Goal: Submit feedback/report problem: Submit feedback/report problem

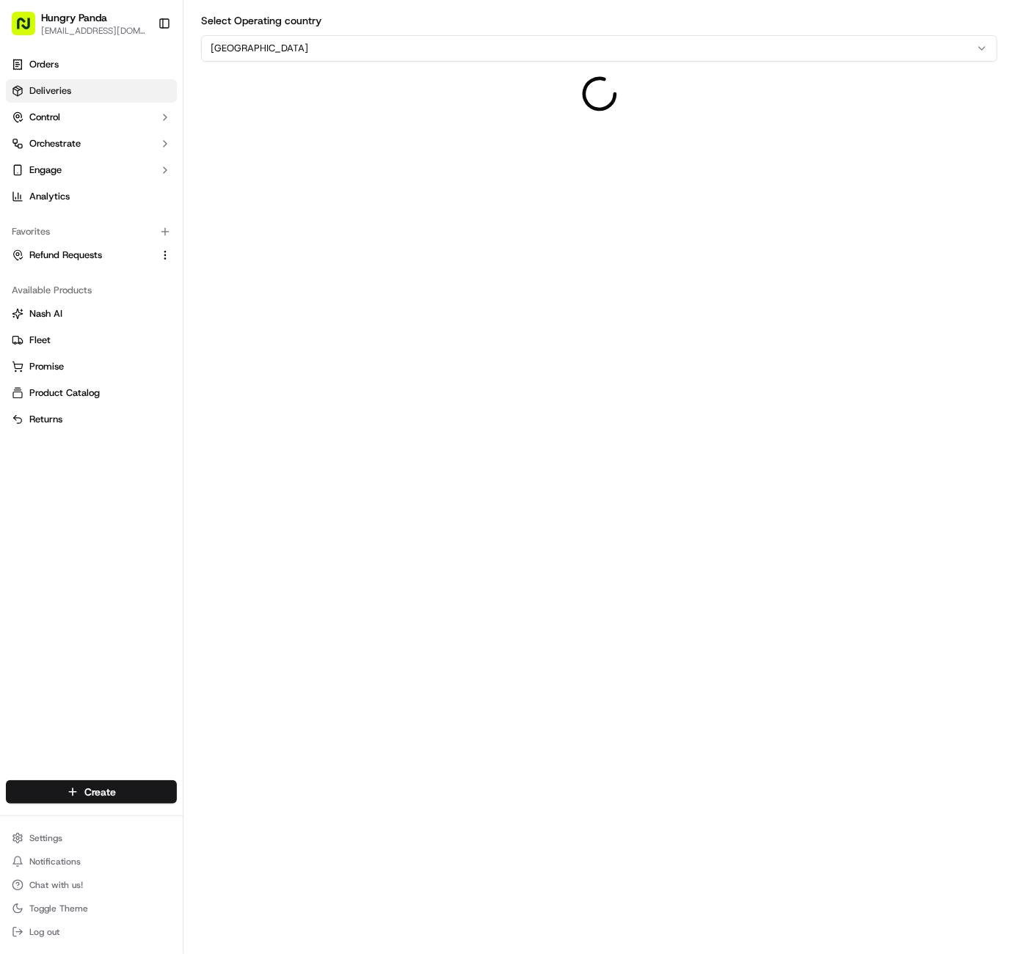
click at [81, 93] on link "Deliveries" at bounding box center [91, 90] width 171 height 23
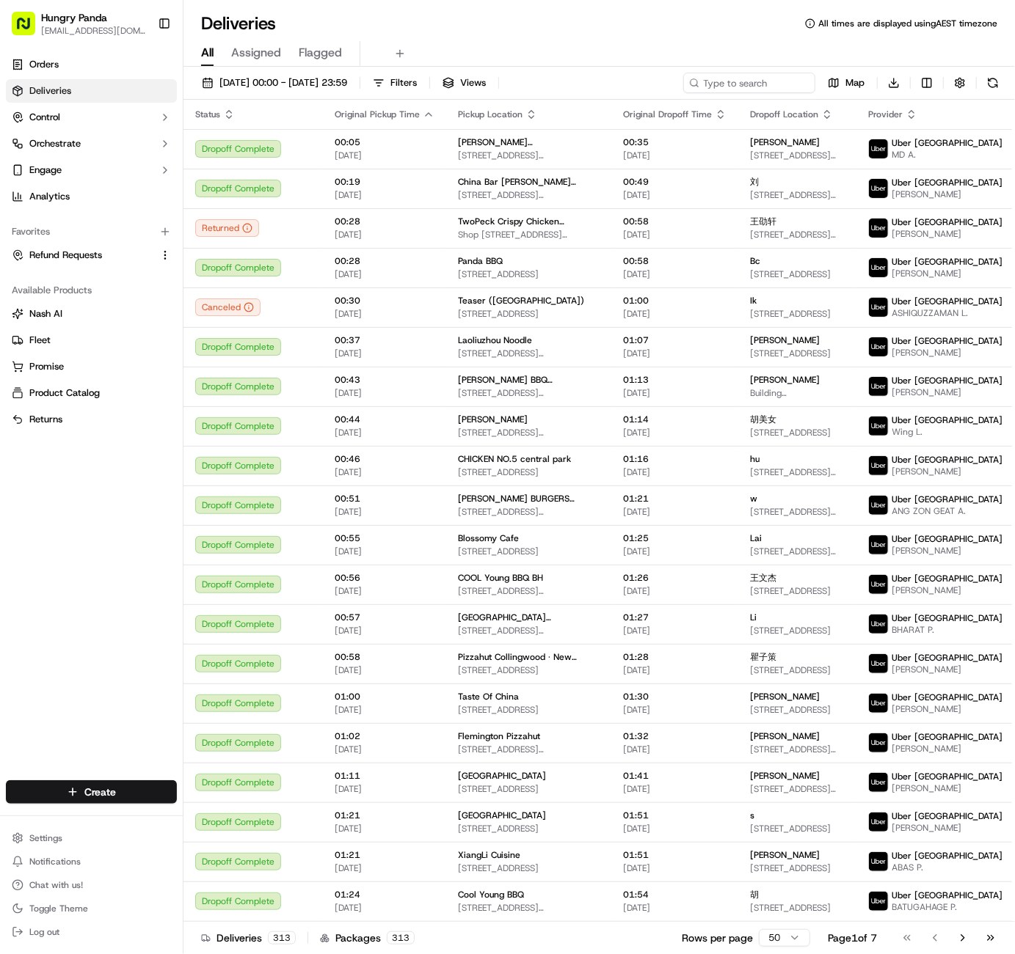
drag, startPoint x: 562, startPoint y: 26, endPoint x: 671, endPoint y: 103, distance: 133.7
click at [563, 26] on div "Deliveries All times are displayed using AEST timezone" at bounding box center [598, 23] width 831 height 23
click at [741, 84] on input at bounding box center [727, 83] width 176 height 21
paste input "【8626957507559777861898"
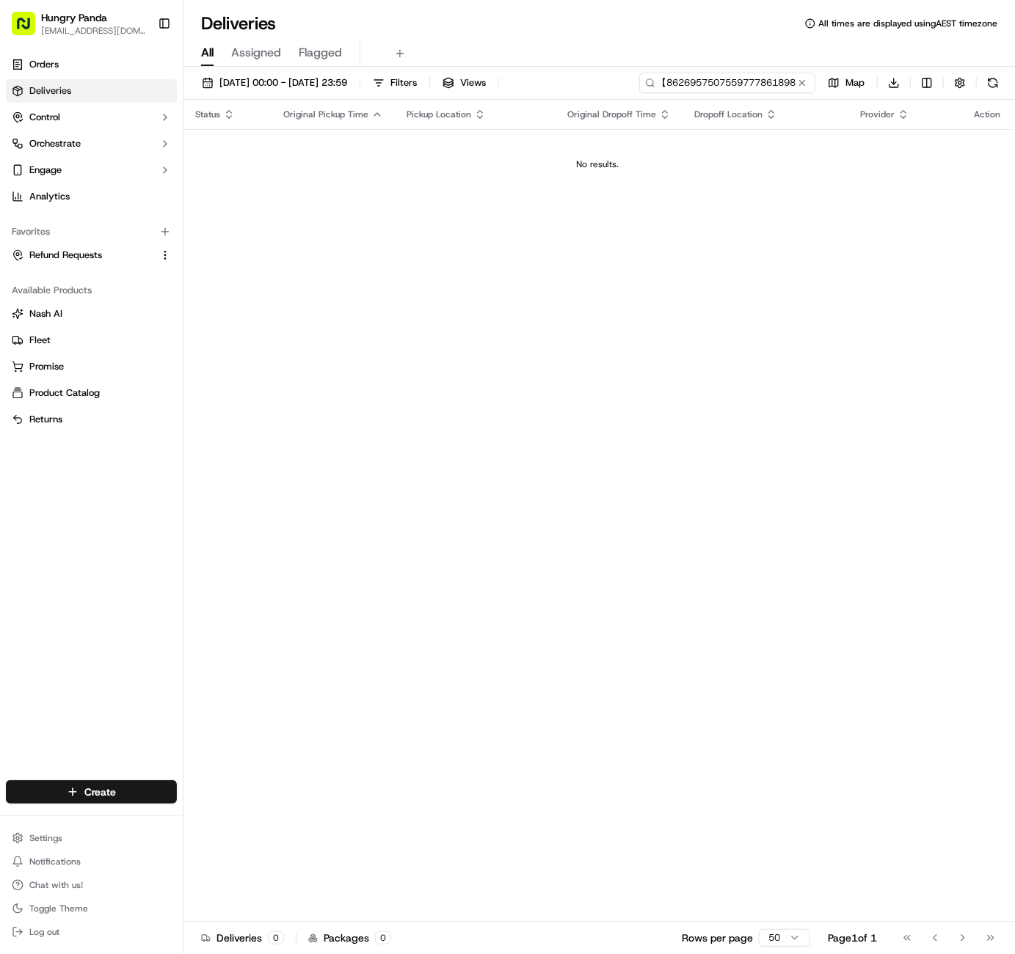
click at [660, 81] on input "【8626957507559777861898" at bounding box center [727, 83] width 176 height 21
type input "8626957507559777861898"
click at [249, 86] on span "[DATE] 00:00 - [DATE] 23:59" at bounding box center [283, 82] width 128 height 13
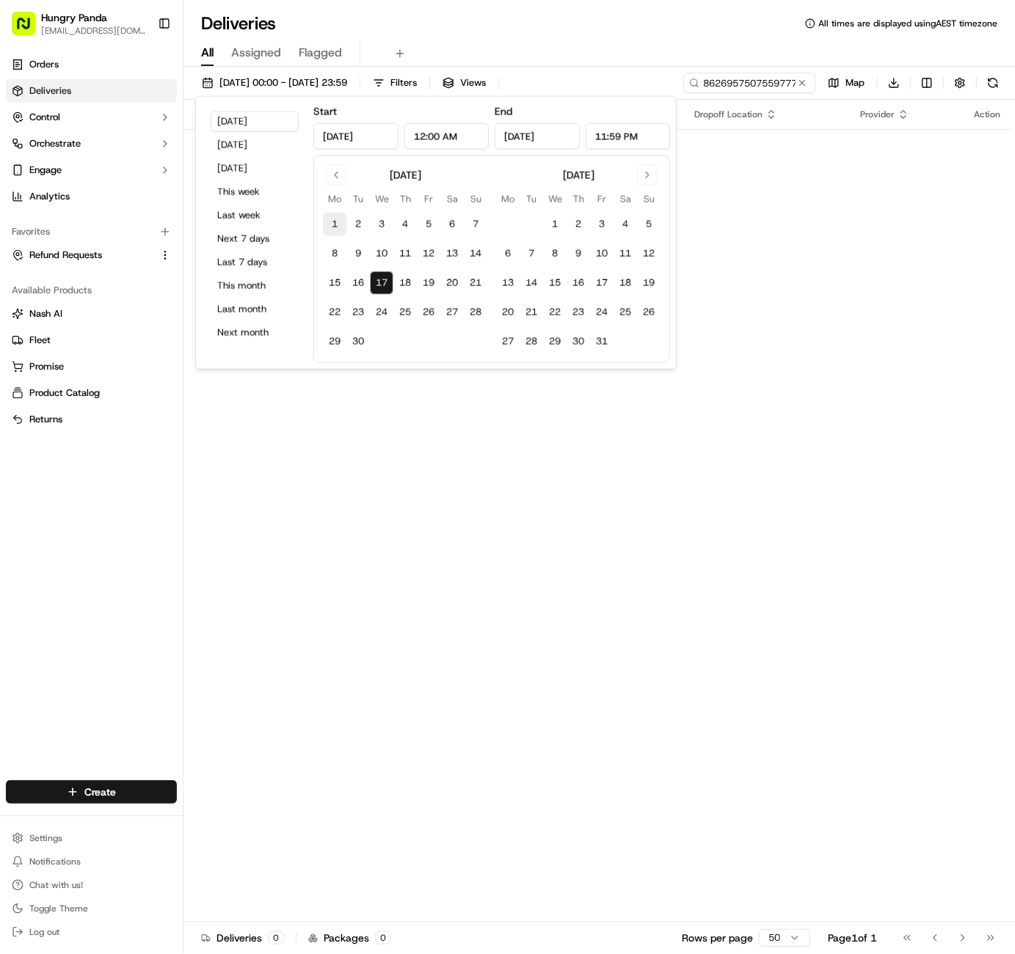
click at [332, 224] on button "1" at bounding box center [334, 224] width 23 height 23
type input "Sep 1, 2025"
click at [386, 277] on button "17" at bounding box center [381, 282] width 23 height 23
type input "Sep 17, 2025"
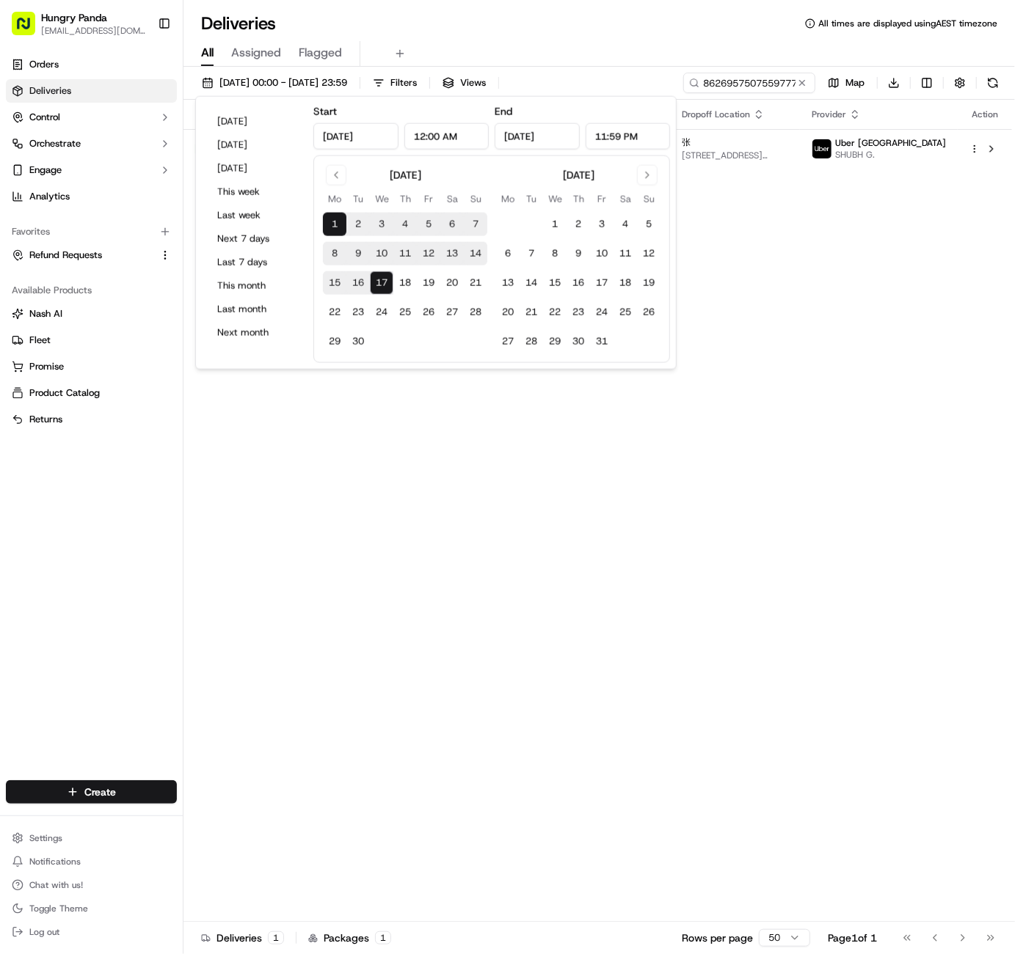
click at [803, 247] on div "Status Original Pickup Time Pickup Location Original Dropoff Time Dropoff Locat…" at bounding box center [597, 511] width 828 height 822
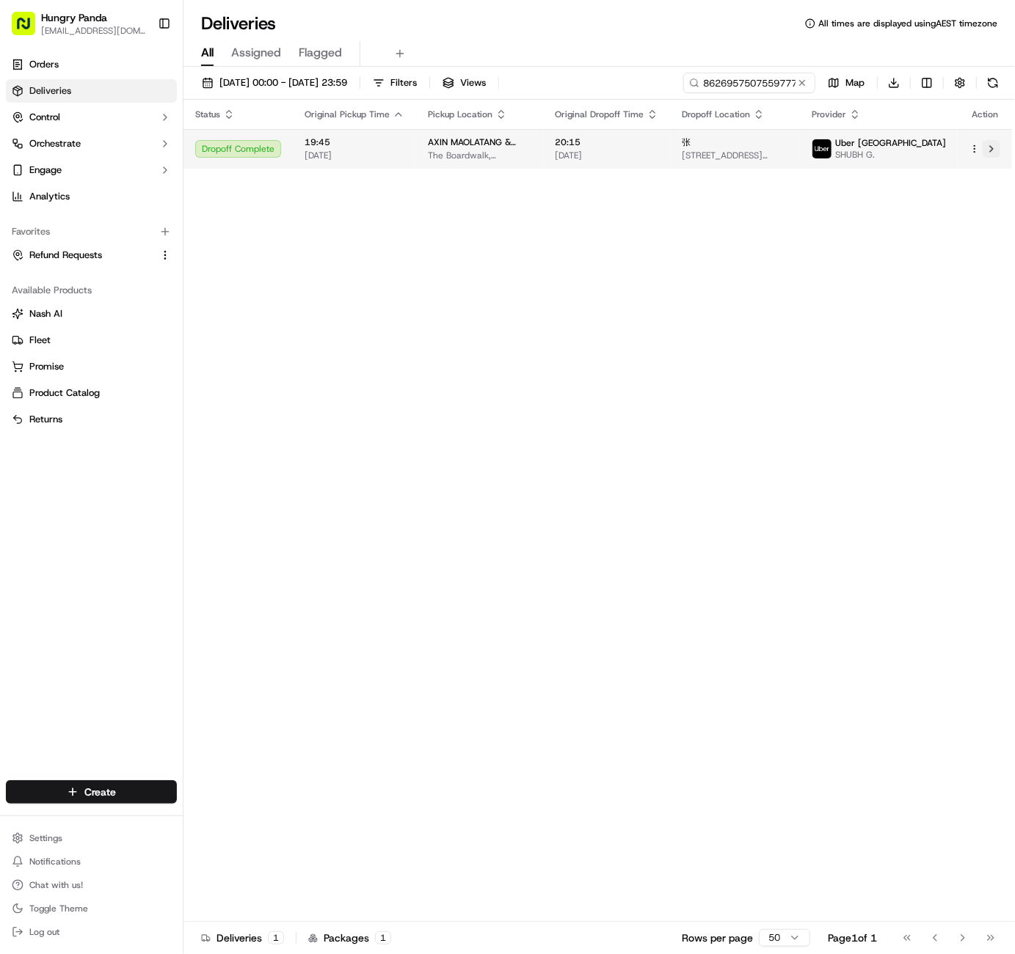
click at [989, 150] on button at bounding box center [991, 149] width 18 height 18
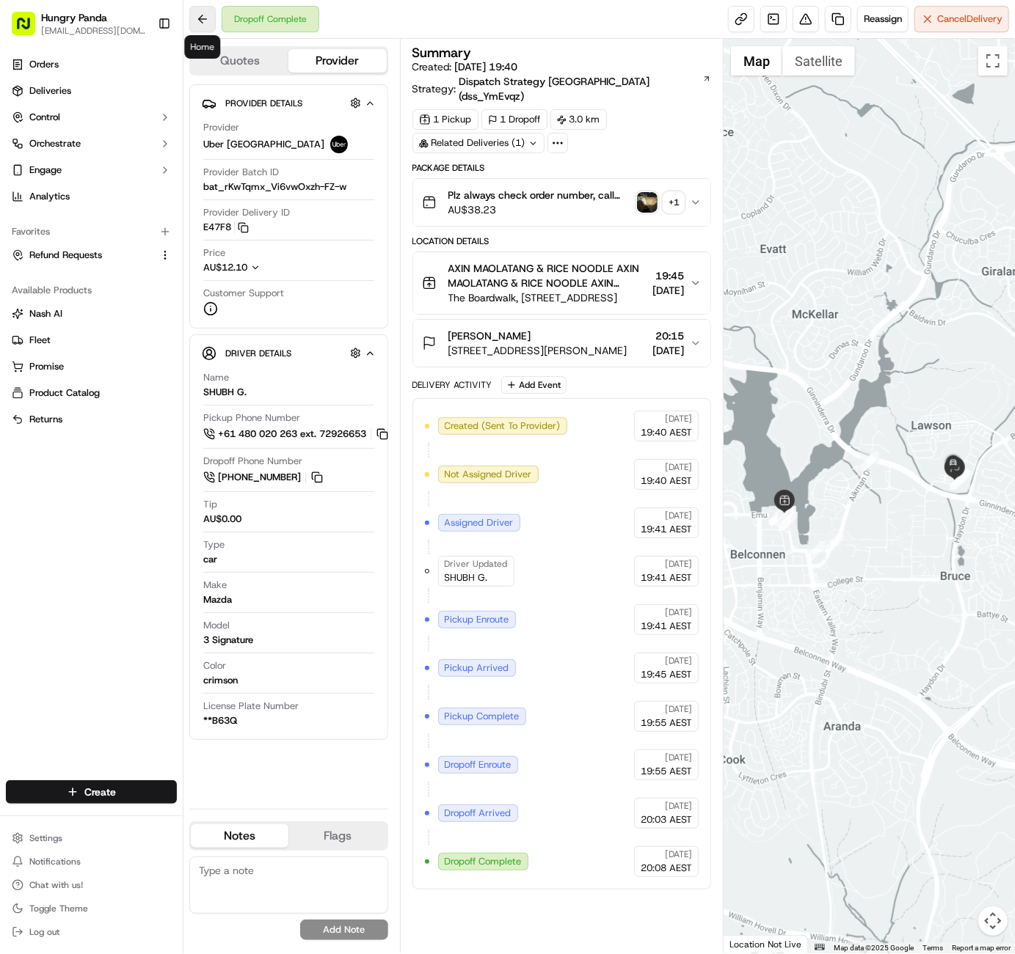
click at [211, 23] on button at bounding box center [202, 19] width 26 height 26
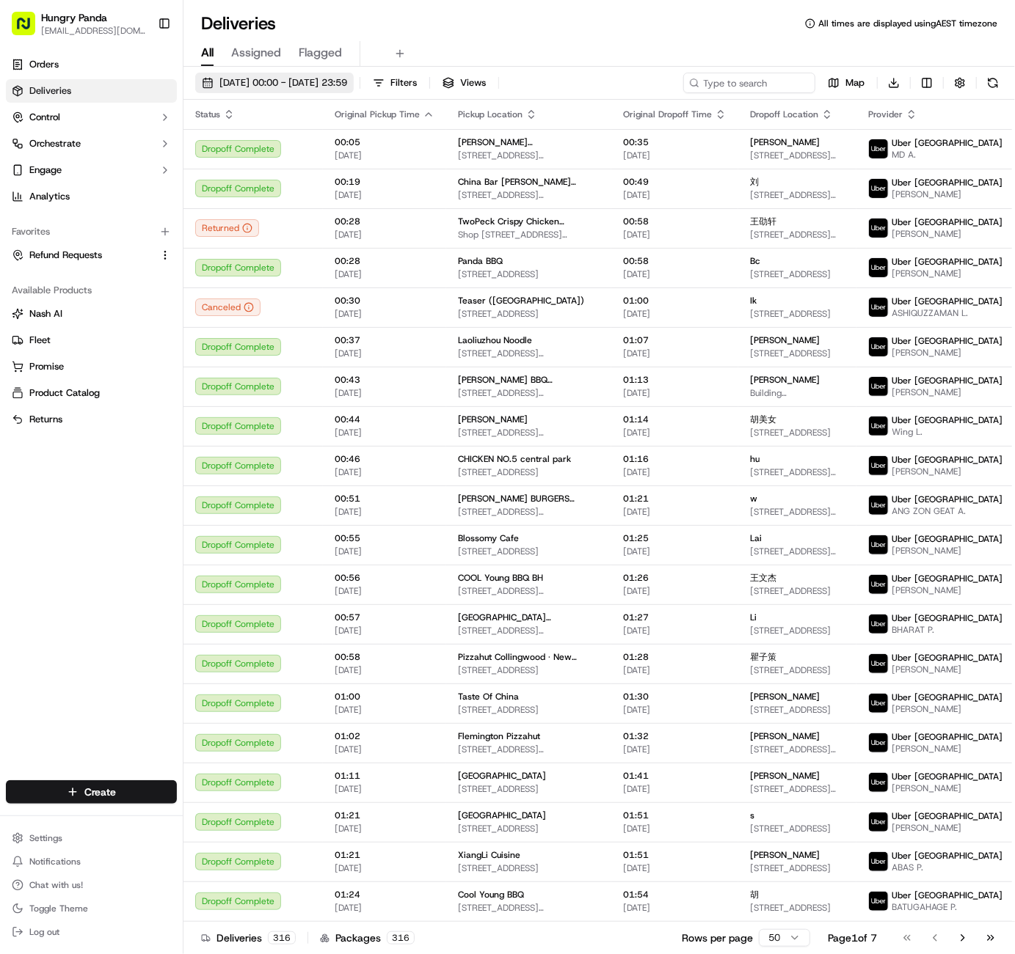
click at [299, 81] on span "[DATE] 00:00 - [DATE] 23:59" at bounding box center [283, 82] width 128 height 13
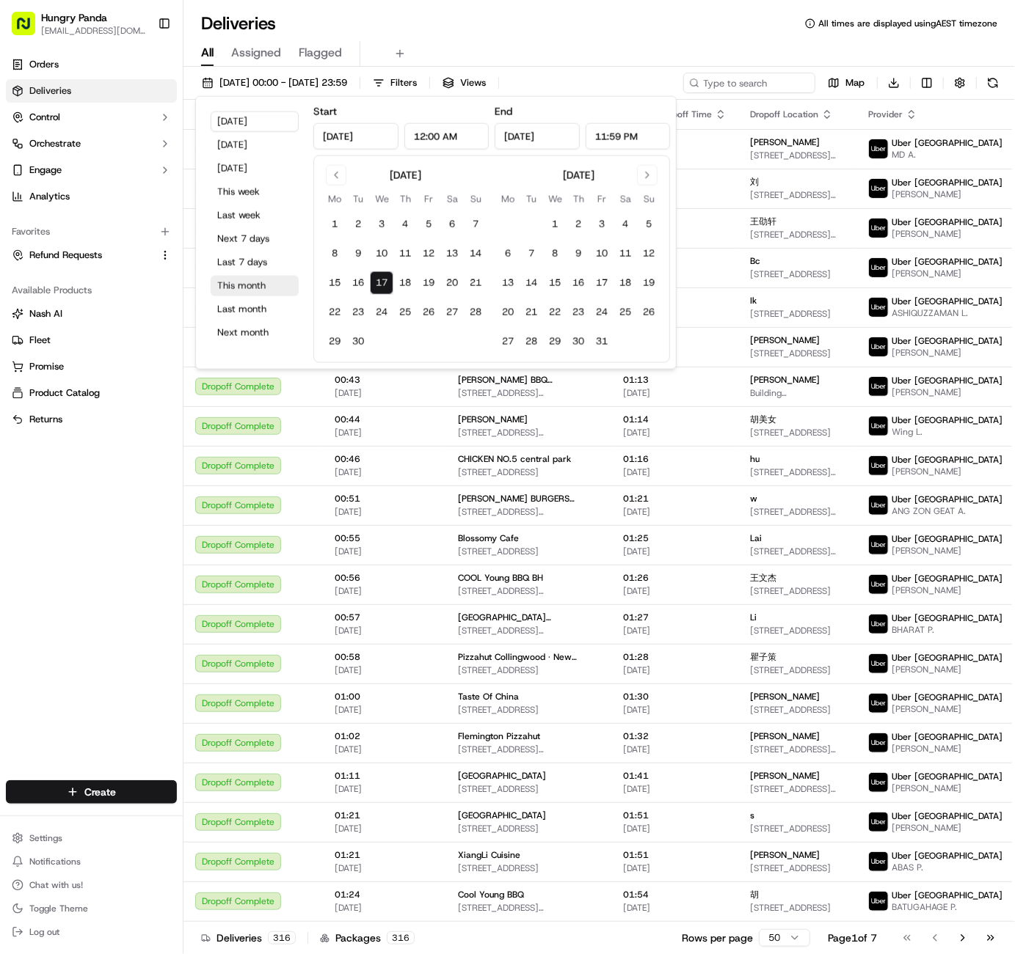
click at [250, 287] on button "This month" at bounding box center [255, 286] width 88 height 21
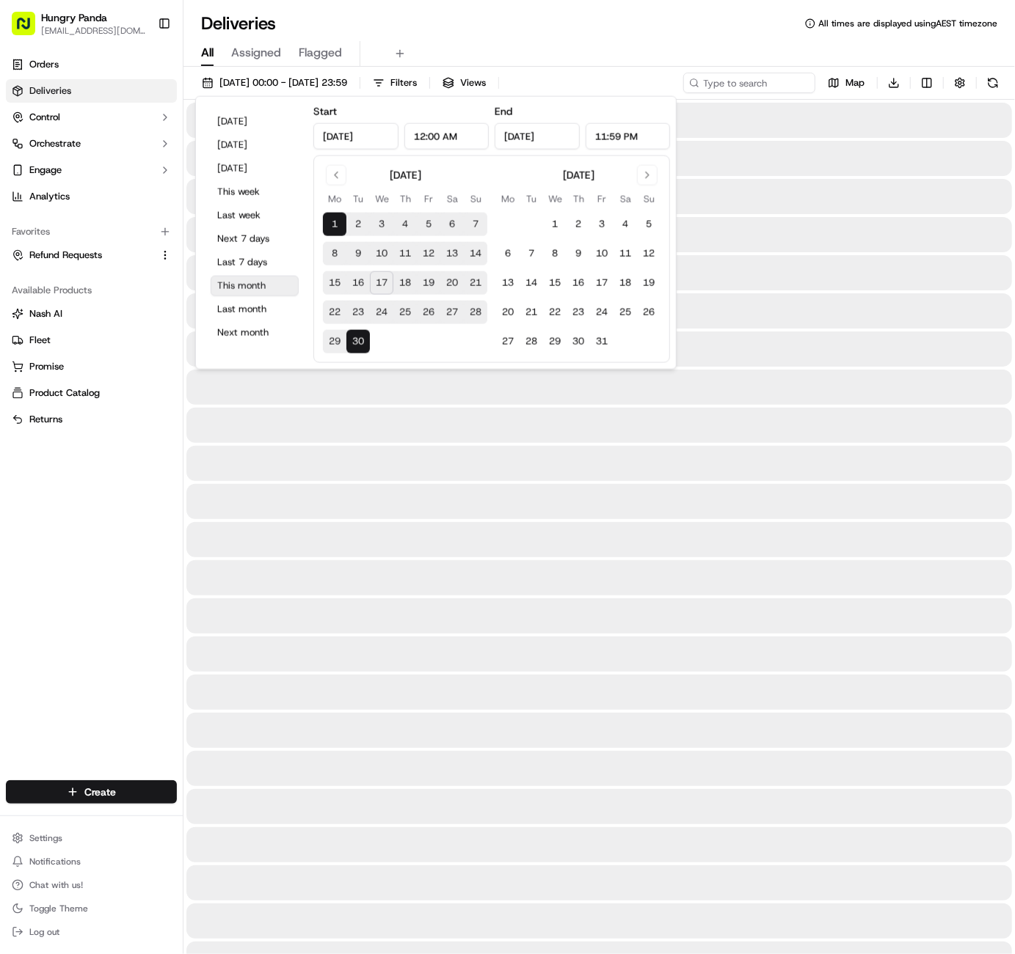
type input "[DATE]"
click at [632, 4] on div "Deliveries All times are displayed using AEST timezone All Assigned Flagged 01/…" at bounding box center [598, 477] width 831 height 954
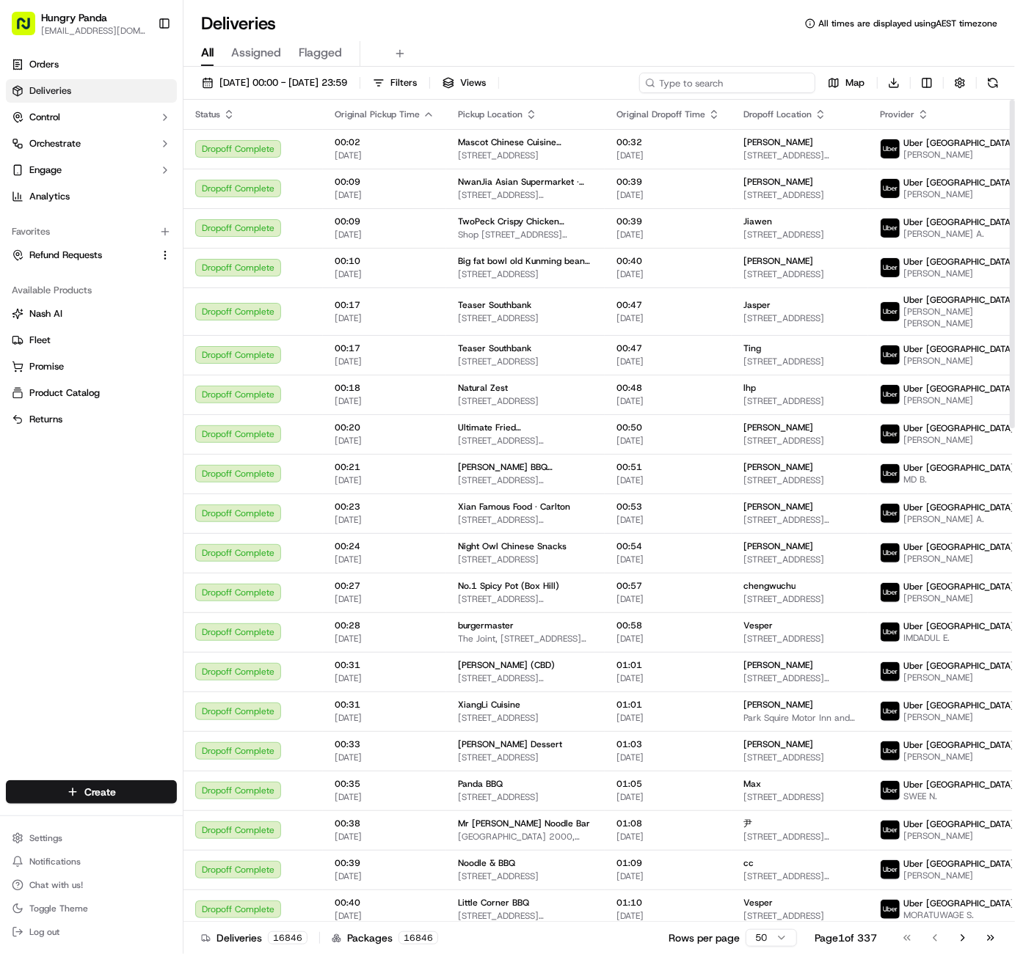
click at [740, 83] on input at bounding box center [727, 83] width 176 height 21
paste input "【8626957507559777861898"
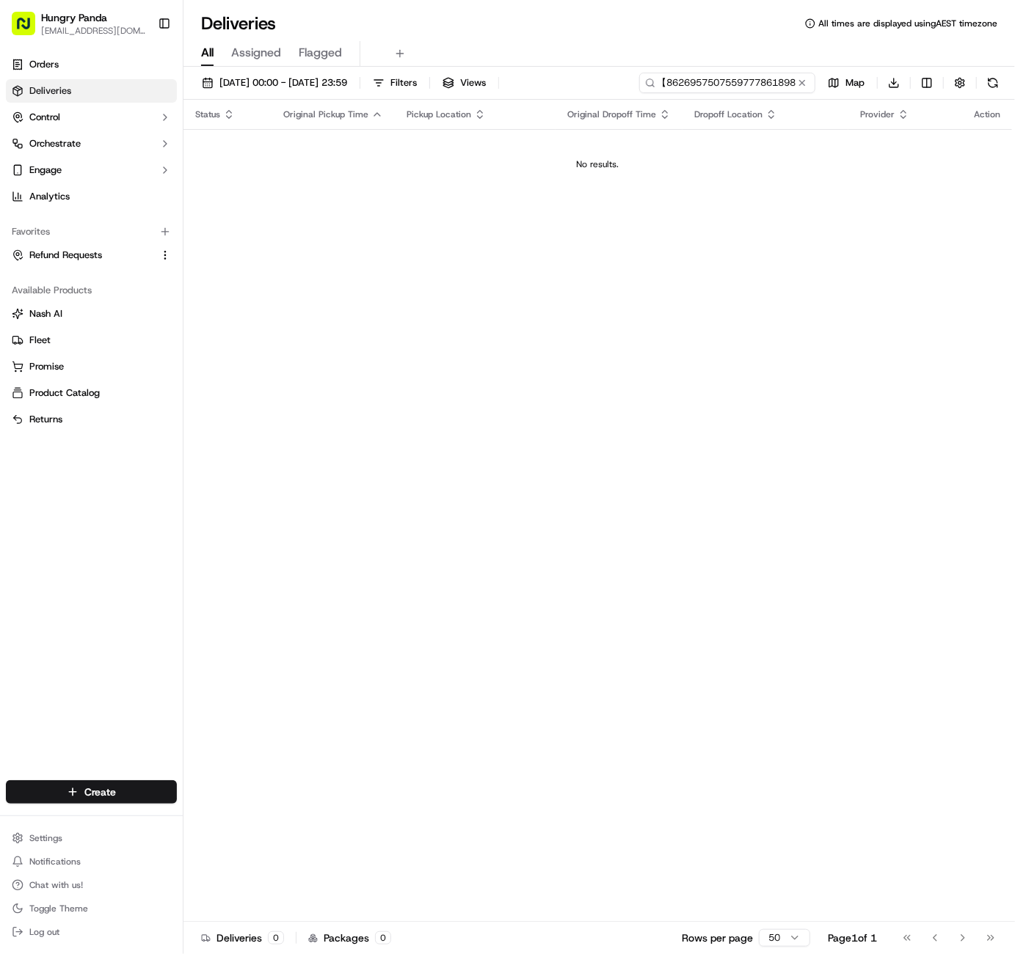
click at [661, 81] on input "【8626957507559777861898" at bounding box center [727, 83] width 176 height 21
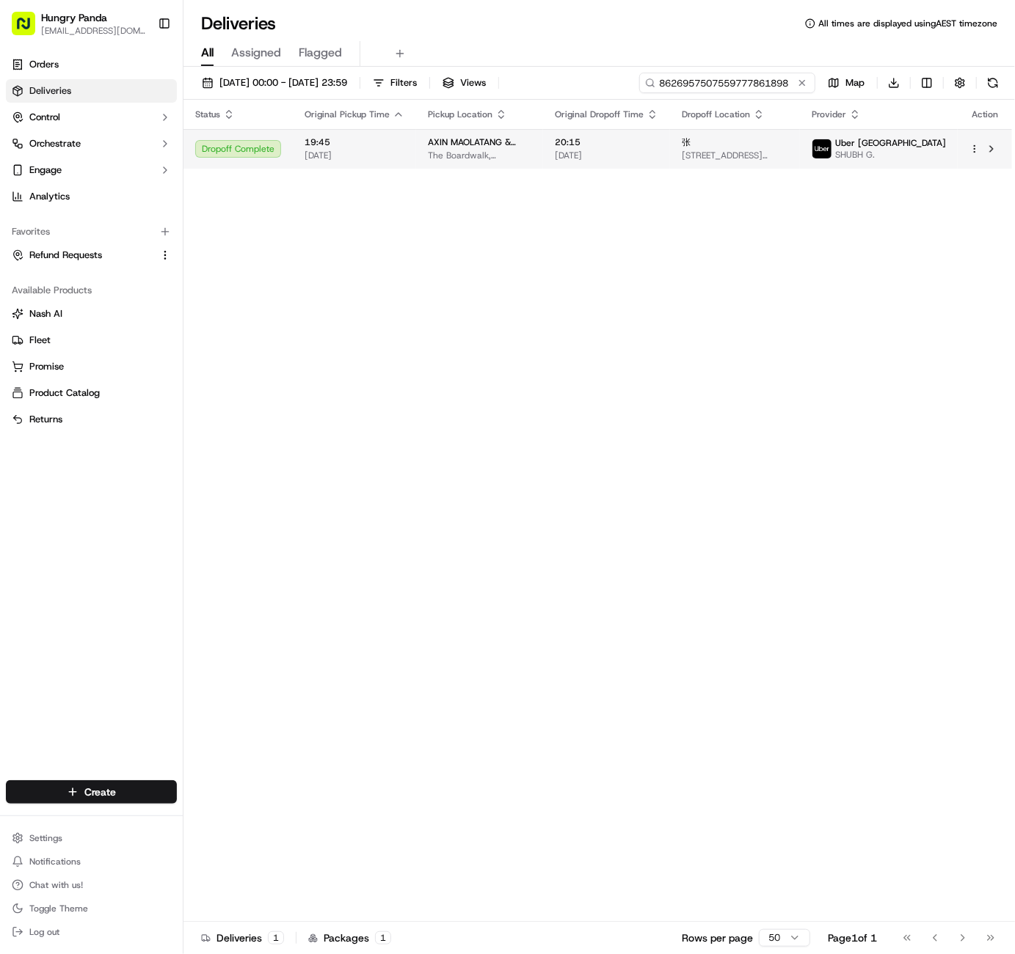
type input "8626957507559777861898"
click at [974, 150] on html "Hungry Panda liurui0731@hungrypandagroup.com Toggle Sidebar Orders Deliveries C…" at bounding box center [507, 477] width 1015 height 954
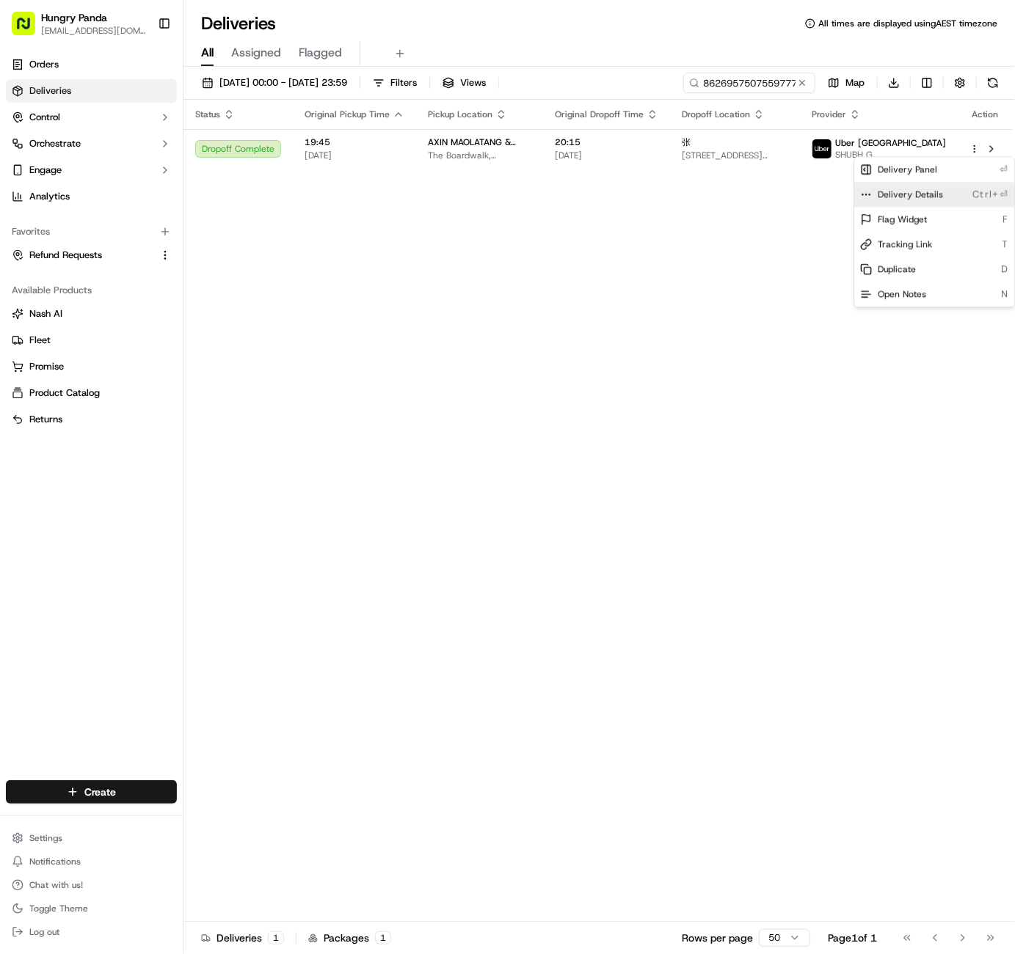
click at [936, 190] on span "Delivery Details" at bounding box center [909, 195] width 65 height 12
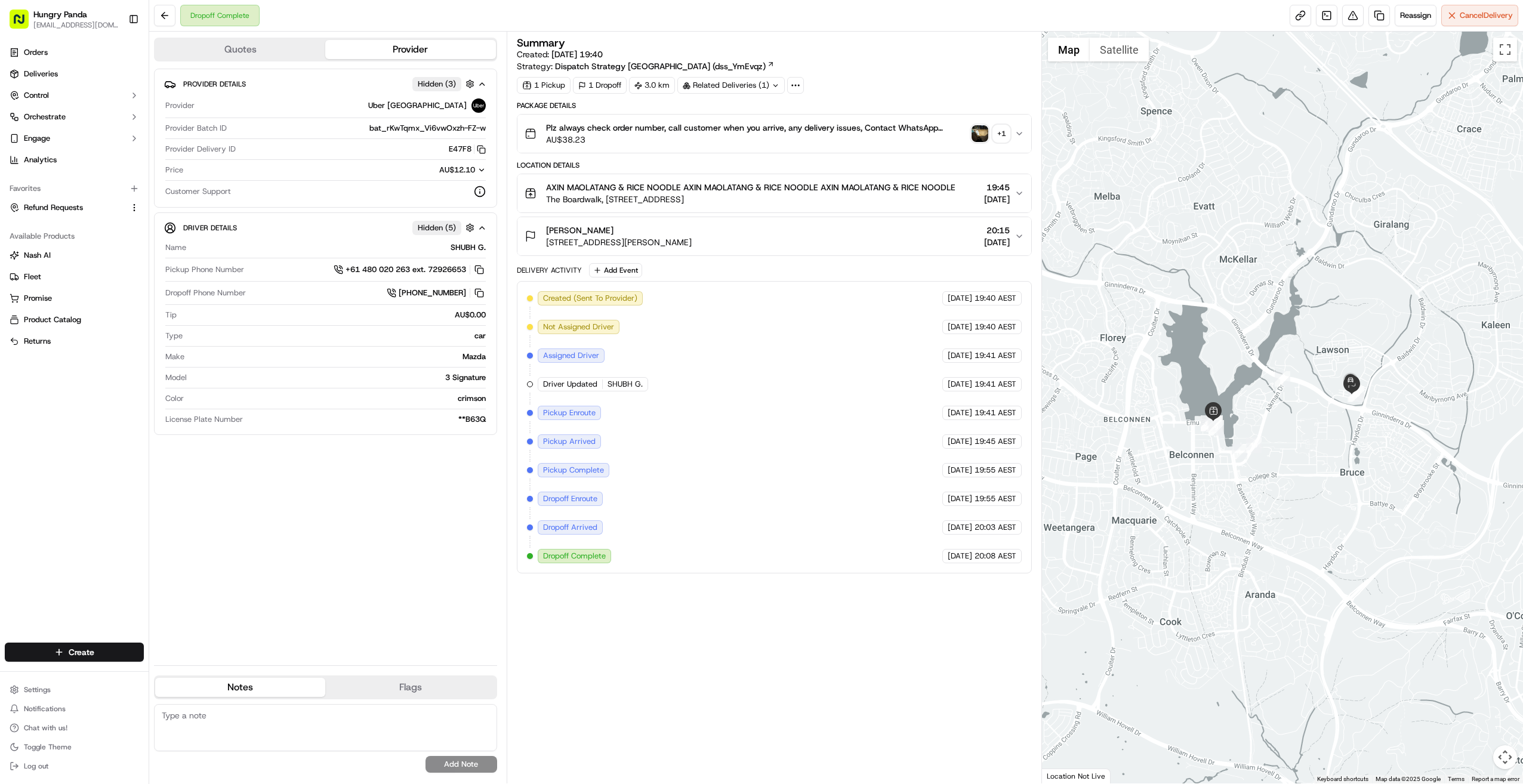
click at [391, 692] on button "Flags" at bounding box center [410, 686] width 170 height 19
click at [290, 693] on button "Notes" at bounding box center [240, 686] width 170 height 19
click at [118, 654] on html "Hungry Panda liurui0731@hungrypandagroup.com Toggle Sidebar Orders Deliveries C…" at bounding box center [762, 392] width 1523 height 784
click at [281, 537] on html "Hungry Panda liurui0731@hungrypandagroup.com Toggle Sidebar Orders Deliveries C…" at bounding box center [762, 392] width 1523 height 784
click at [239, 46] on button "Quotes" at bounding box center [240, 49] width 170 height 19
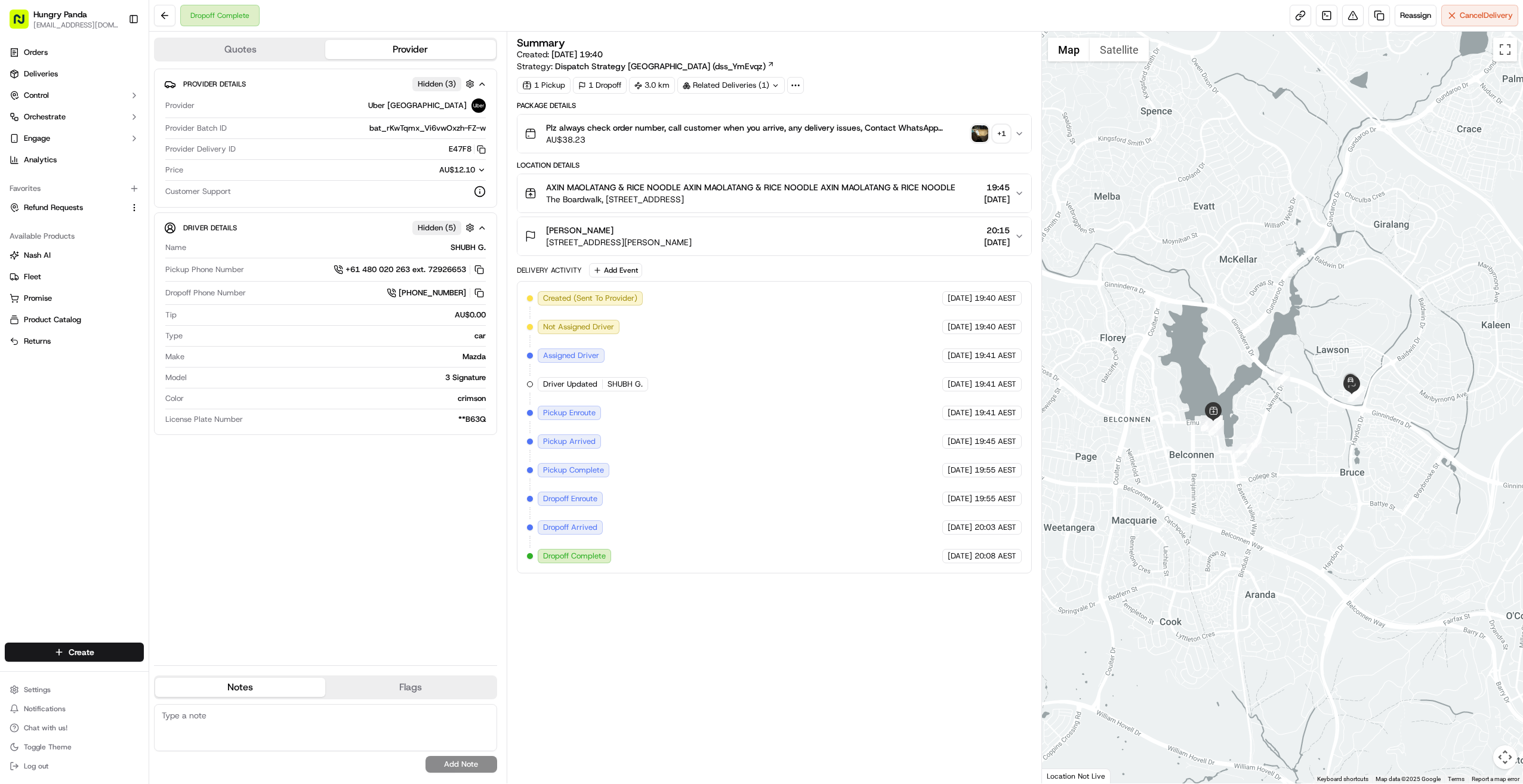
click at [441, 50] on button "Provider" at bounding box center [410, 49] width 170 height 19
click at [825, 136] on button "Plz always check order number, call customer when you arrive, any delivery issu…" at bounding box center [775, 133] width 514 height 38
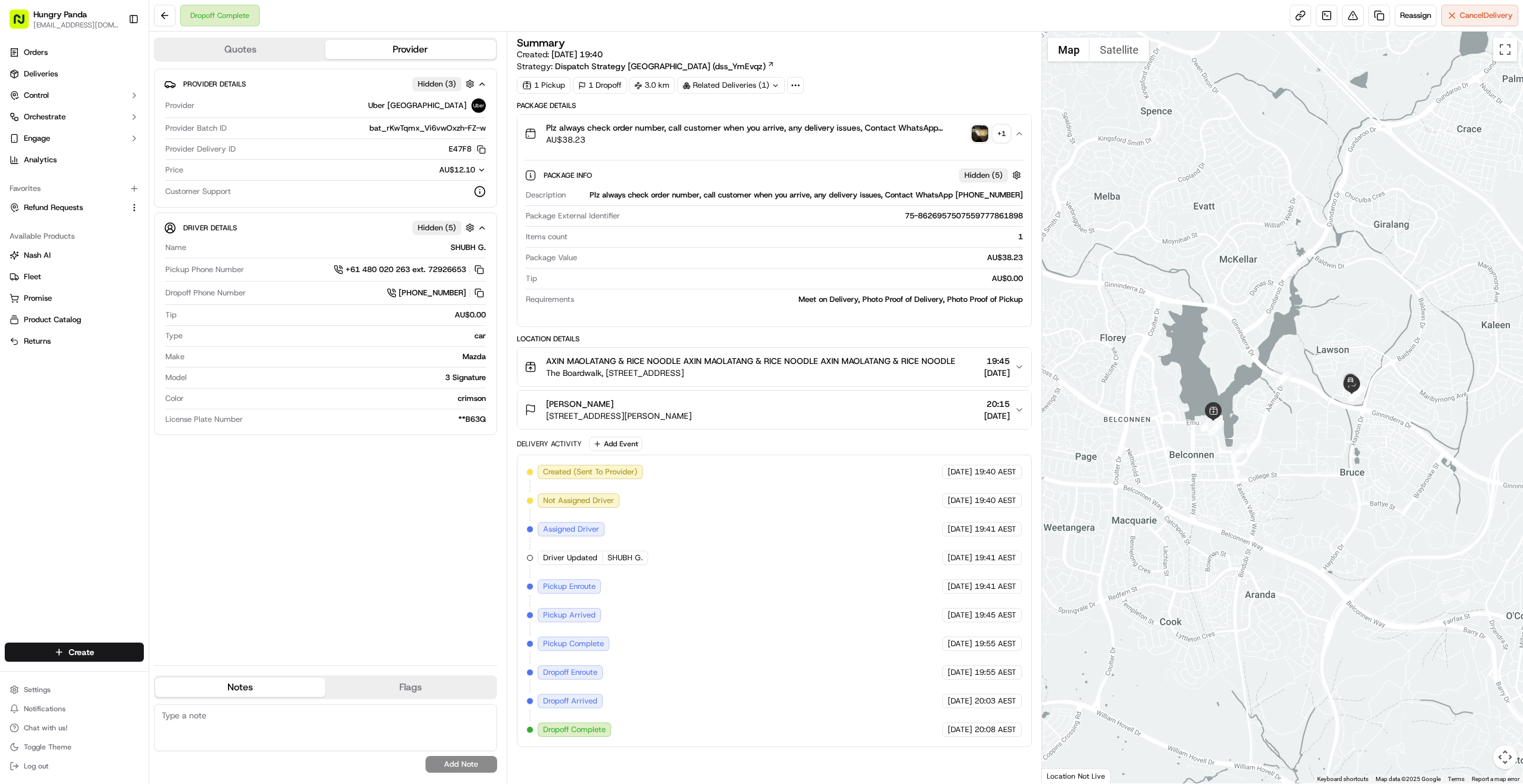
click at [825, 125] on img "button" at bounding box center [980, 133] width 17 height 17
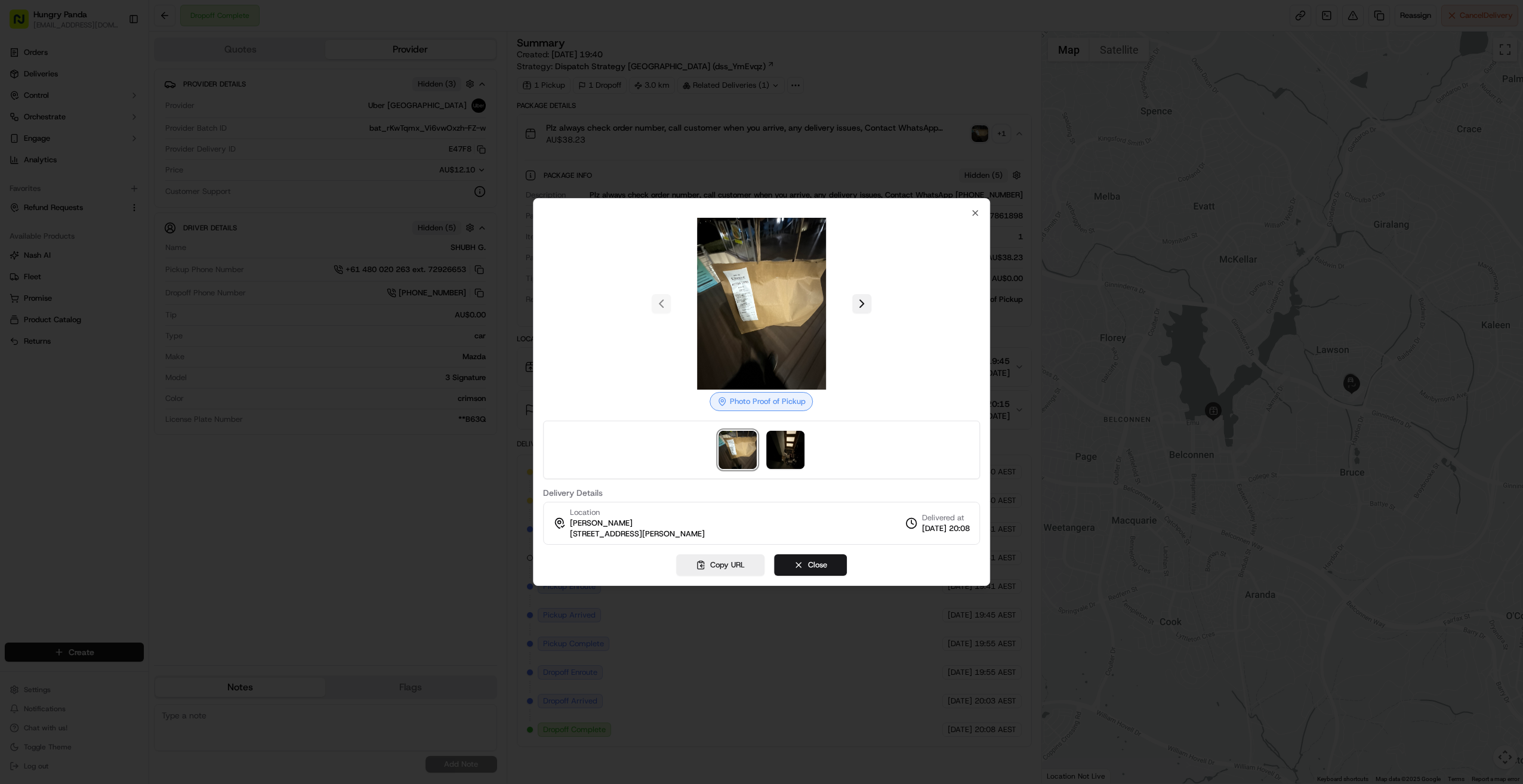
click at [825, 297] on button at bounding box center [862, 303] width 19 height 19
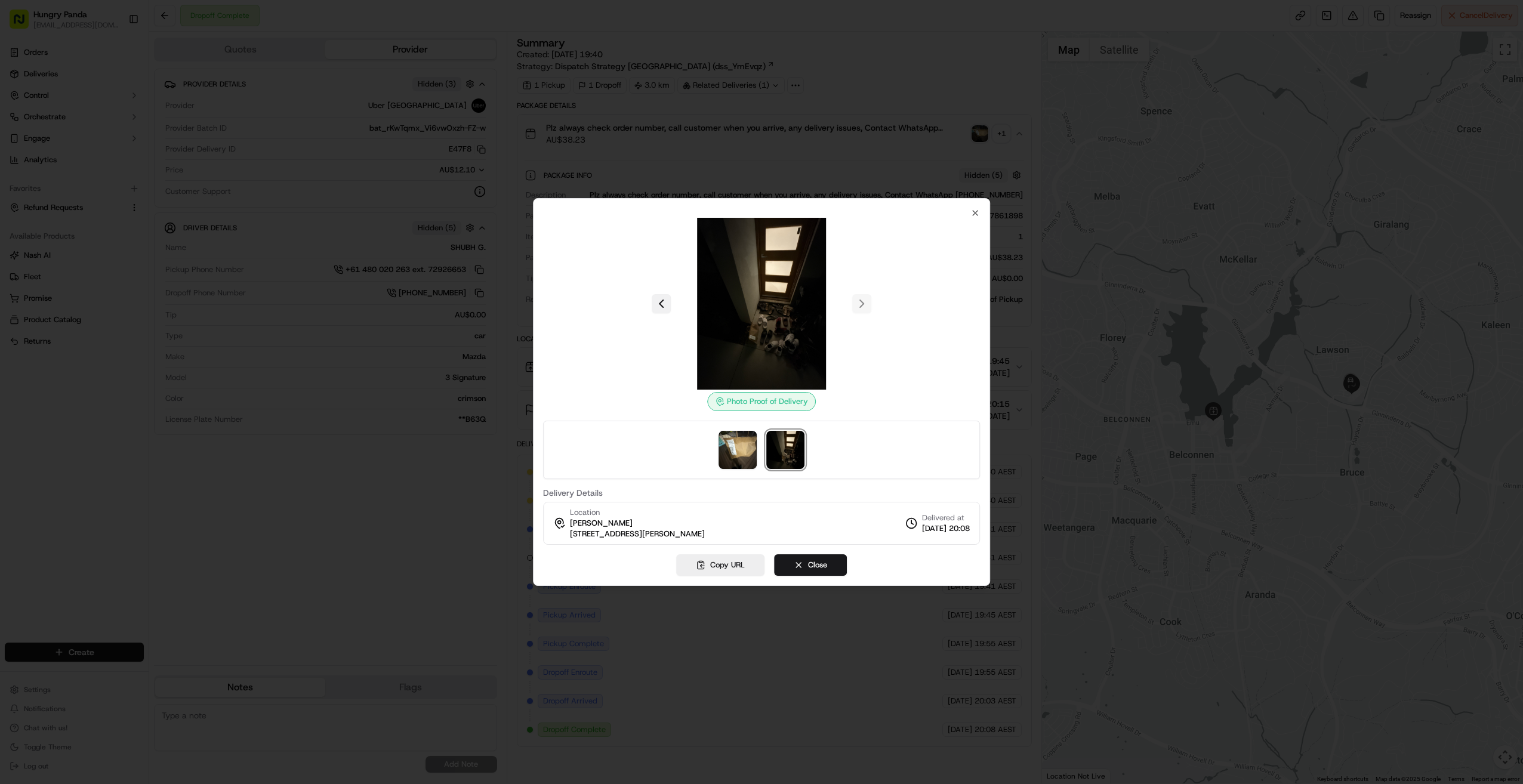
click at [655, 305] on button at bounding box center [661, 303] width 19 height 19
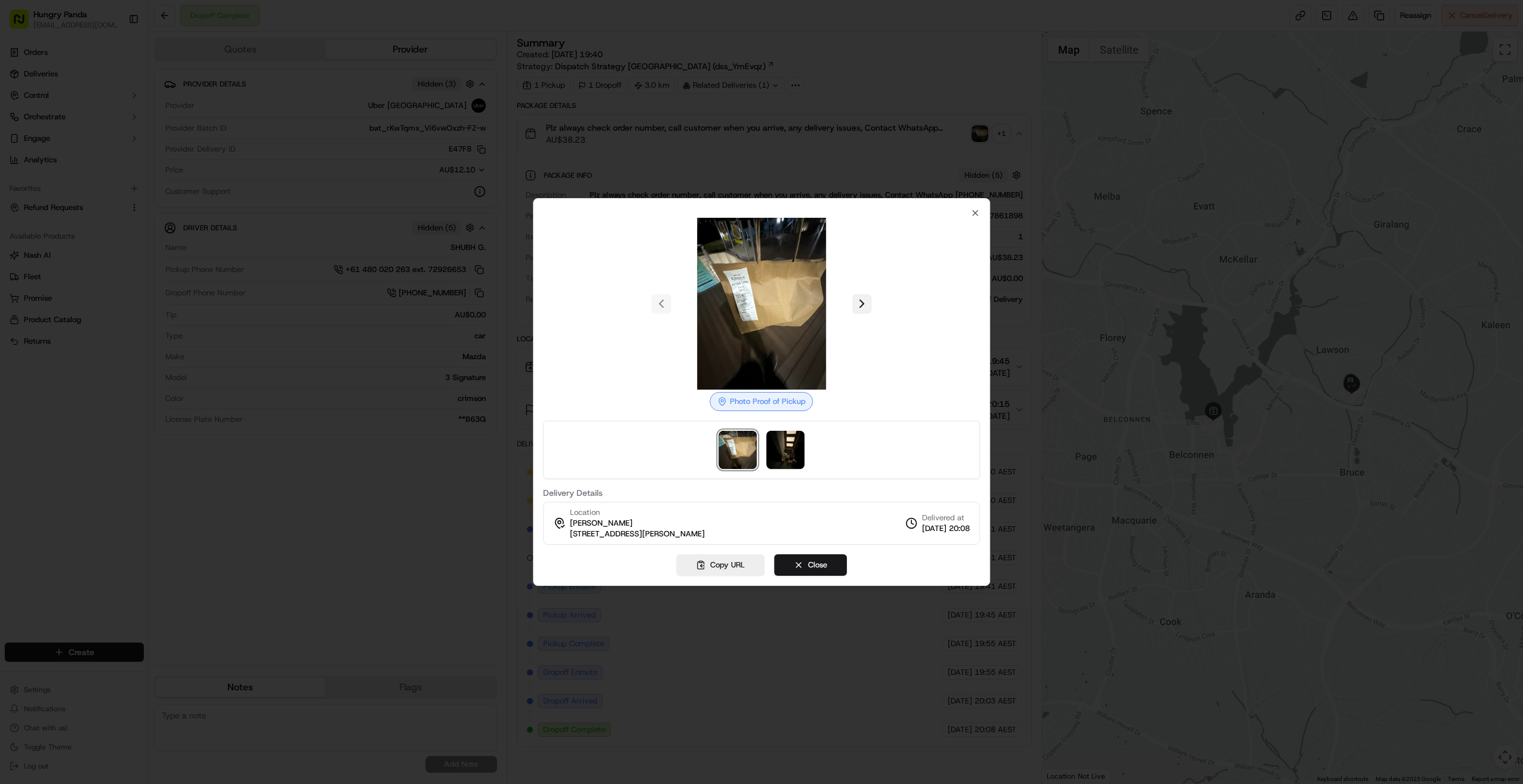
click at [825, 311] on button at bounding box center [862, 303] width 19 height 19
click at [825, 445] on div at bounding box center [762, 392] width 1523 height 784
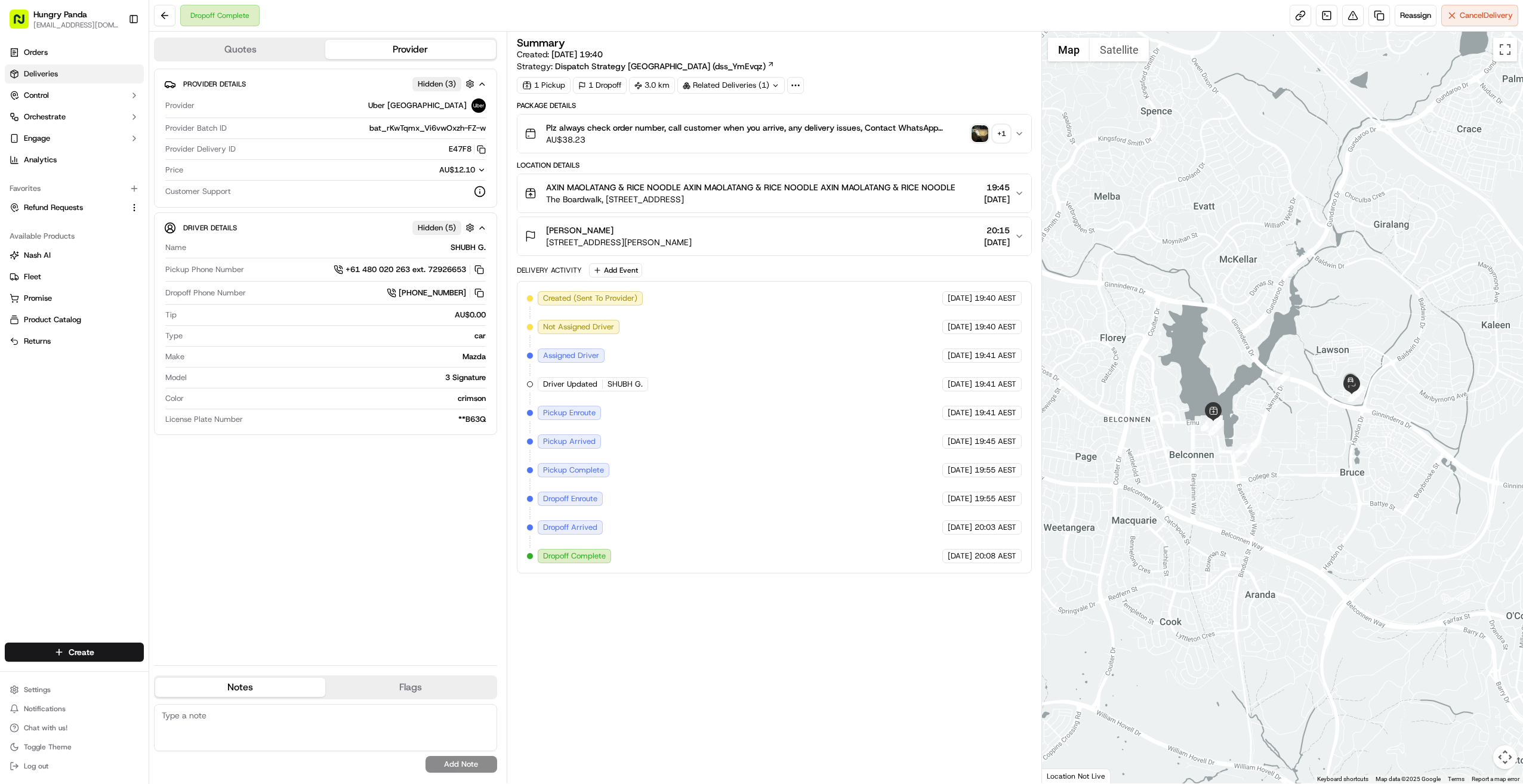
click at [50, 81] on link "Deliveries" at bounding box center [74, 73] width 139 height 19
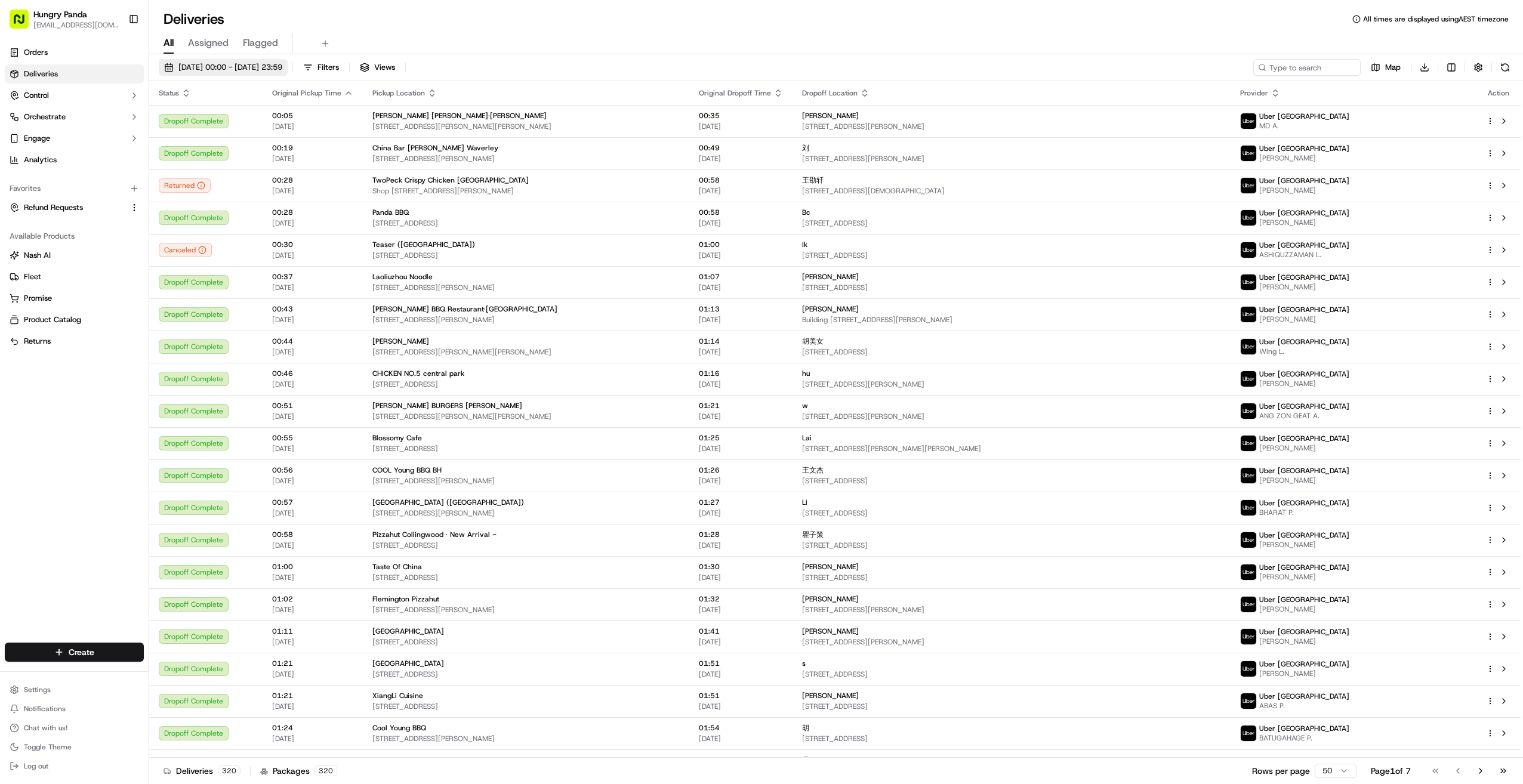
click at [220, 66] on span "17/09/2025 00:00 - 17/09/2025 23:59" at bounding box center [230, 67] width 104 height 11
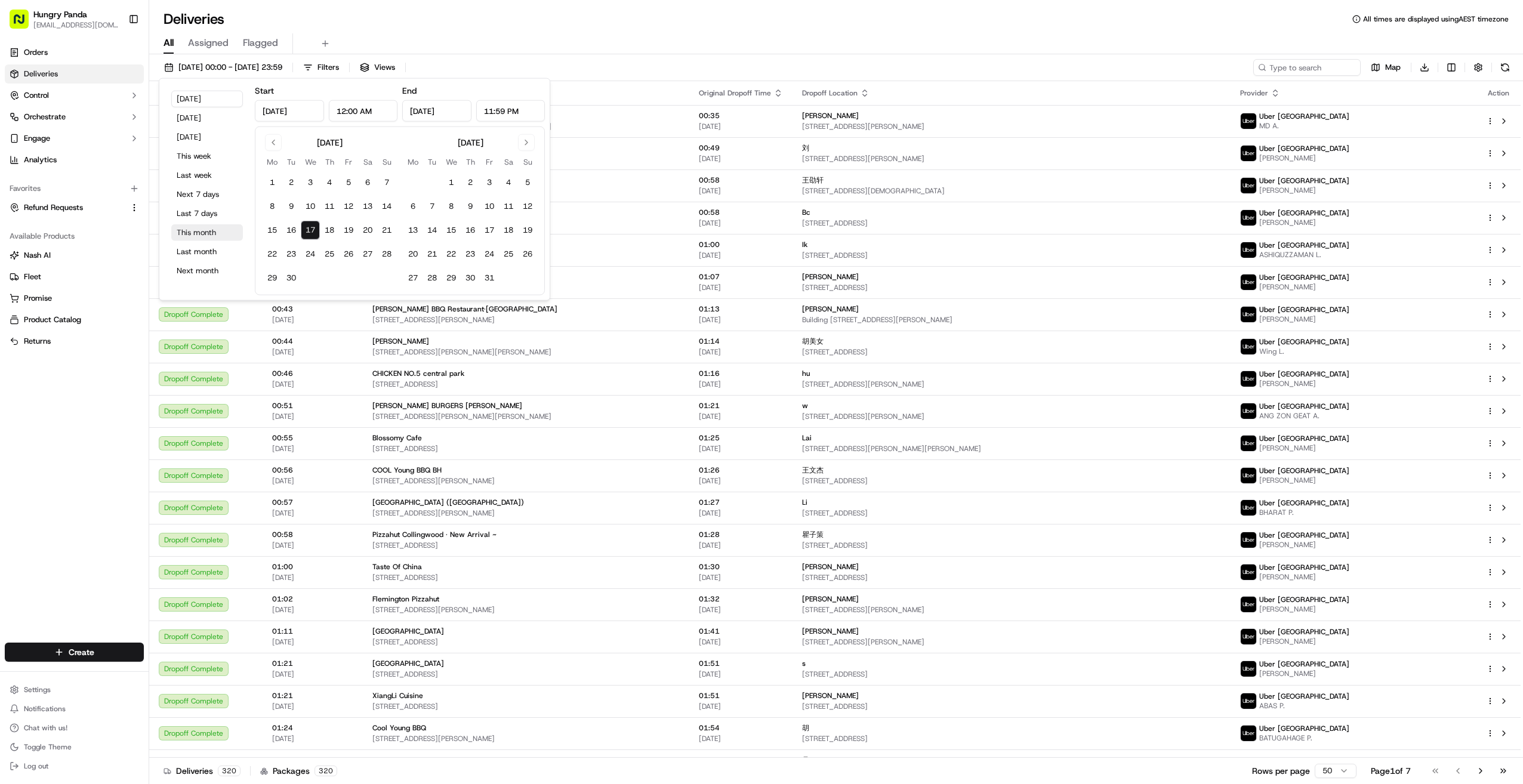
click at [199, 233] on button "This month" at bounding box center [207, 233] width 72 height 17
type input "Sep 1, 2025"
type input "Sep 30, 2025"
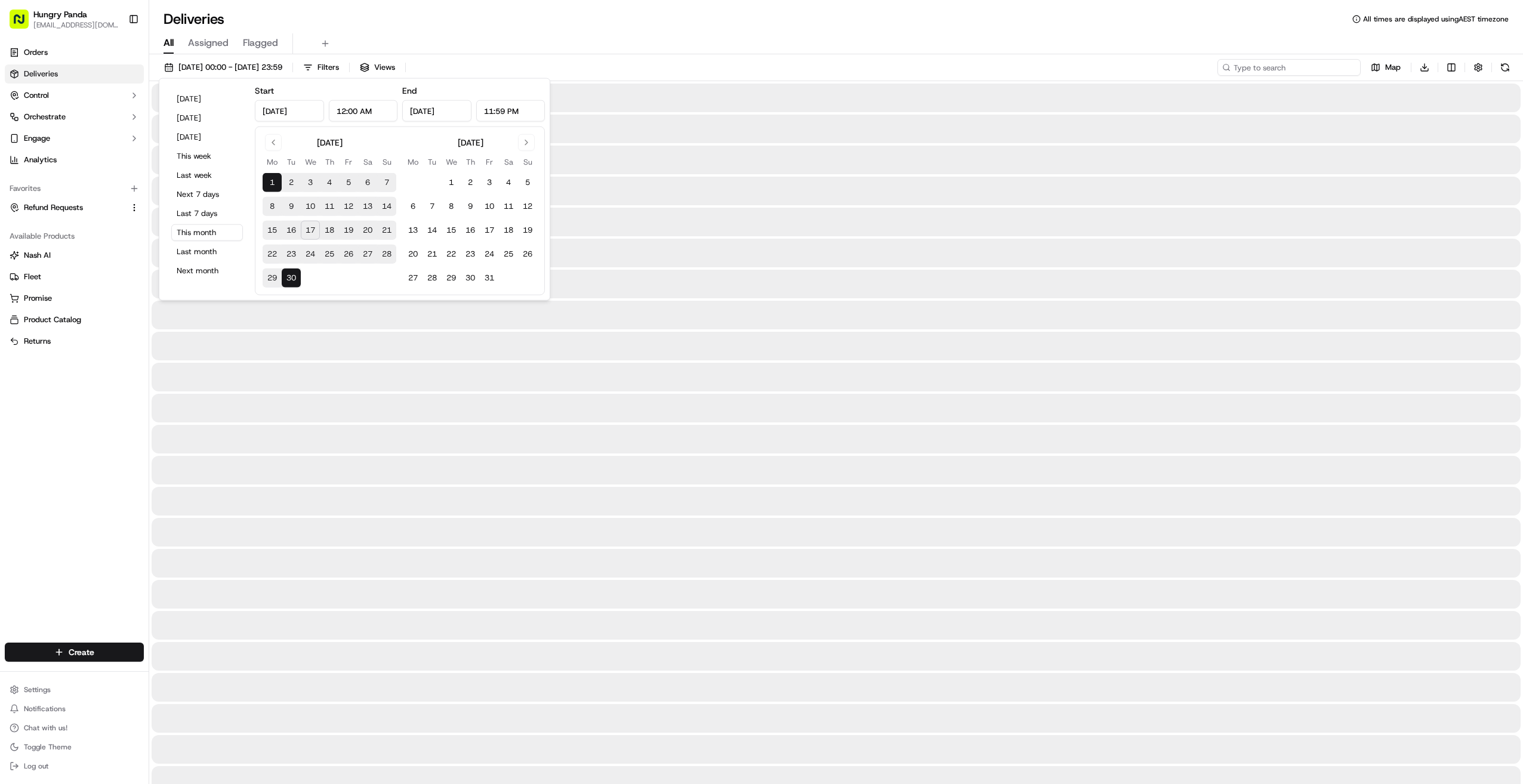
click at [825, 68] on input at bounding box center [1290, 68] width 143 height 17
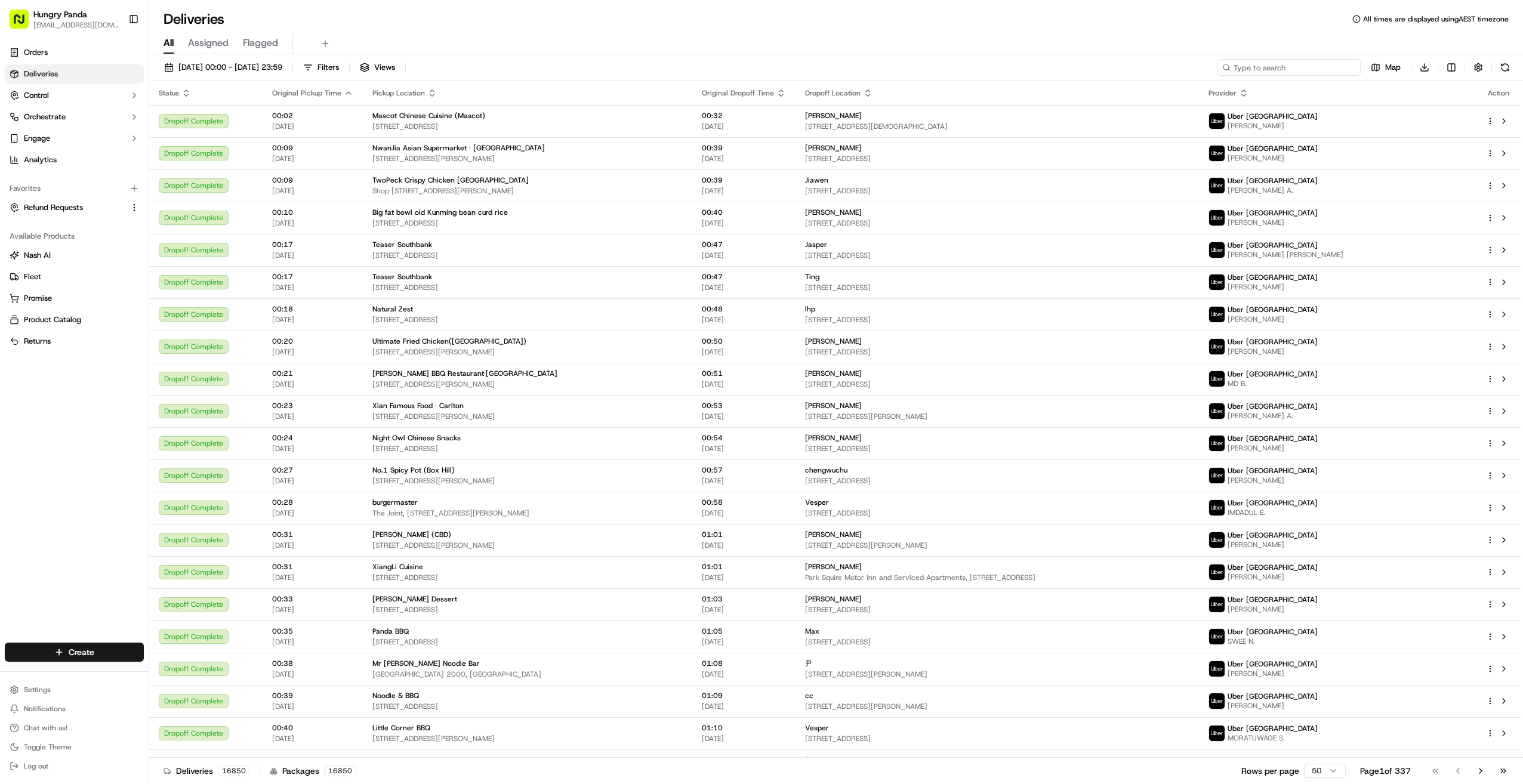
paste input "【8626957507559777861898"
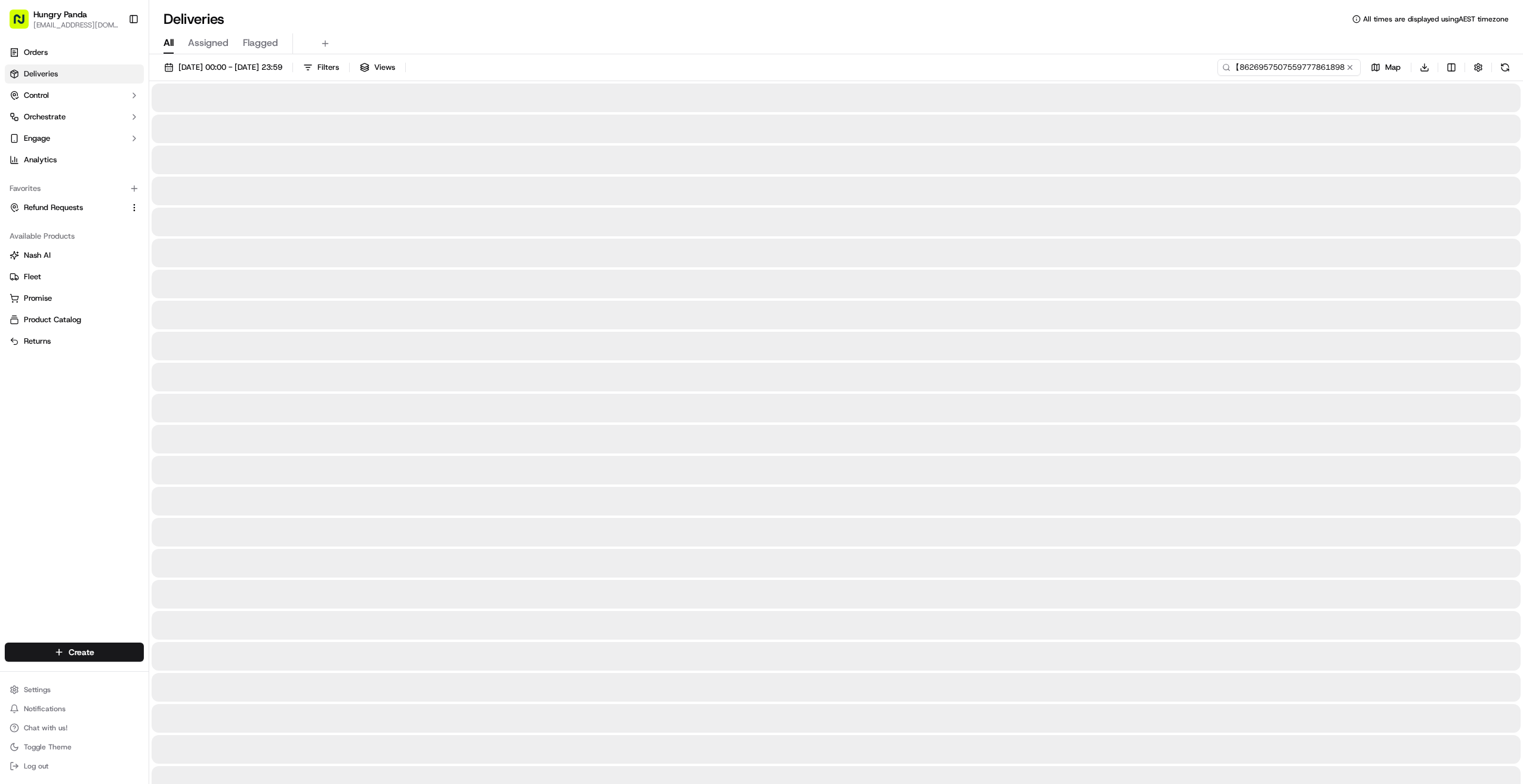
click at [825, 66] on input "【8626957507559777861898" at bounding box center [1290, 68] width 143 height 17
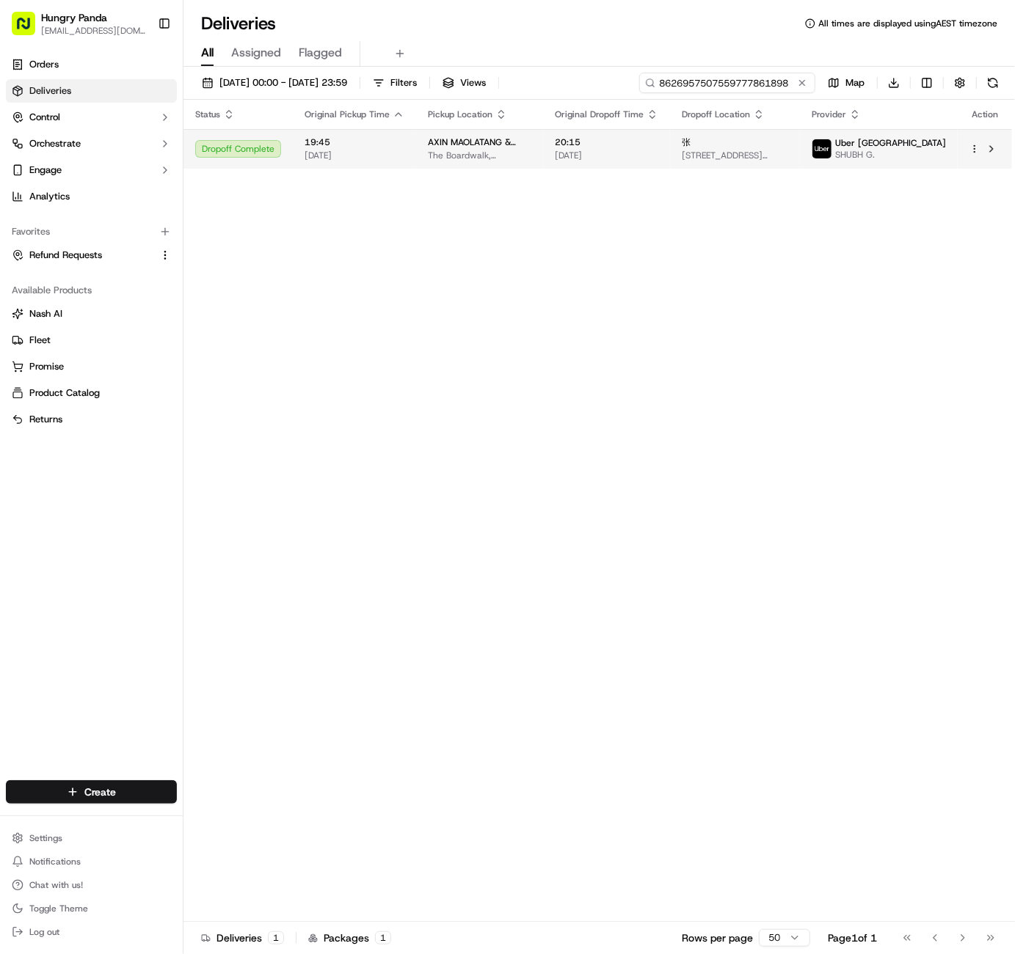
type input "8626957507559777861898"
click at [269, 153] on div "Dropoff Complete" at bounding box center [238, 149] width 86 height 18
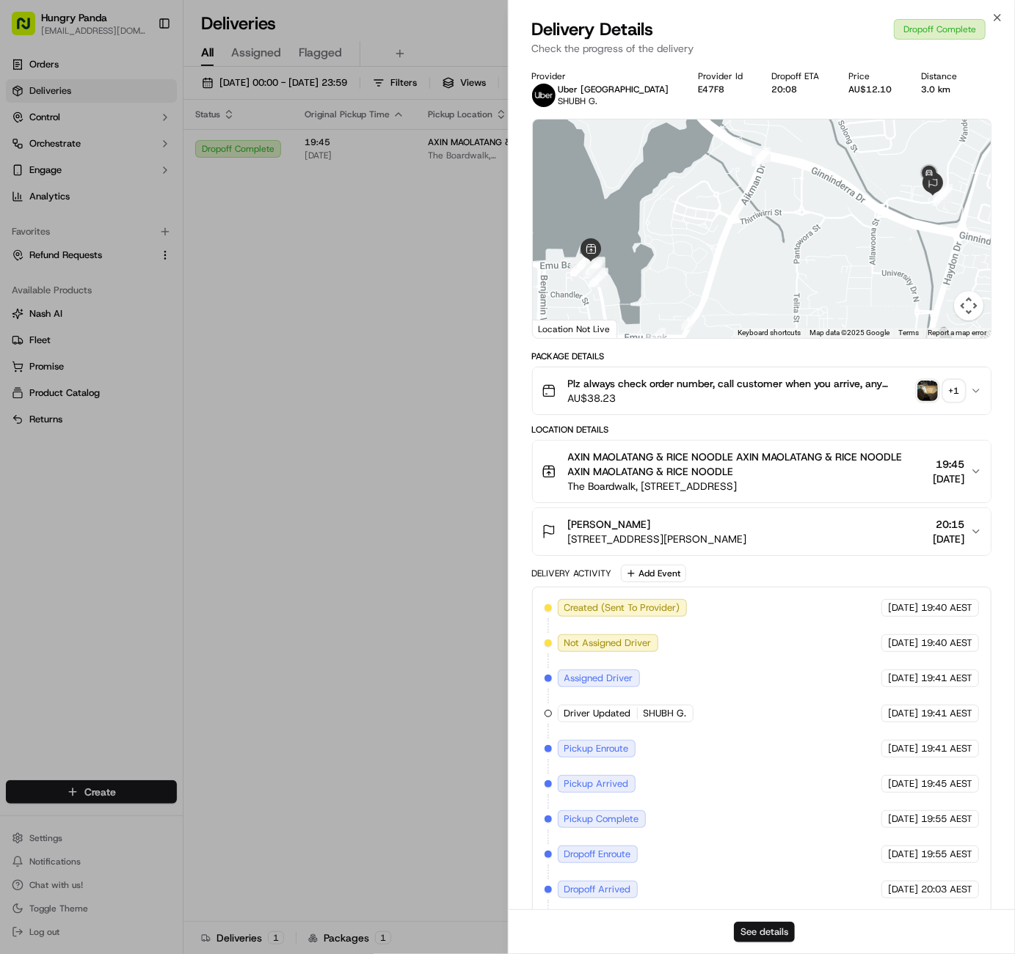
click at [749, 937] on button "See details" at bounding box center [764, 932] width 61 height 21
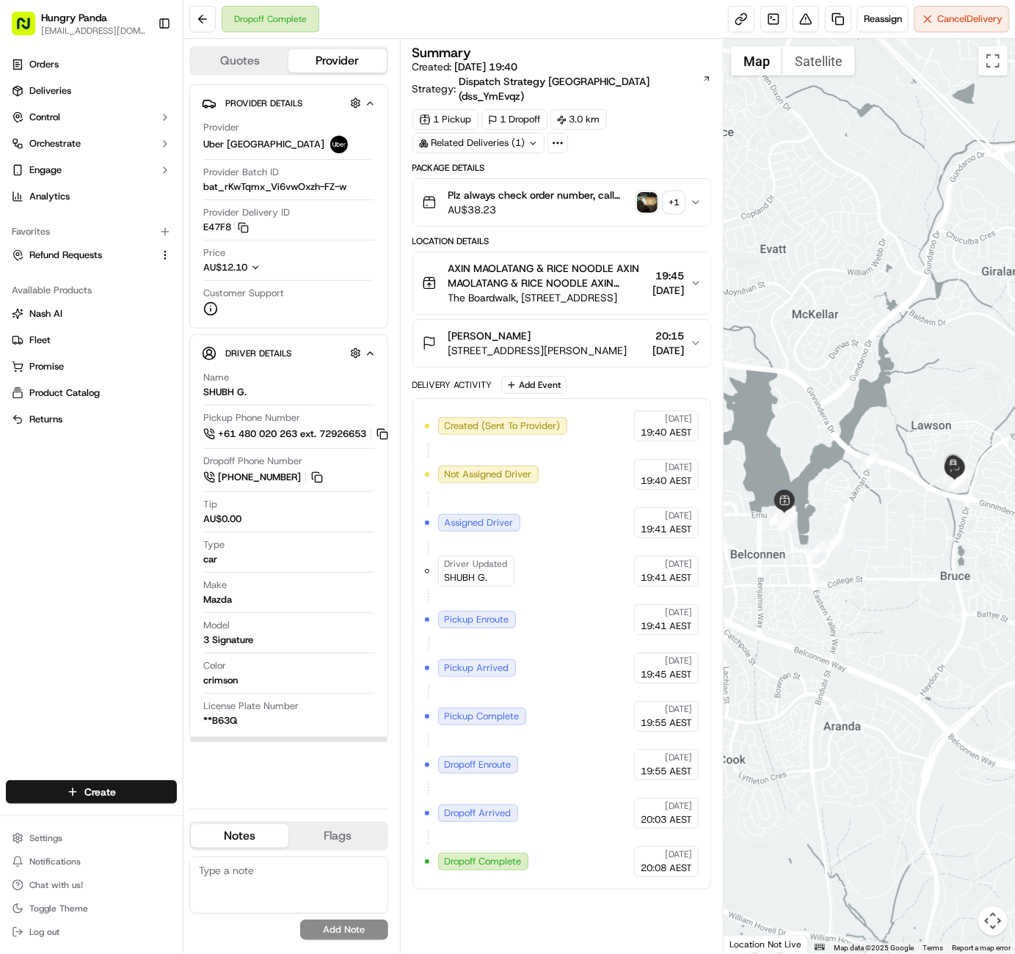
click at [472, 908] on div "Summary Created: 15/09/2025 19:40 Strategy: Dispatch Strategy Australia (dss_Ym…" at bounding box center [561, 496] width 299 height 900
click at [43, 530] on div "Orders Deliveries Control Orchestrate Engage Analytics Favorites Refund Request…" at bounding box center [91, 408] width 183 height 722
click at [557, 136] on icon at bounding box center [557, 142] width 13 height 13
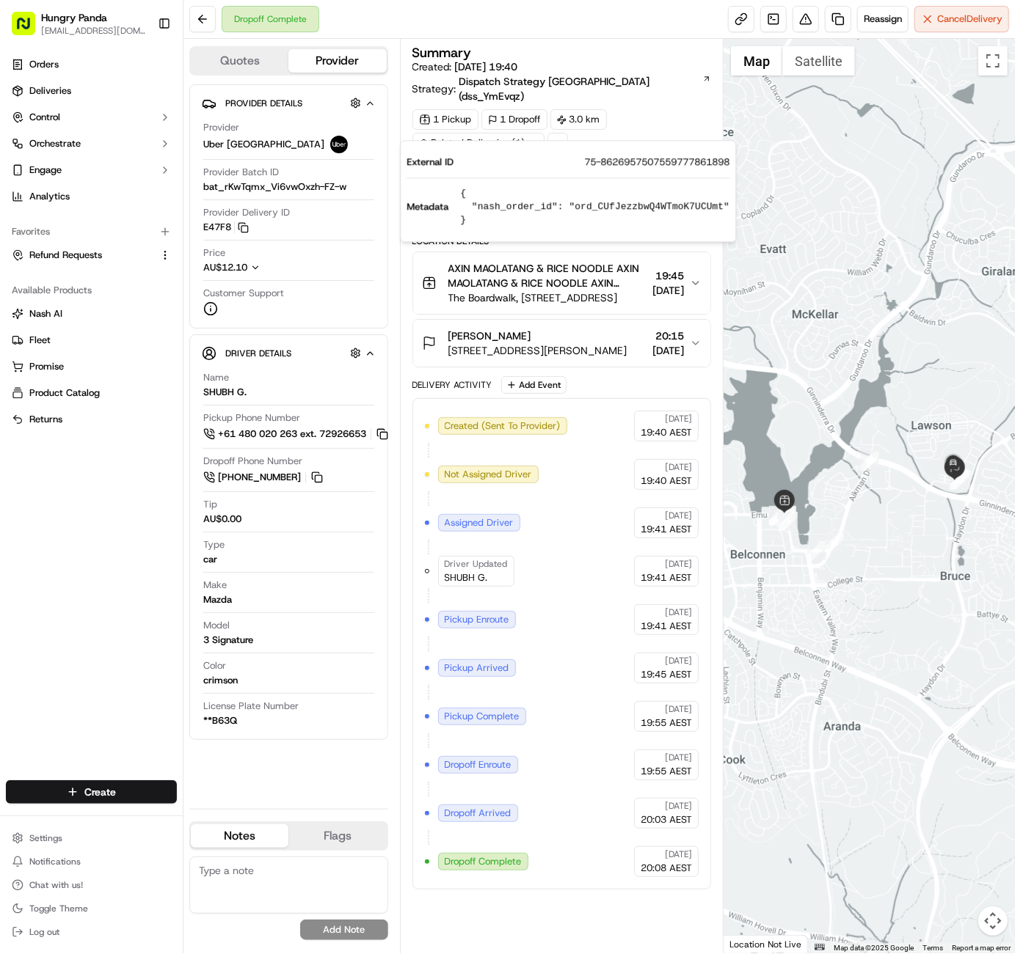
click at [638, 111] on div "1 Pickup 1 Dropoff 3.0 km Related Deliveries (1)" at bounding box center [561, 131] width 299 height 44
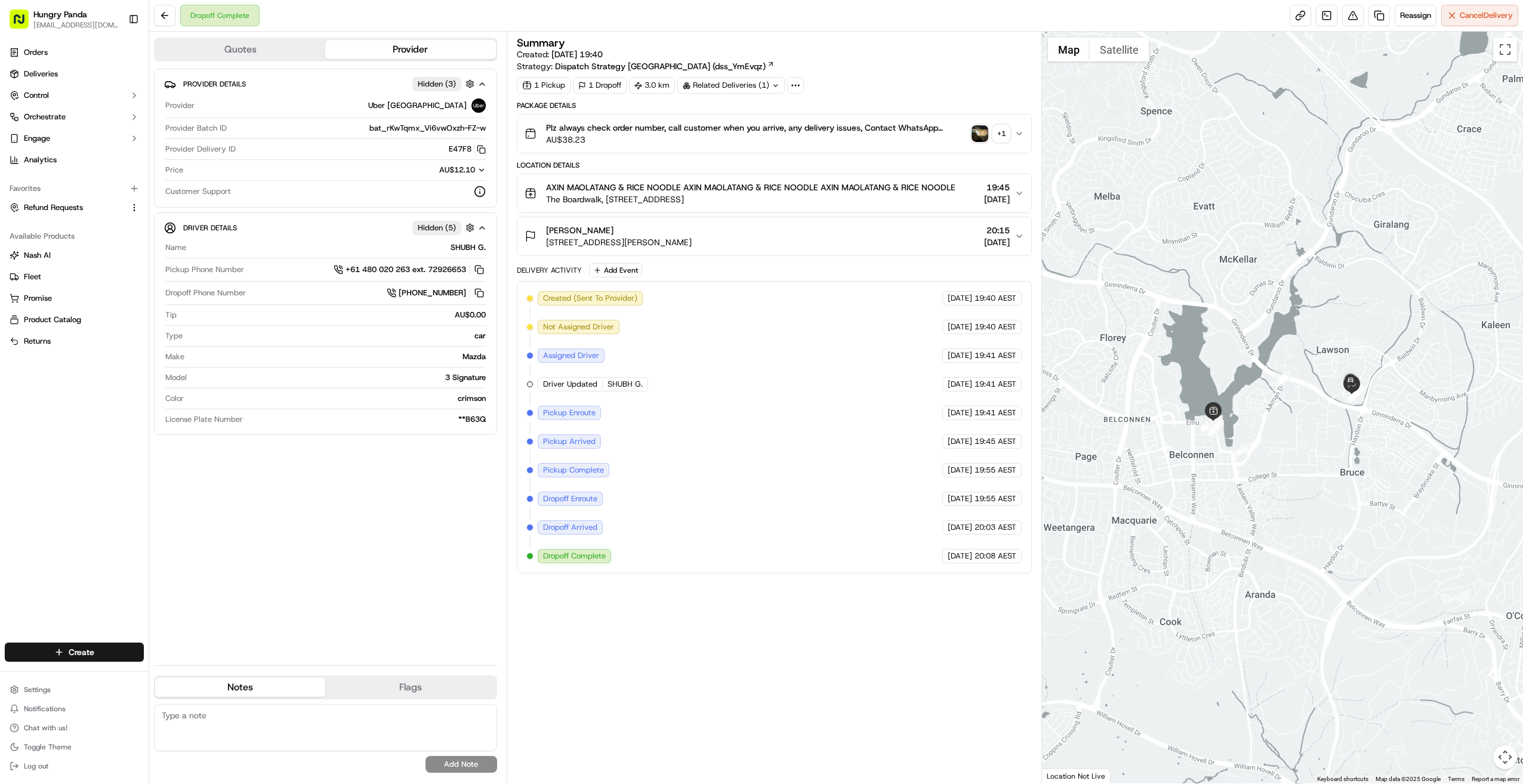
click at [400, 680] on button "Flags" at bounding box center [410, 686] width 170 height 19
click at [794, 77] on div at bounding box center [796, 85] width 17 height 17
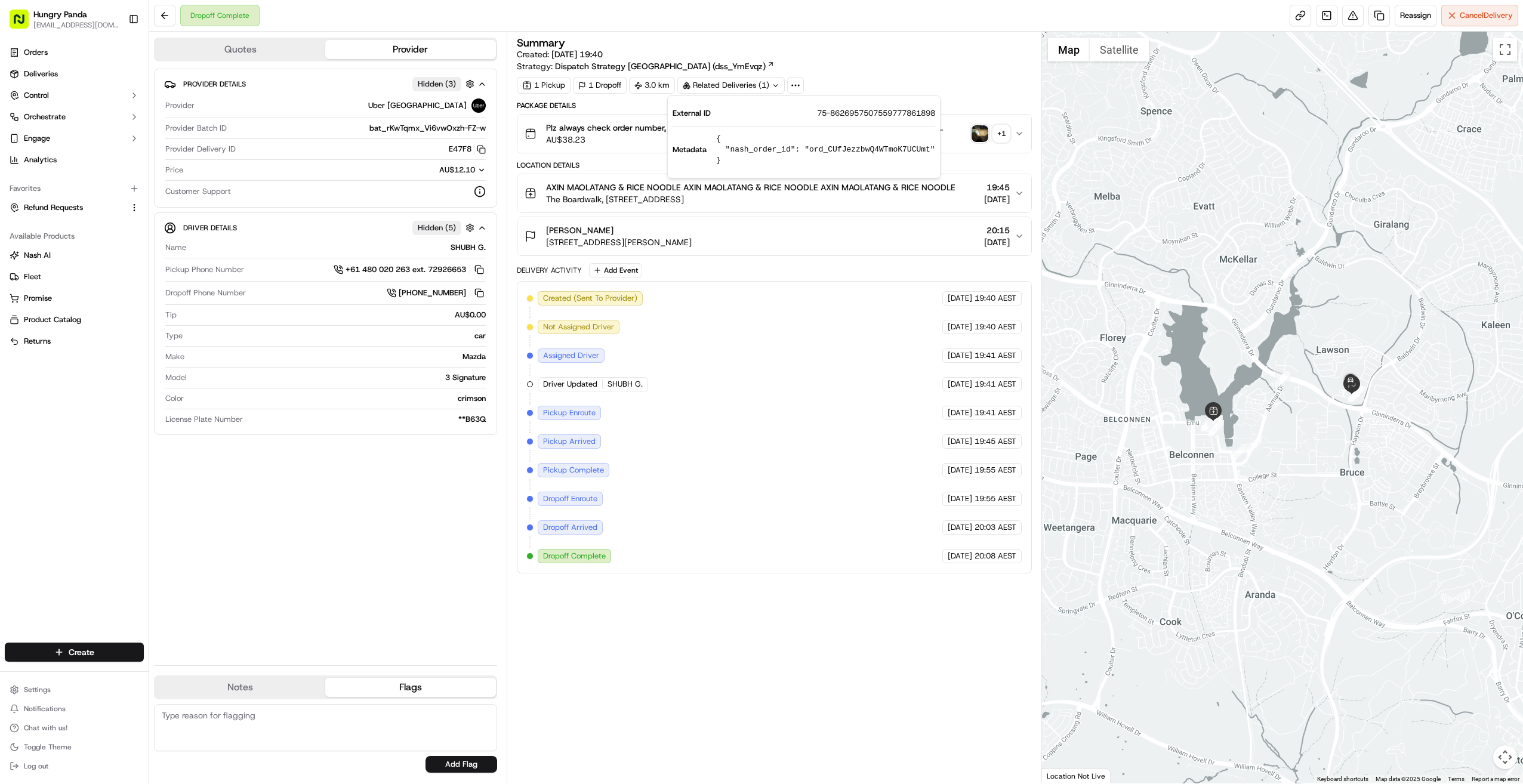
click at [825, 69] on div "Summary Created: 15/09/2025 19:40 Strategy: Dispatch Strategy Australia (dss_Ym…" at bounding box center [775, 54] width 516 height 35
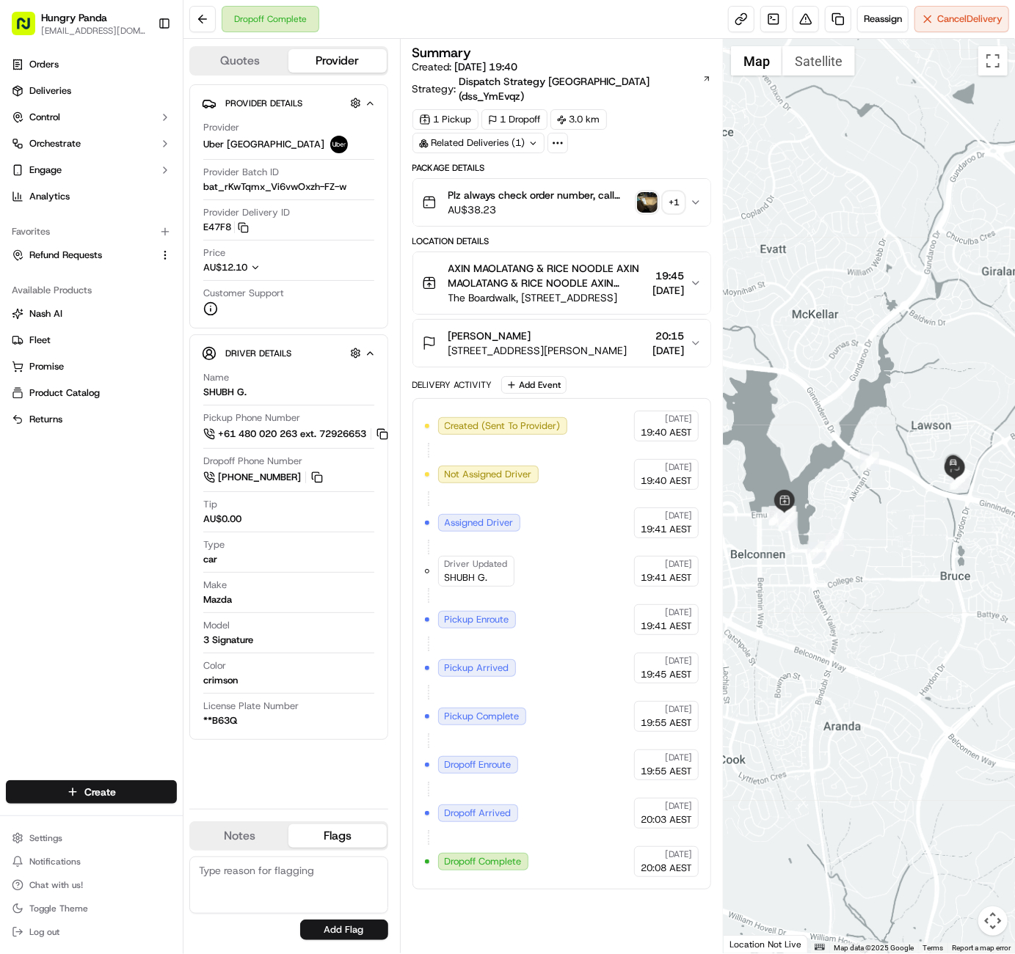
click at [229, 833] on button "Notes" at bounding box center [240, 836] width 98 height 23
click at [342, 938] on div "jie.niu@hungrypandagroup.com fengkai.han@hungrypandagroup.com liurui0731@hungry…" at bounding box center [288, 899] width 199 height 84
click at [930, 20] on button "Cancel Delivery" at bounding box center [961, 19] width 95 height 26
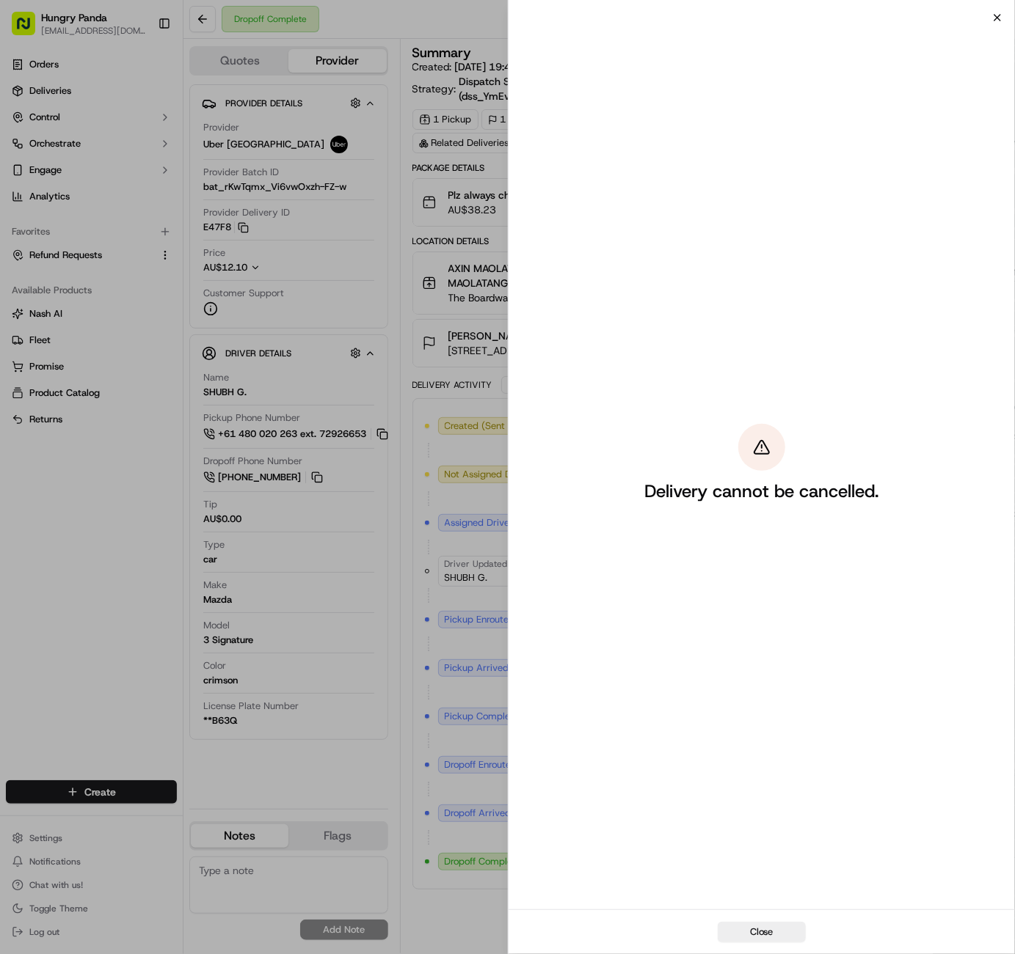
click at [998, 15] on icon "button" at bounding box center [997, 18] width 12 height 12
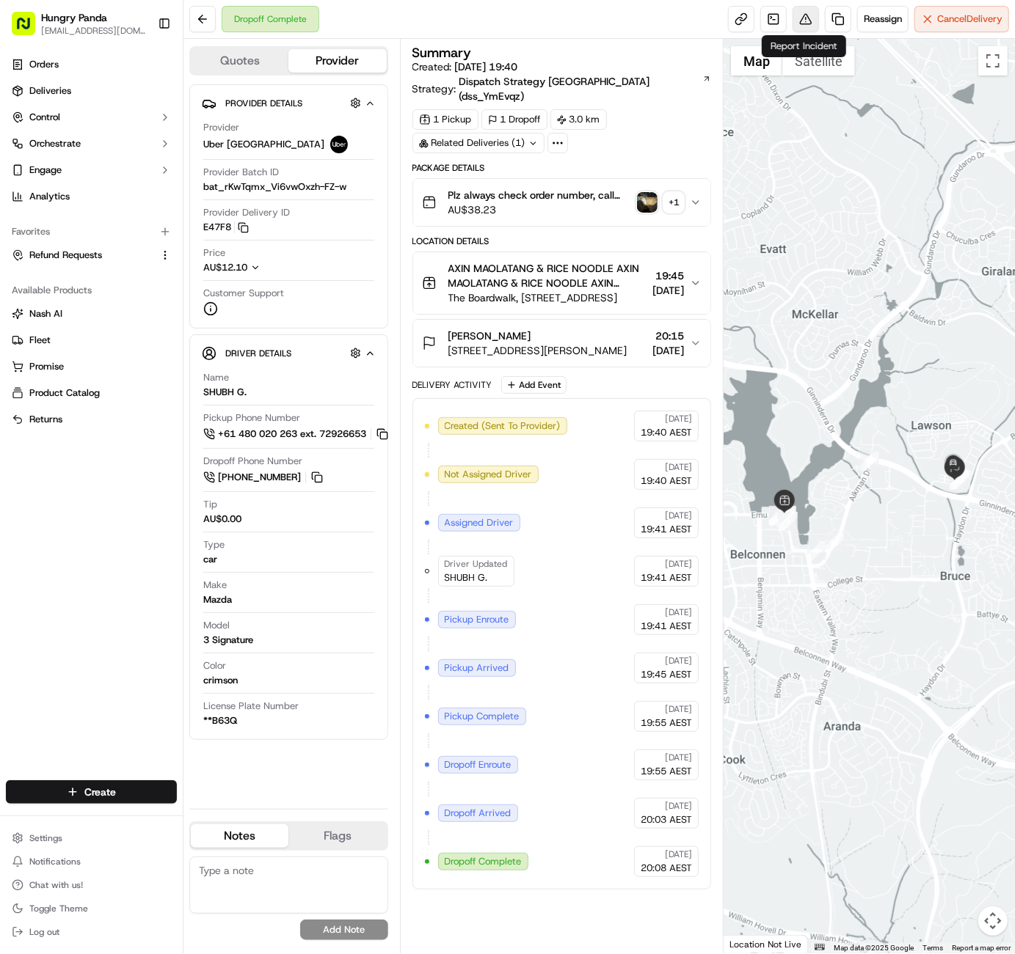
click at [811, 18] on button at bounding box center [805, 19] width 26 height 26
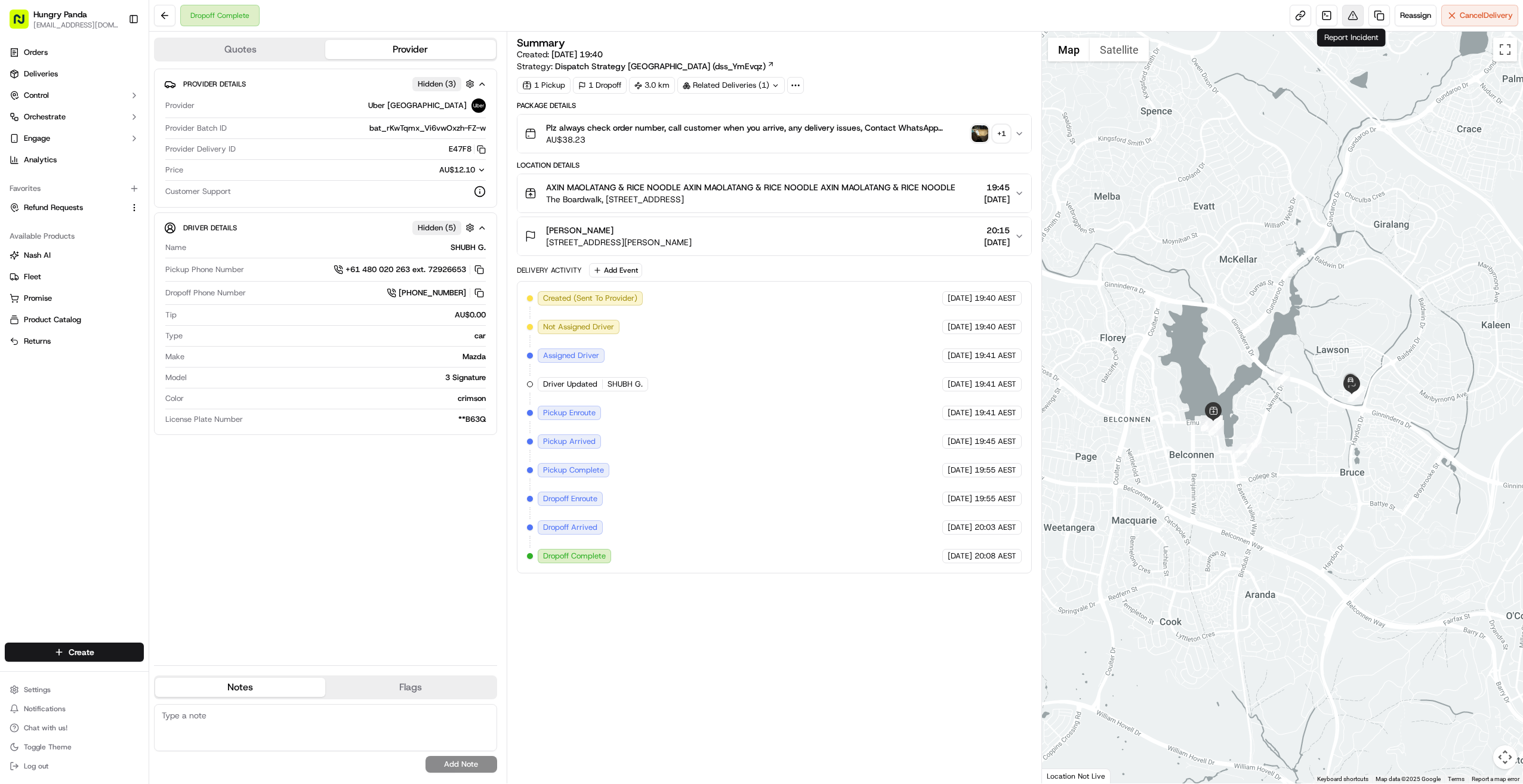
click at [825, 13] on button at bounding box center [1353, 15] width 21 height 21
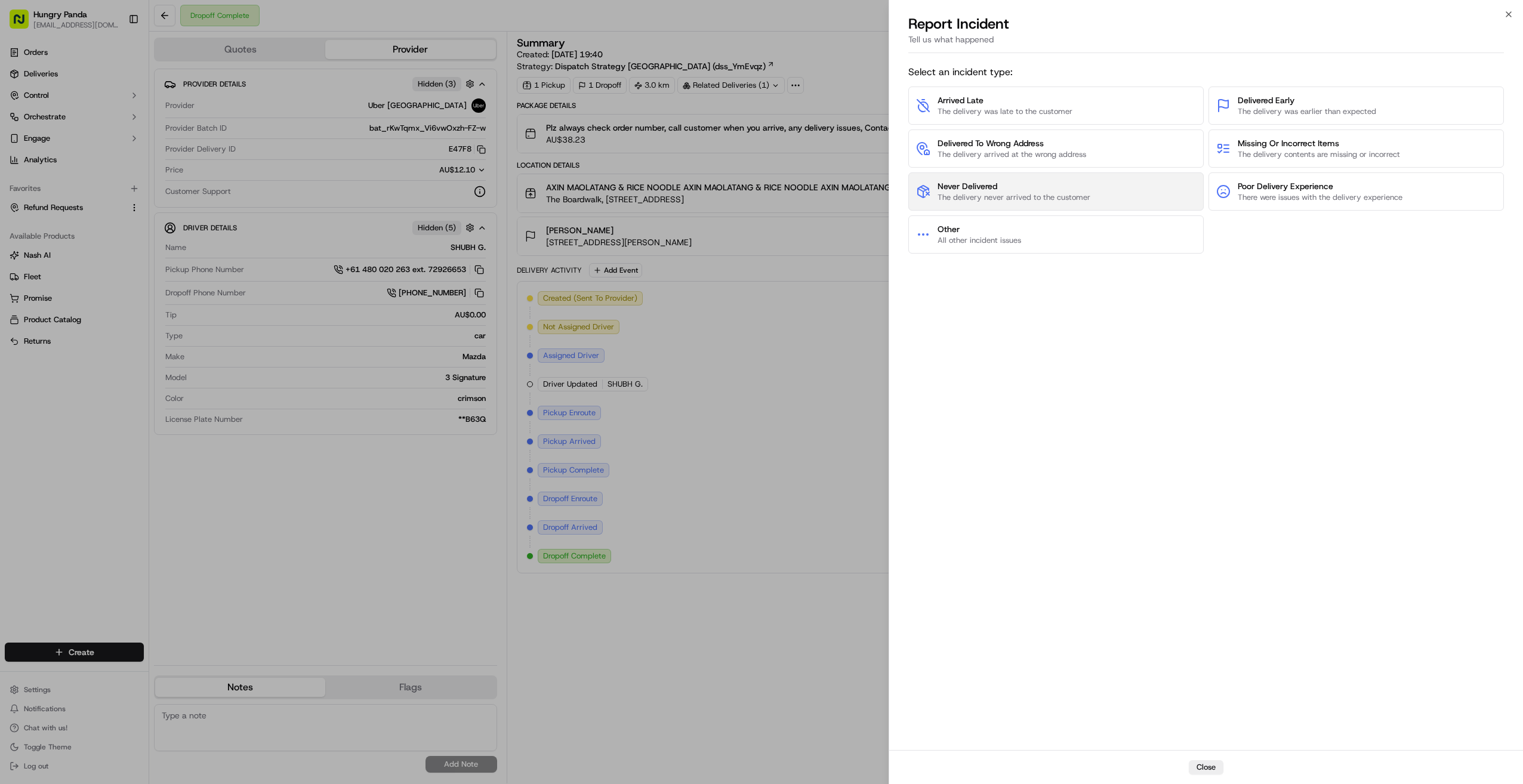
click at [825, 198] on span "The delivery never arrived to the customer" at bounding box center [1015, 197] width 153 height 11
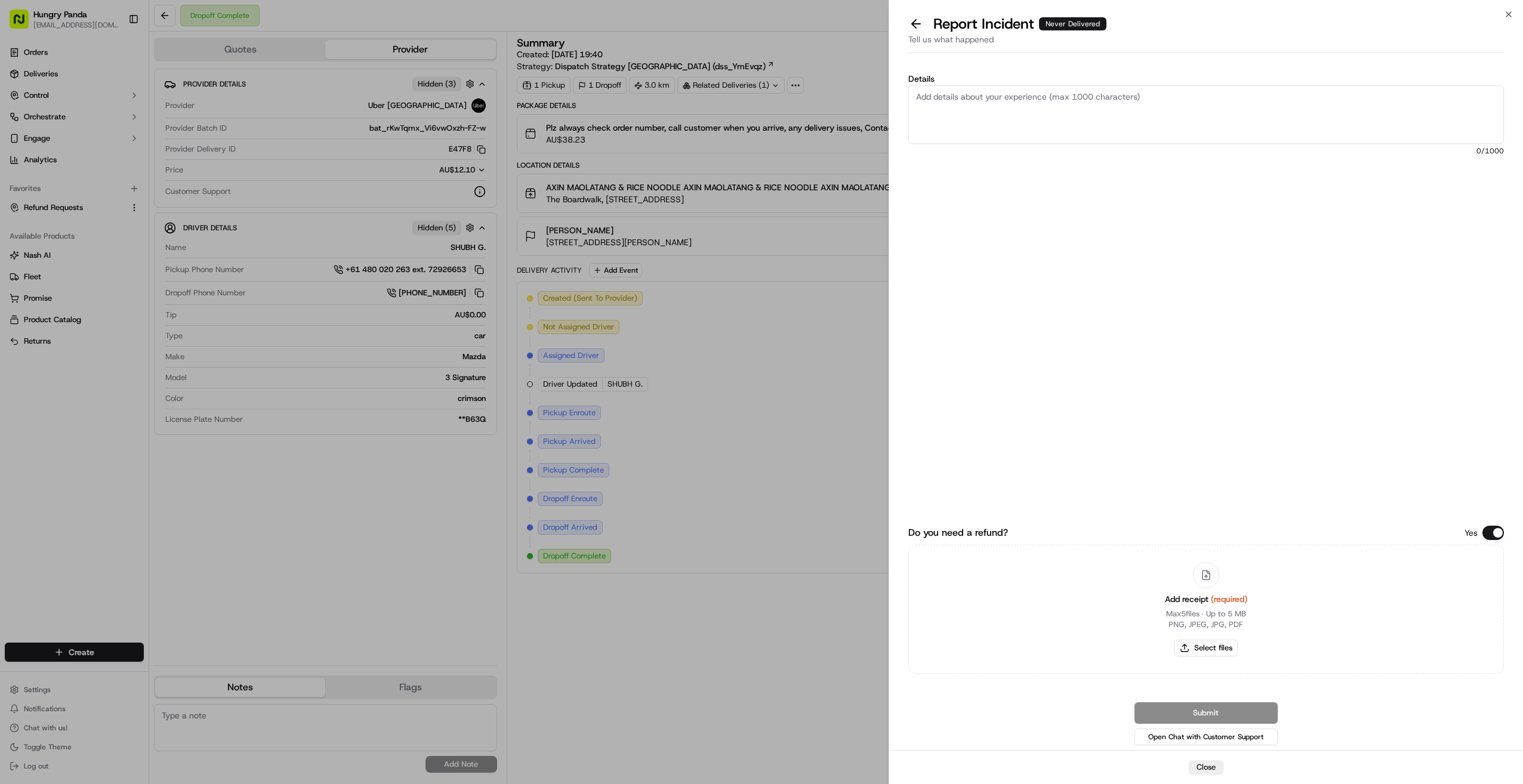
drag, startPoint x: 964, startPoint y: 109, endPoint x: 1036, endPoint y: 85, distance: 75.9
click at [825, 109] on textarea "Details" at bounding box center [1207, 115] width 596 height 59
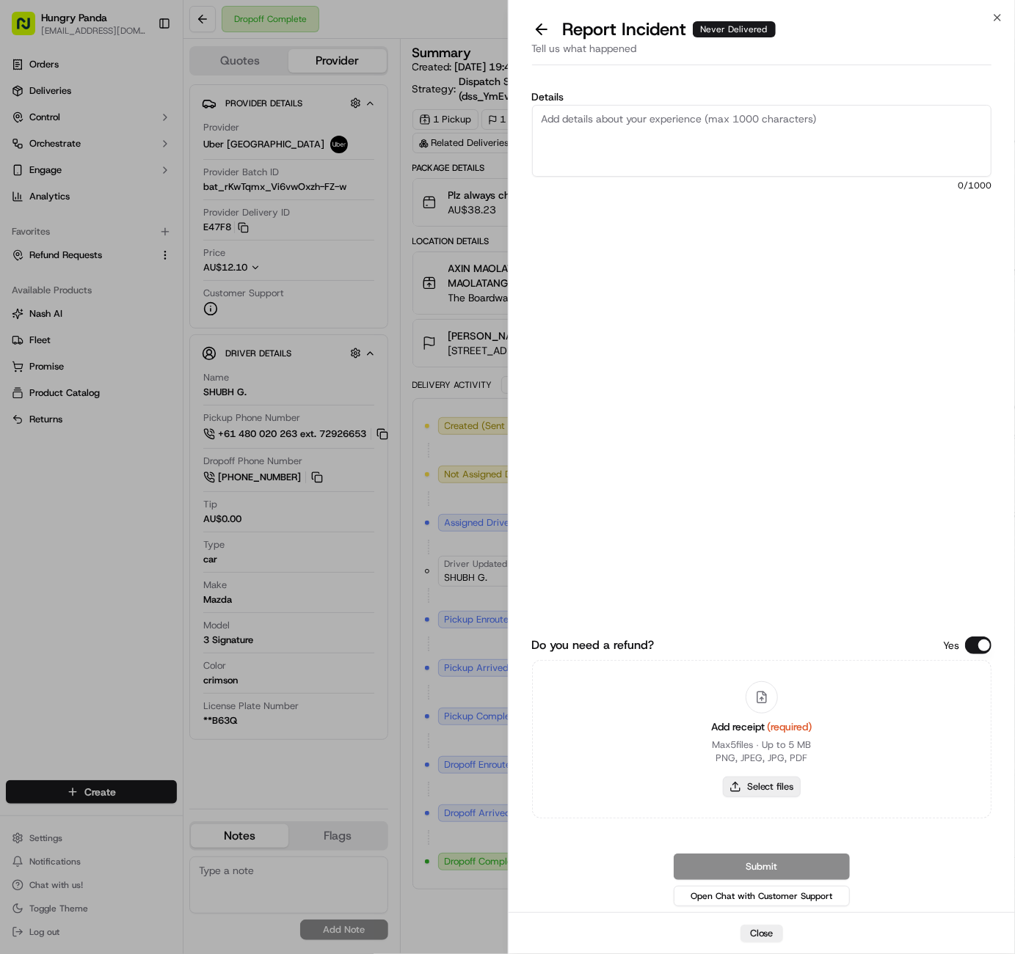
click at [764, 790] on button "Select files" at bounding box center [762, 787] width 78 height 21
type input "C:\fakepath\屏幕截图 2025-09-17 124423.png"
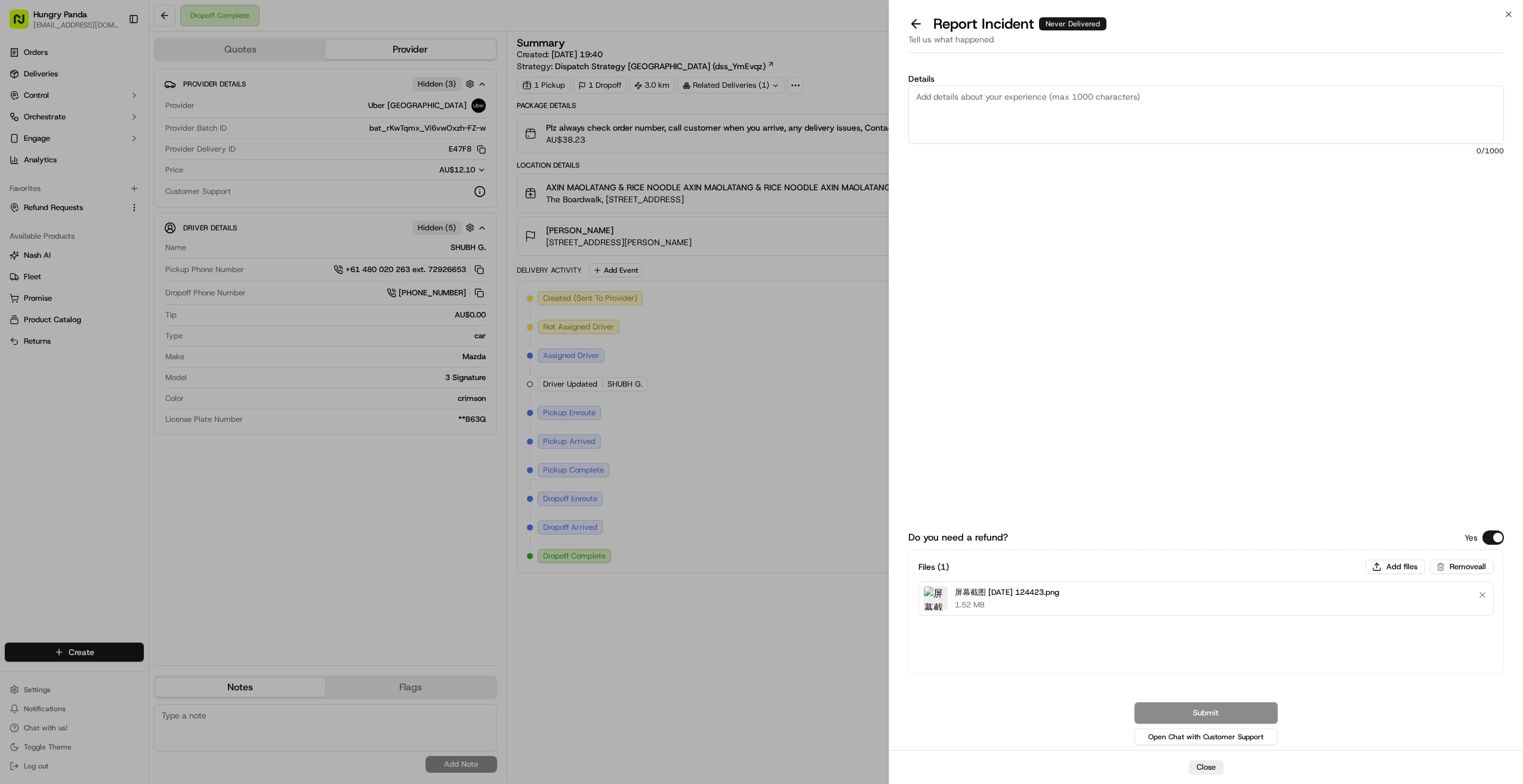
click at [825, 113] on textarea "Details" at bounding box center [1207, 115] width 596 height 59
paste textarea "The customer reported that they did not receive the food. It was shown as deliv…"
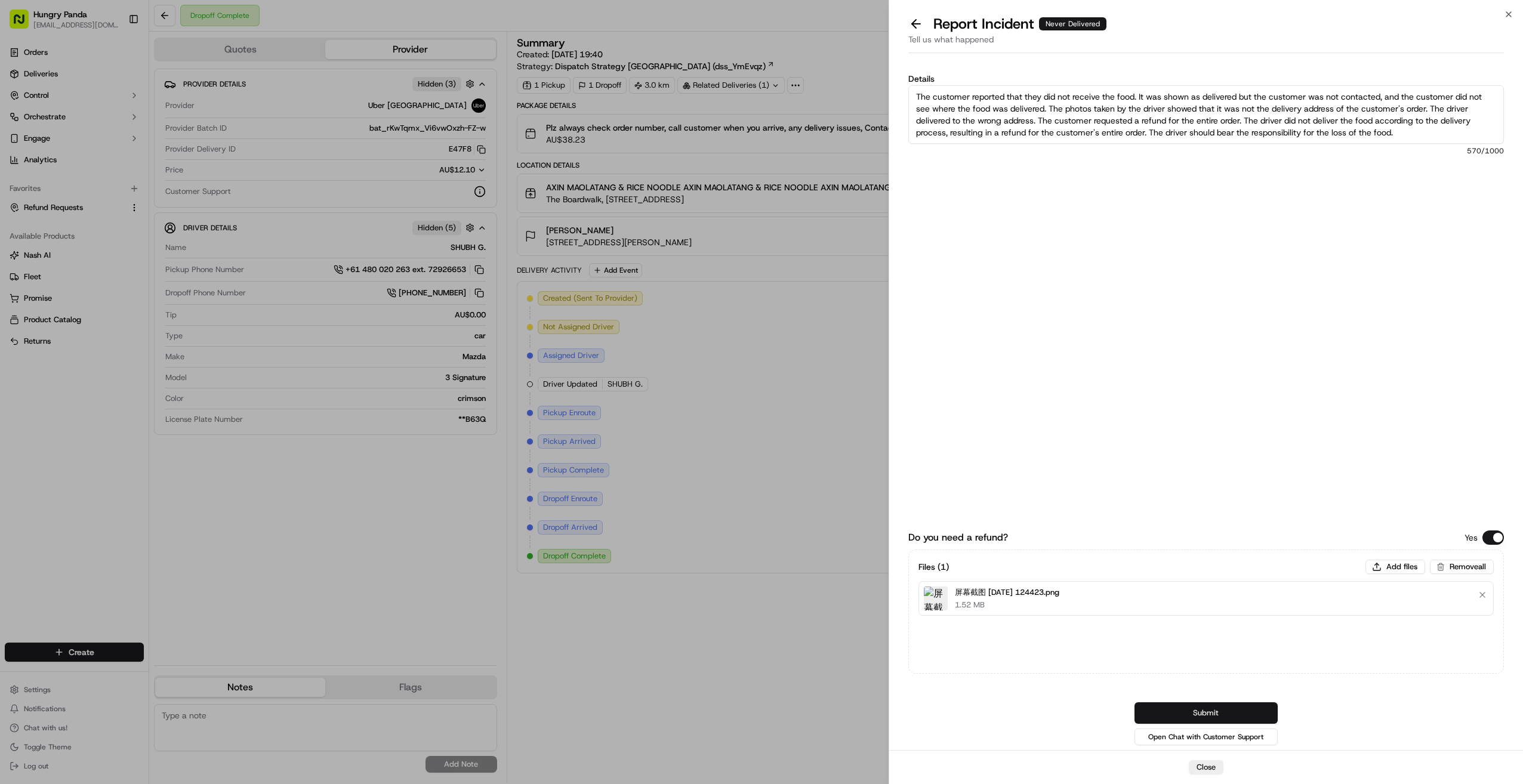
type textarea "The customer reported that they did not receive the food. It was shown as deliv…"
click at [825, 712] on button "Submit" at bounding box center [1207, 712] width 143 height 21
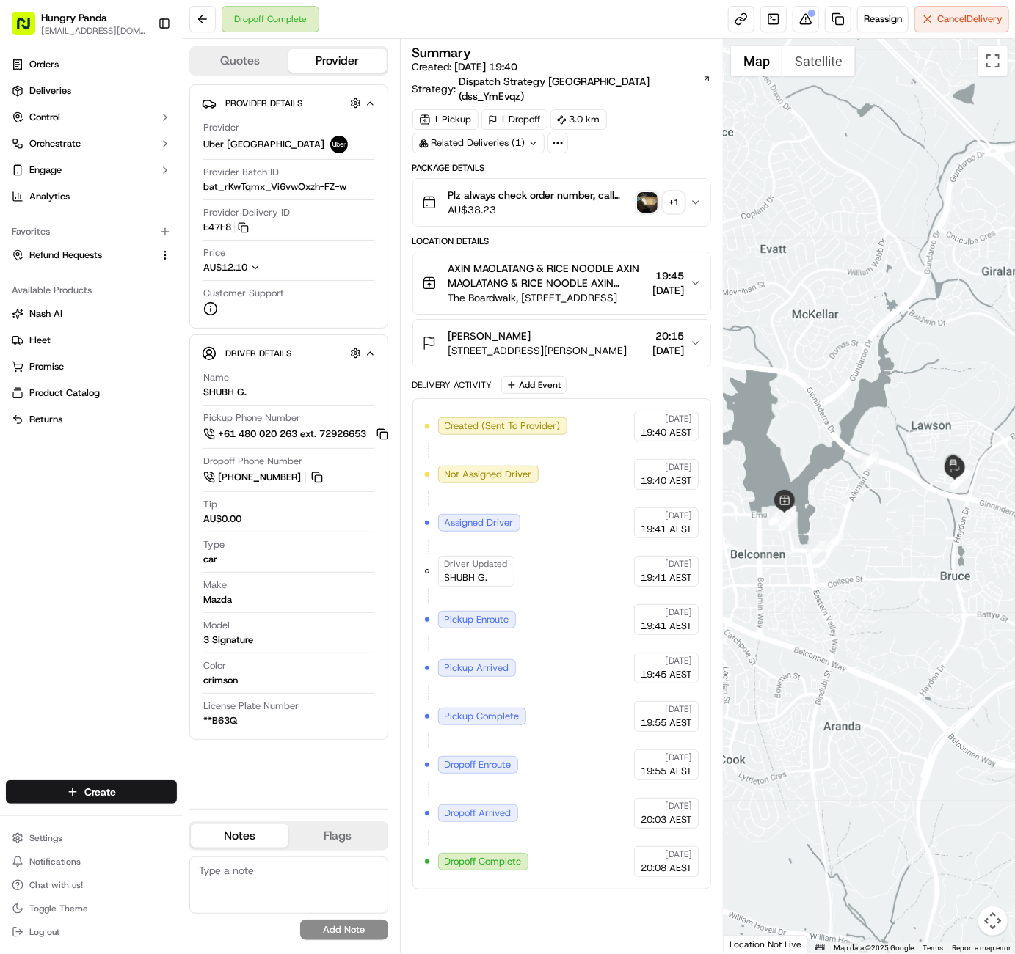
click at [54, 572] on div "Orders Deliveries Control Orchestrate Engage Analytics Favorites Refund Request…" at bounding box center [91, 408] width 183 height 722
click at [194, 23] on button at bounding box center [202, 19] width 26 height 26
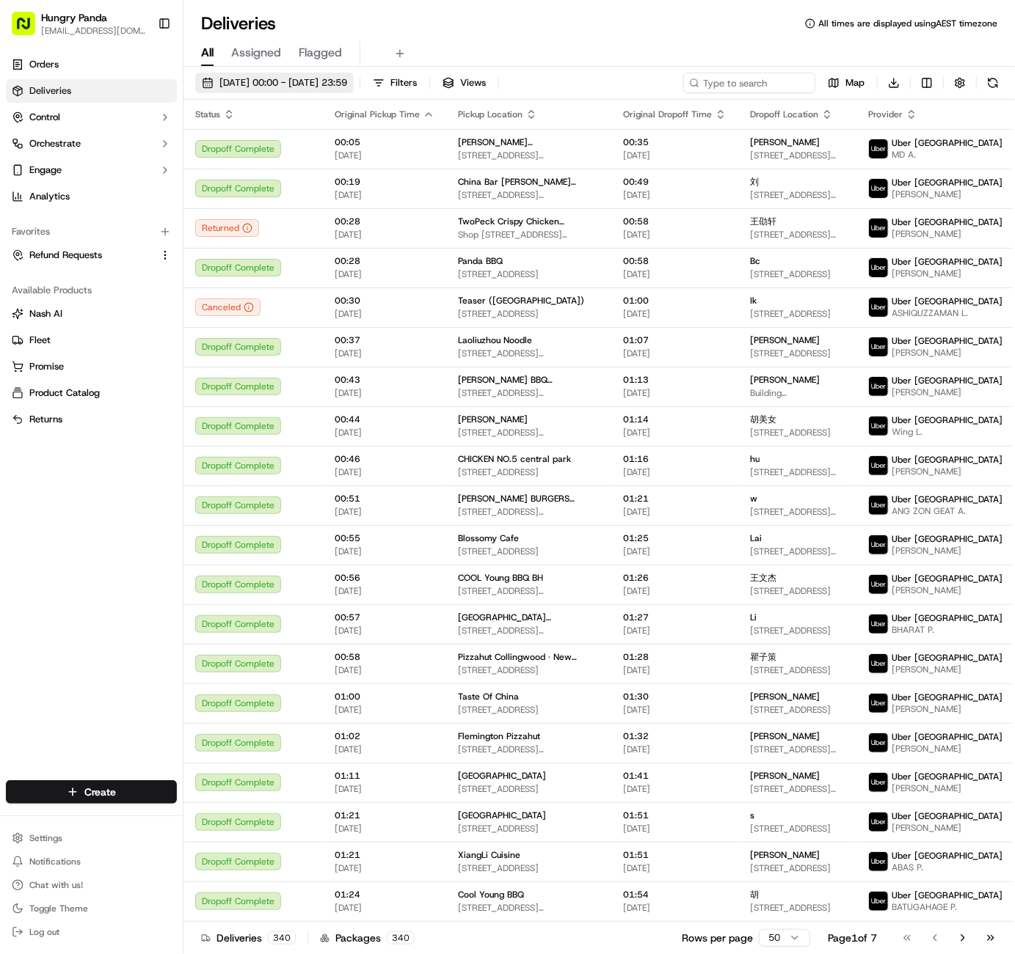
click at [284, 81] on span "[DATE] 00:00 - [DATE] 23:59" at bounding box center [283, 82] width 128 height 13
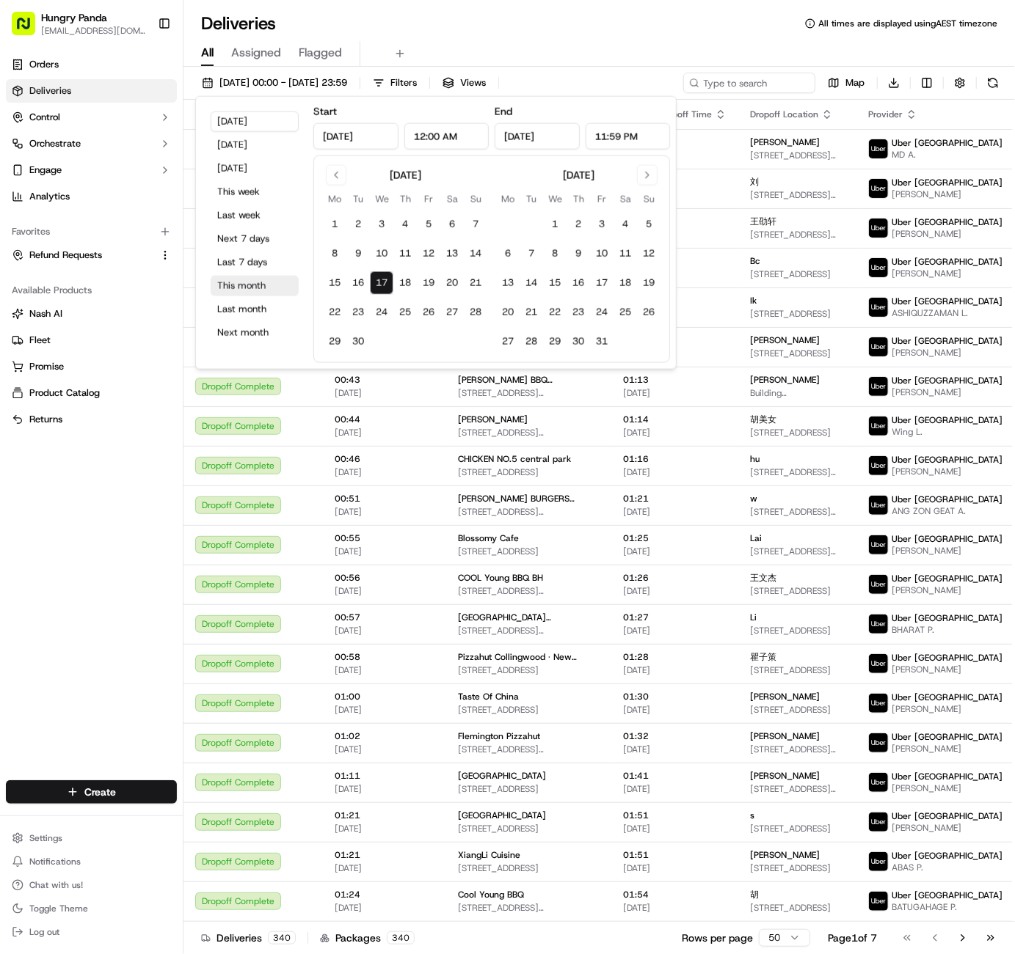
click at [244, 282] on button "This month" at bounding box center [255, 286] width 88 height 21
type input "[DATE]"
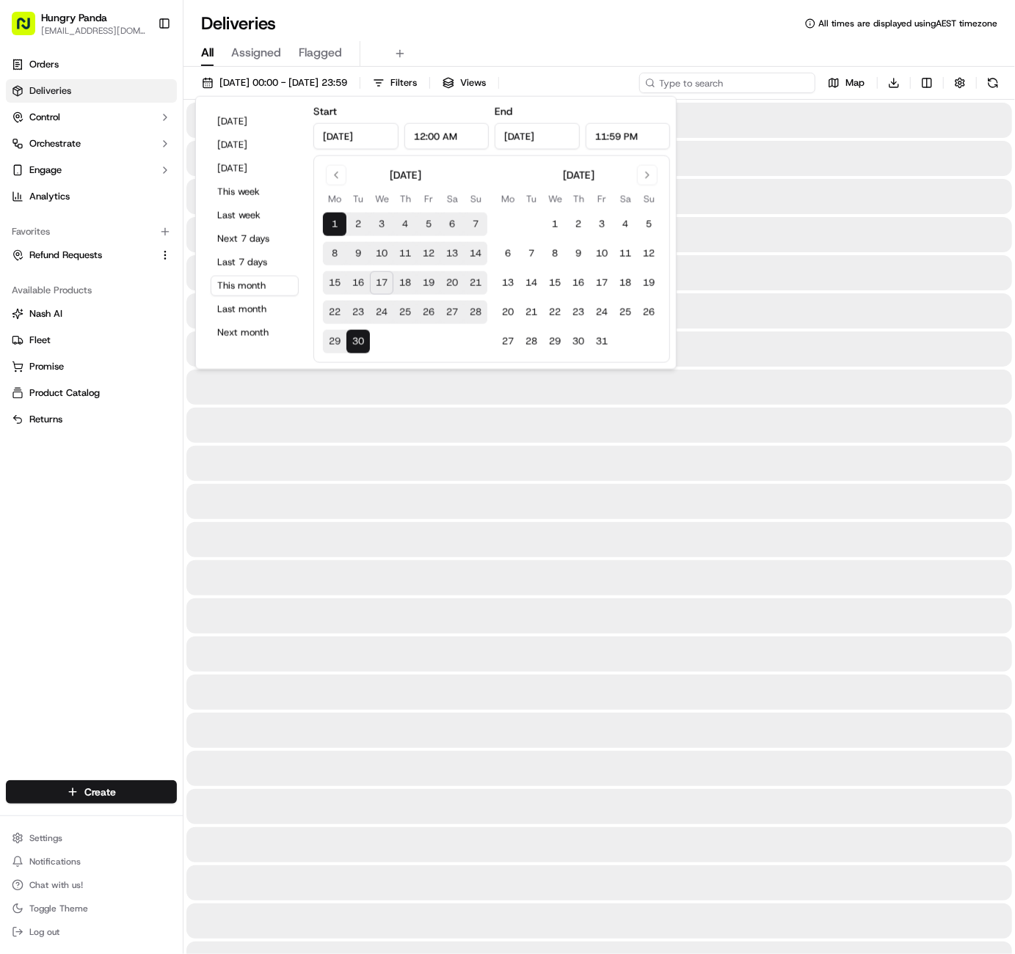
click at [748, 76] on input at bounding box center [727, 83] width 176 height 21
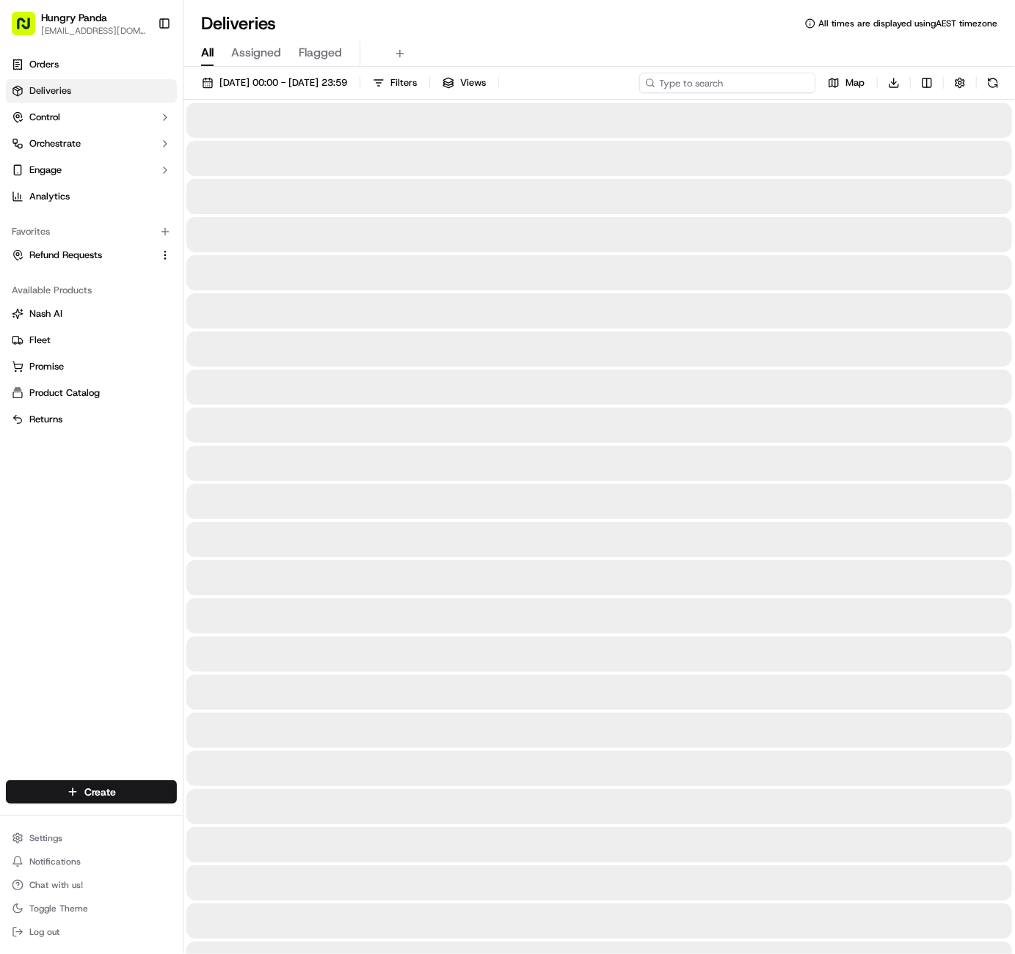
paste input "7338808167759766141079"
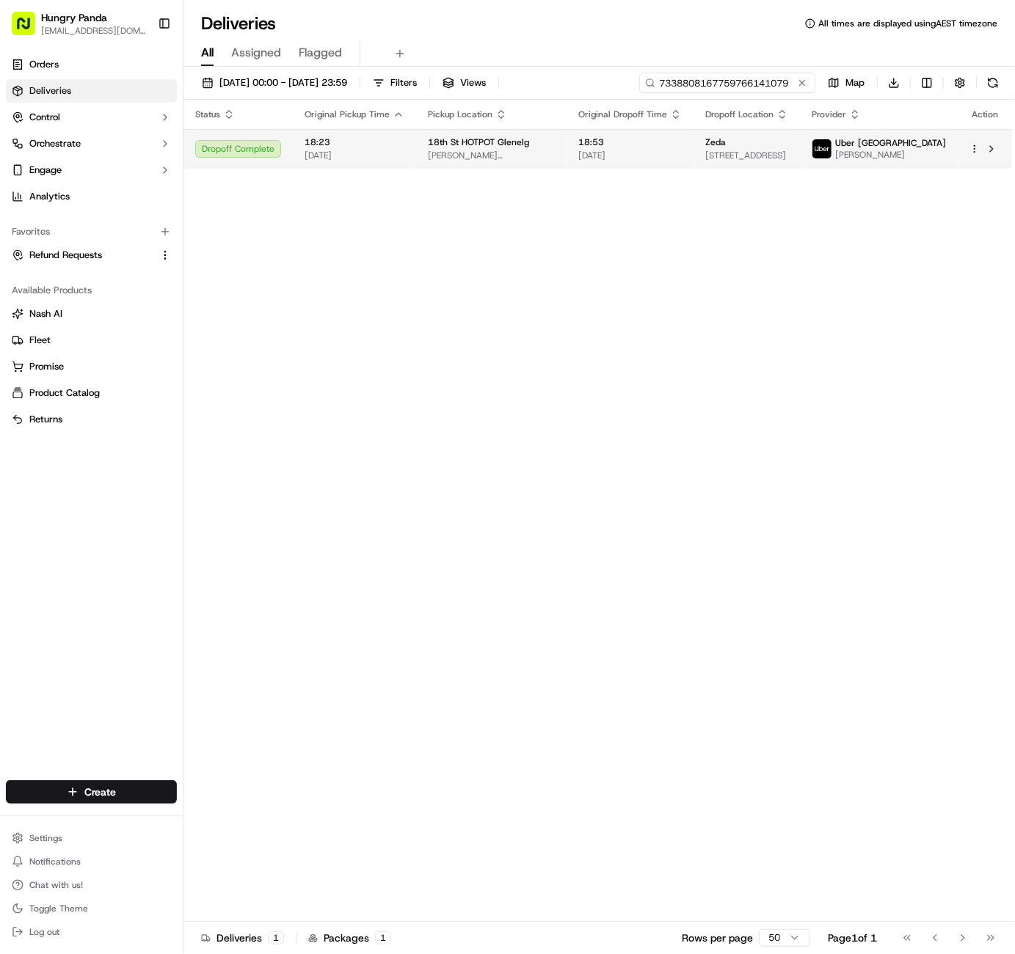
type input "7338808167759766141079"
click at [969, 147] on html "Hungry Panda liurui0731@hungrypandagroup.com Toggle Sidebar Orders Deliveries C…" at bounding box center [507, 477] width 1015 height 954
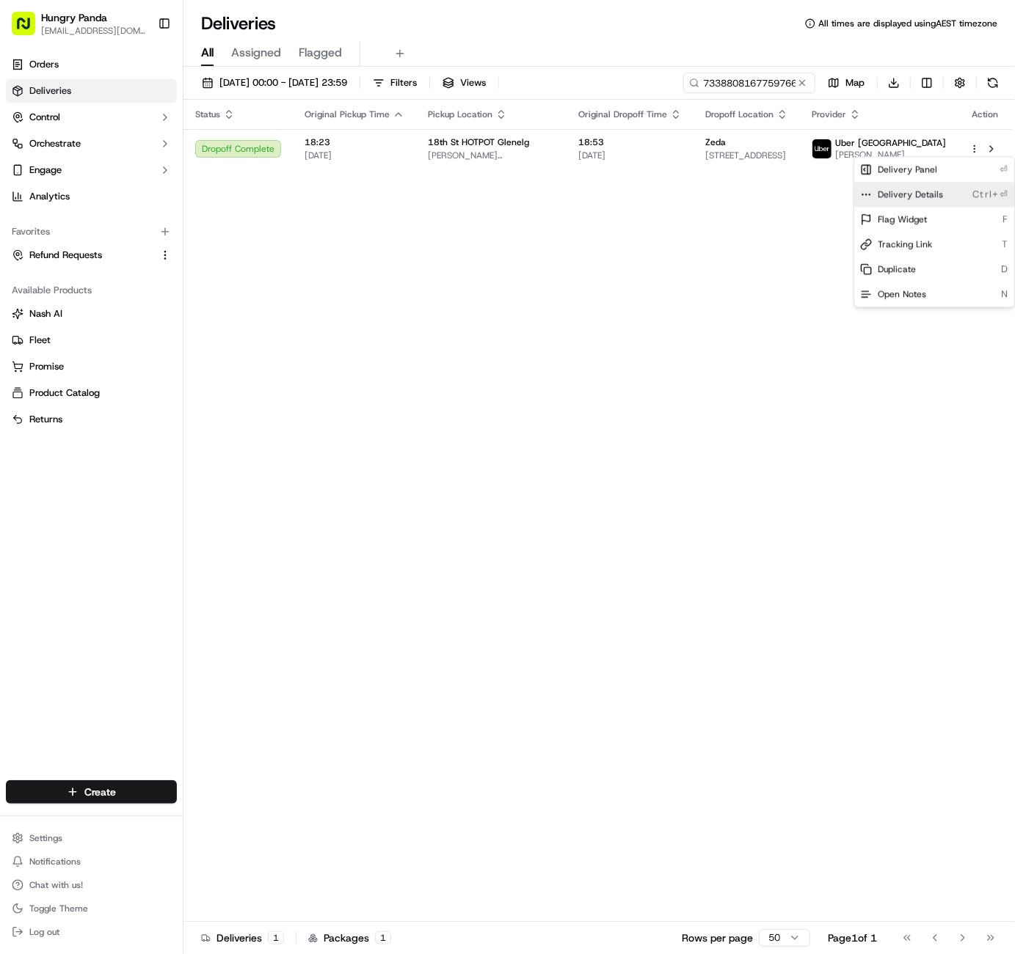
click at [930, 191] on span "Delivery Details" at bounding box center [909, 195] width 65 height 12
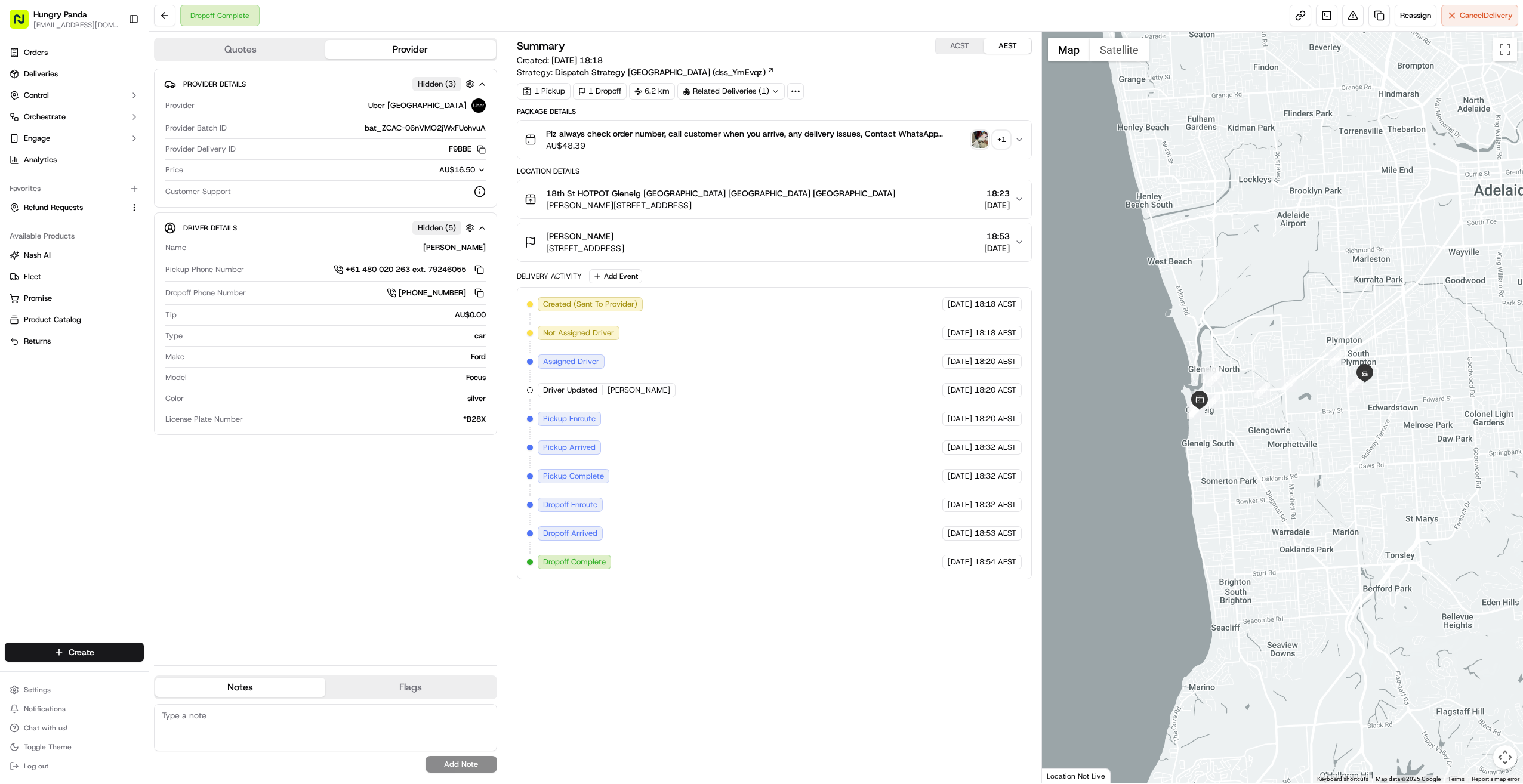
click at [320, 416] on div "*B28X" at bounding box center [366, 419] width 238 height 11
click at [825, 503] on div at bounding box center [1282, 407] width 481 height 751
click at [825, 577] on div at bounding box center [1282, 407] width 481 height 751
click at [164, 19] on button at bounding box center [164, 15] width 21 height 21
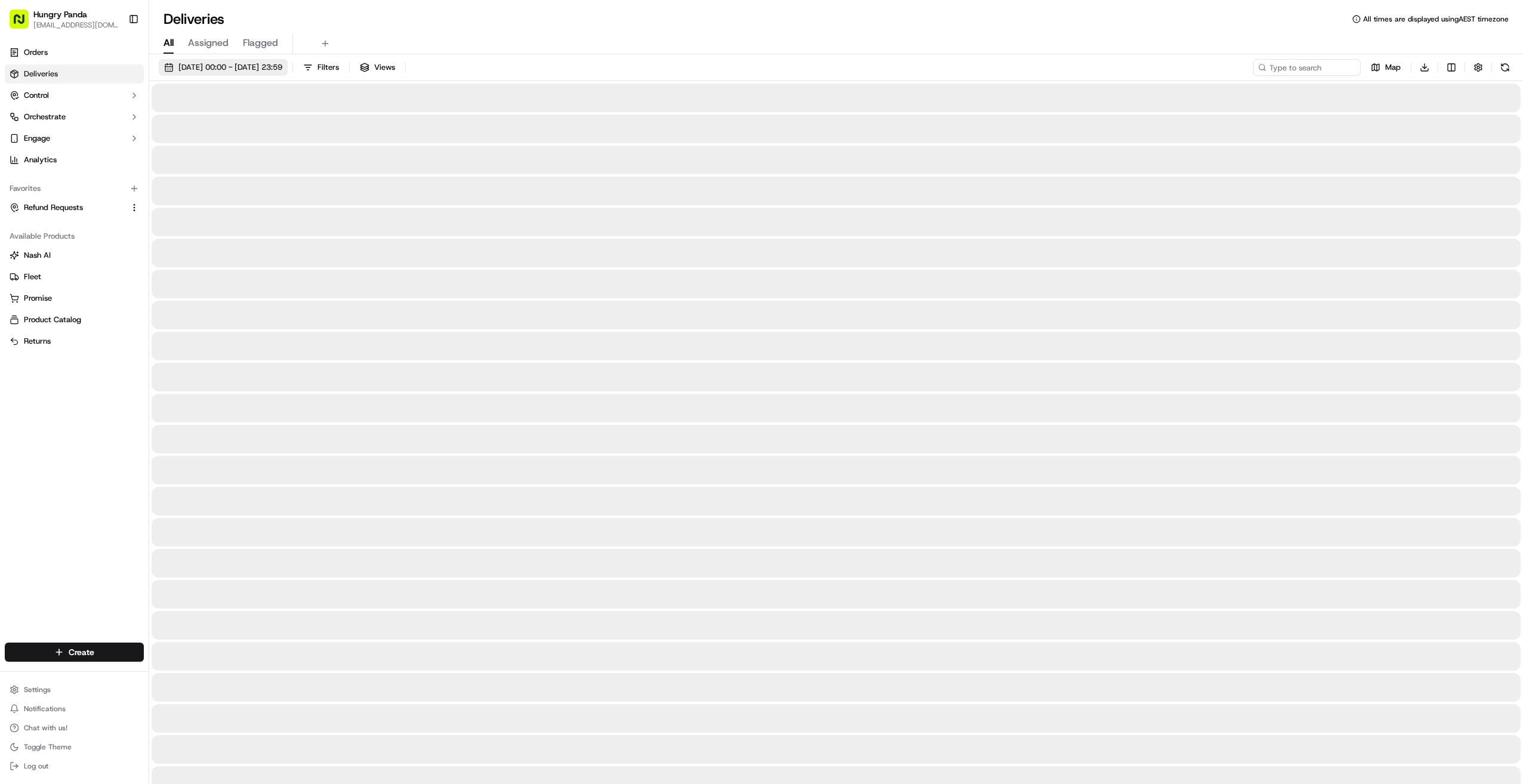
click at [199, 71] on span "[DATE] 00:00 - [DATE] 23:59" at bounding box center [230, 67] width 104 height 11
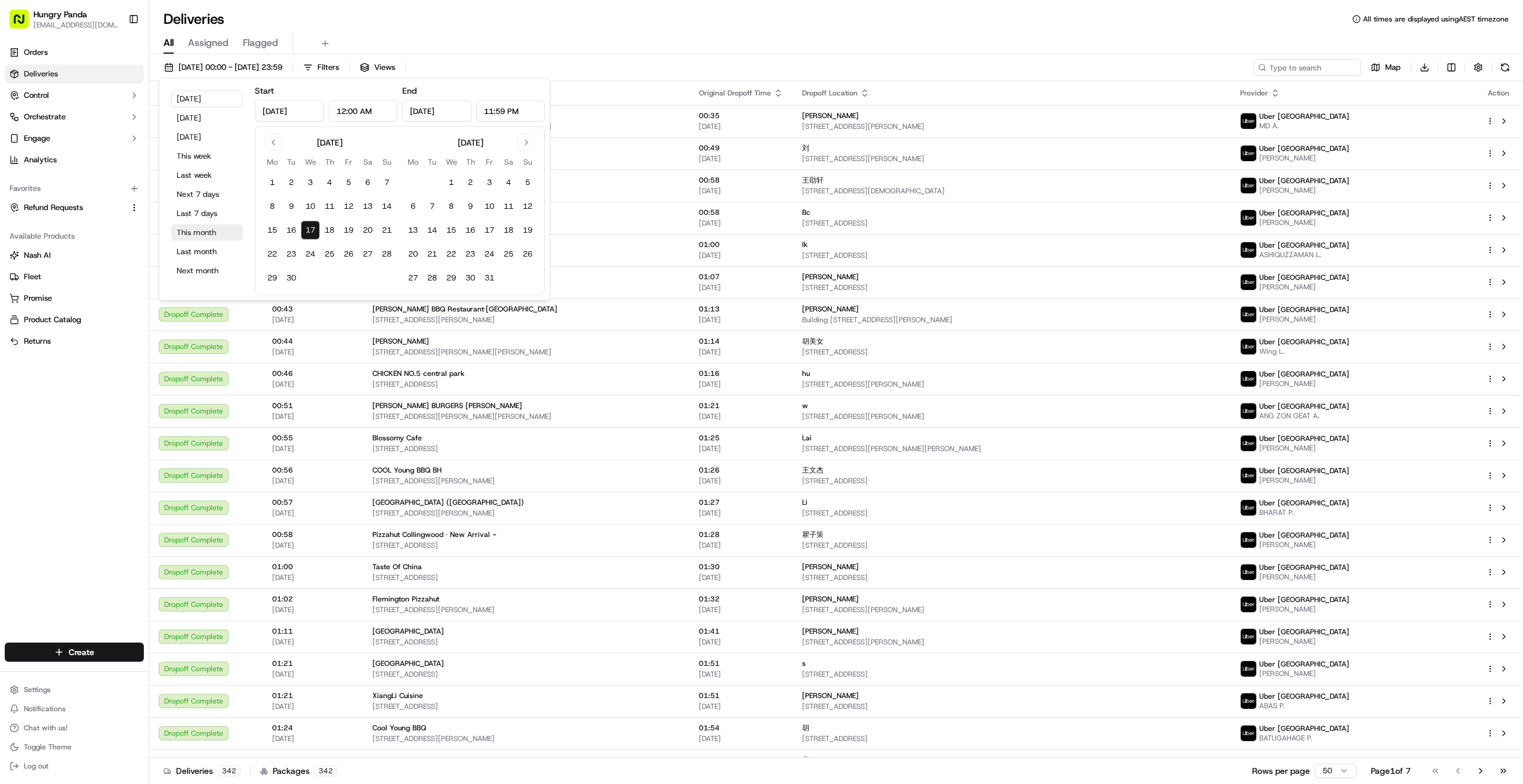
click at [204, 229] on button "This month" at bounding box center [207, 233] width 72 height 17
type input "Sep 1, 2025"
type input "Sep 30, 2025"
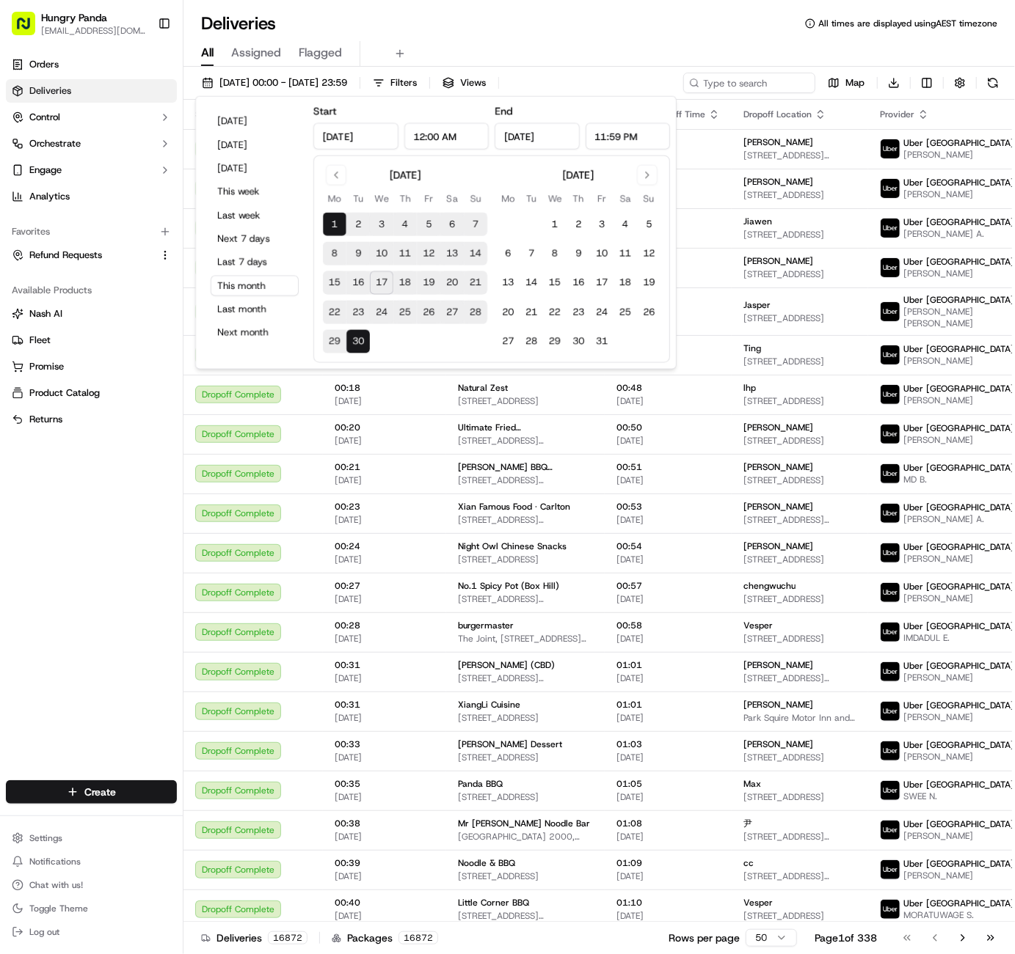
drag, startPoint x: 419, startPoint y: 111, endPoint x: 442, endPoint y: 115, distance: 23.9
click at [419, 111] on div "Start Sep 1, 2025 12:00 AM" at bounding box center [400, 126] width 175 height 47
click at [786, 81] on input at bounding box center [727, 83] width 176 height 21
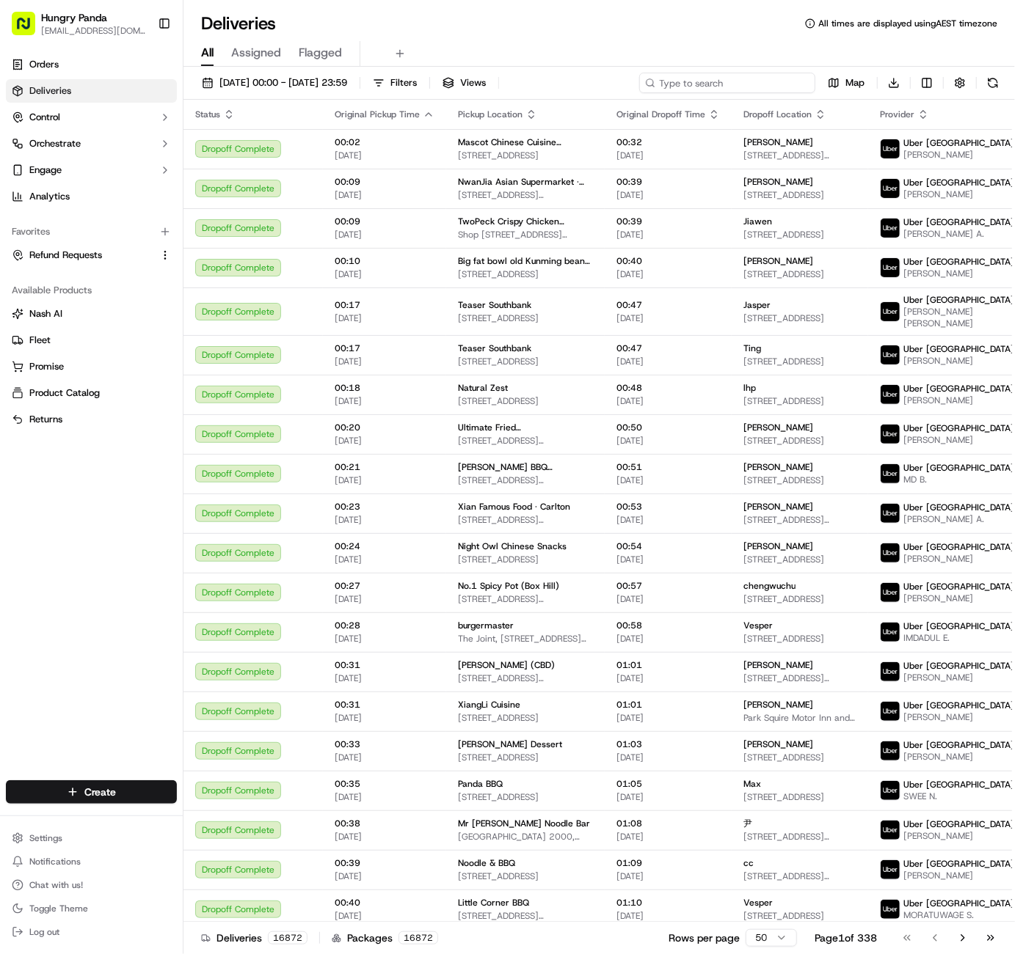
paste input "7338808167759766141079"
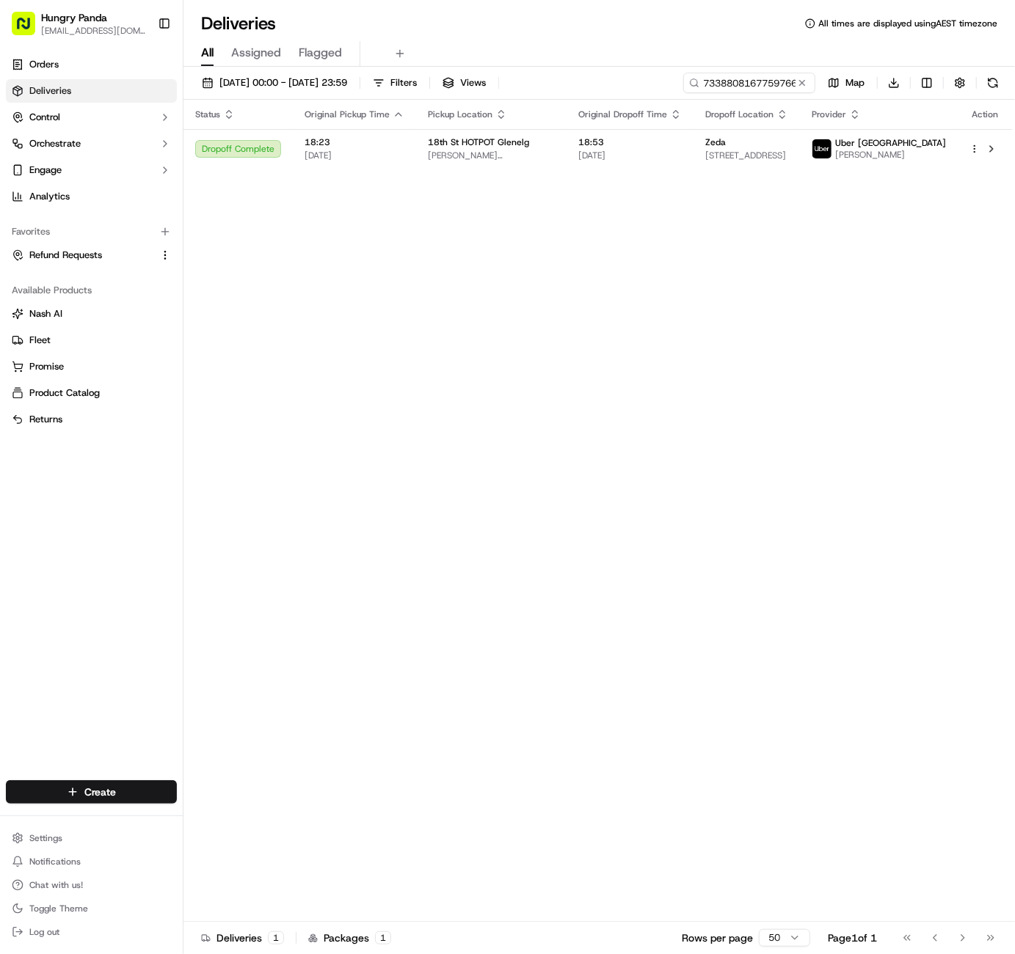
click at [297, 498] on div "Status Original Pickup Time Pickup Location Original Dropoff Time Dropoff Locat…" at bounding box center [597, 511] width 828 height 822
drag, startPoint x: 470, startPoint y: 464, endPoint x: 460, endPoint y: 467, distance: 10.5
click at [470, 464] on div "Status Original Pickup Time Pickup Location Original Dropoff Time Dropoff Locat…" at bounding box center [597, 511] width 828 height 822
click at [713, 156] on span "53 Jervois Street, South Plympton SA 5038, Australia" at bounding box center [746, 156] width 83 height 12
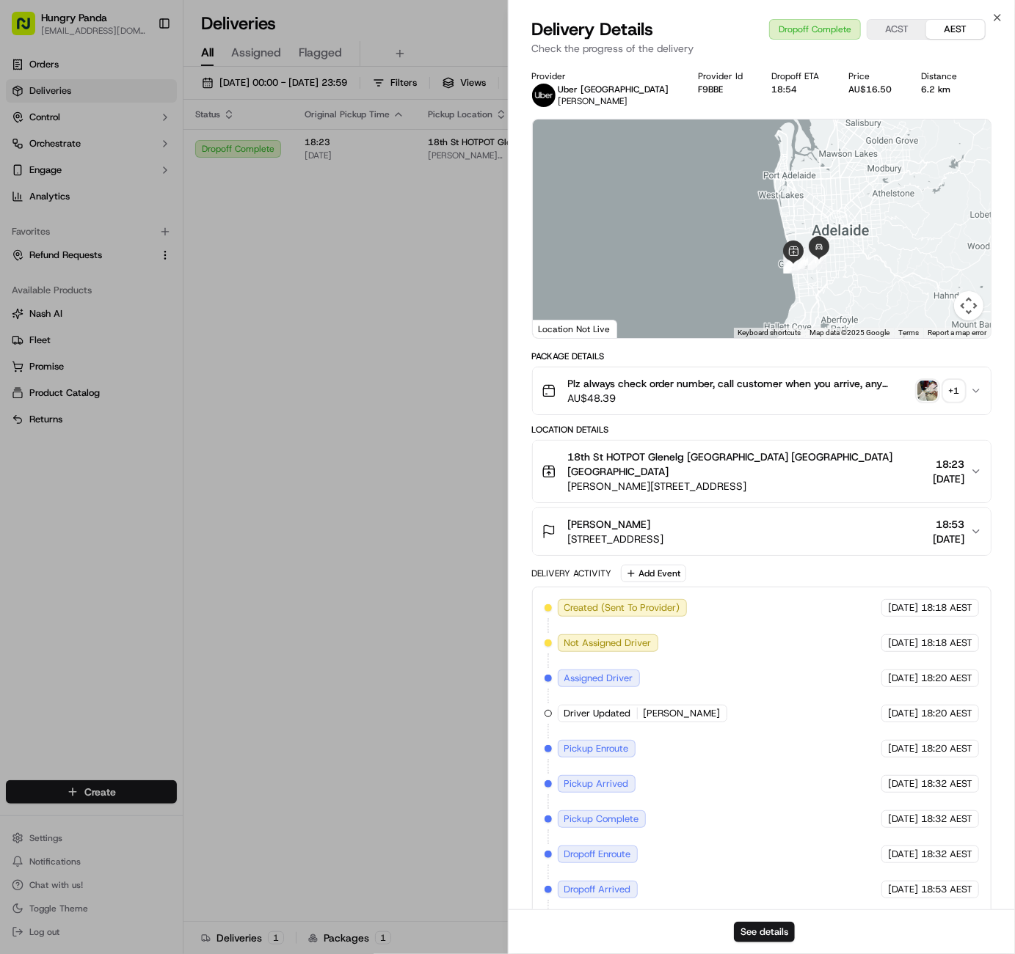
drag, startPoint x: 335, startPoint y: 444, endPoint x: 383, endPoint y: 402, distance: 63.4
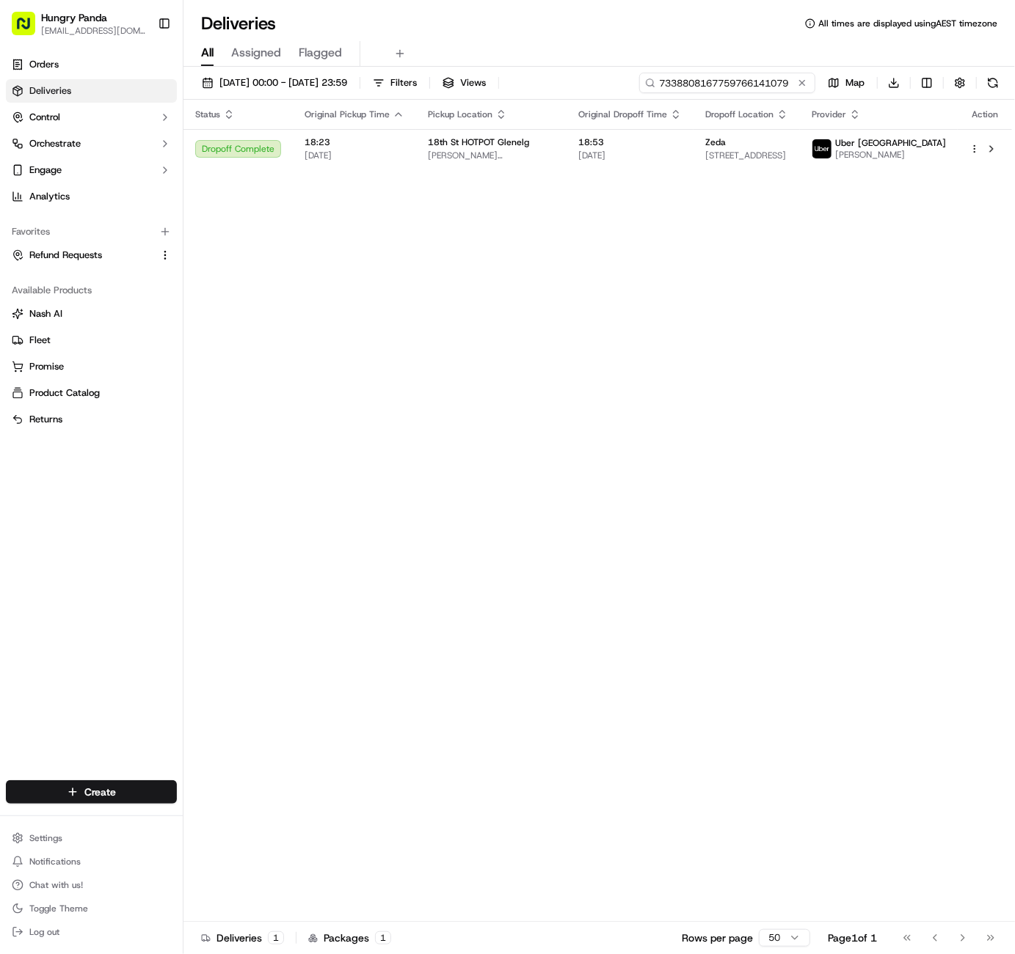
drag, startPoint x: 703, startPoint y: 81, endPoint x: 945, endPoint y: 95, distance: 242.5
click at [945, 95] on div "01/09/2025 00:00 - 30/09/2025 23:59 Filters Views 7338808167759766141079 Map Do…" at bounding box center [598, 86] width 831 height 27
type input "7"
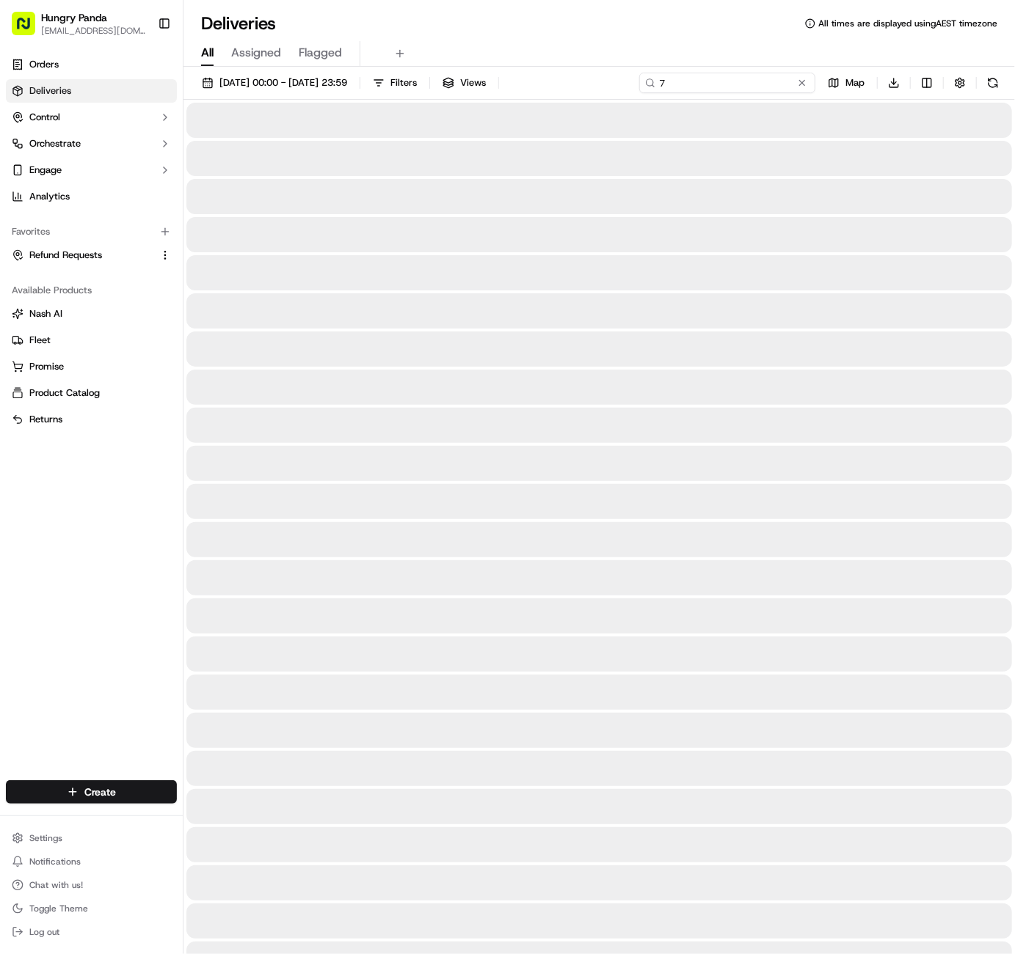
type input "72675516987159749021987"
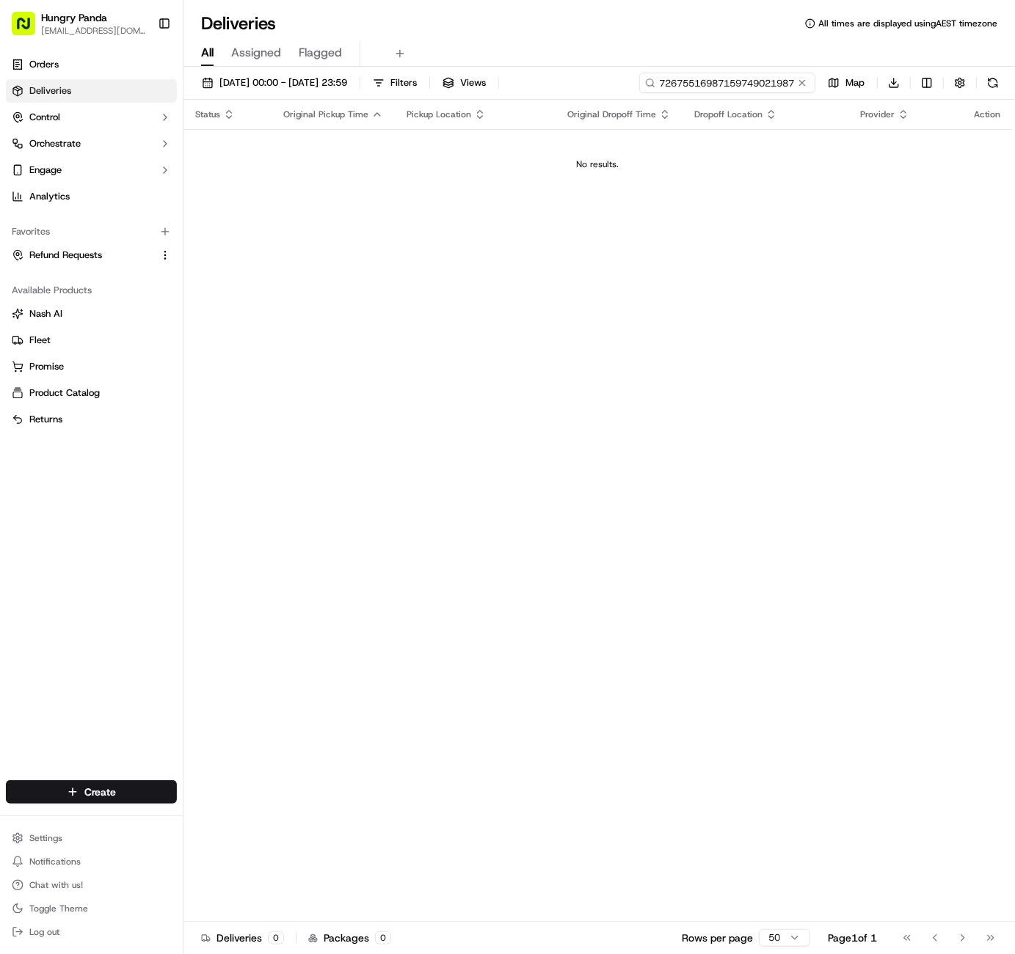
type input "72675516987159749021987"
click at [391, 341] on div "Status Original Pickup Time Pickup Location Original Dropoff Time Dropoff Locat…" at bounding box center [597, 511] width 828 height 822
click at [805, 83] on button at bounding box center [802, 83] width 15 height 15
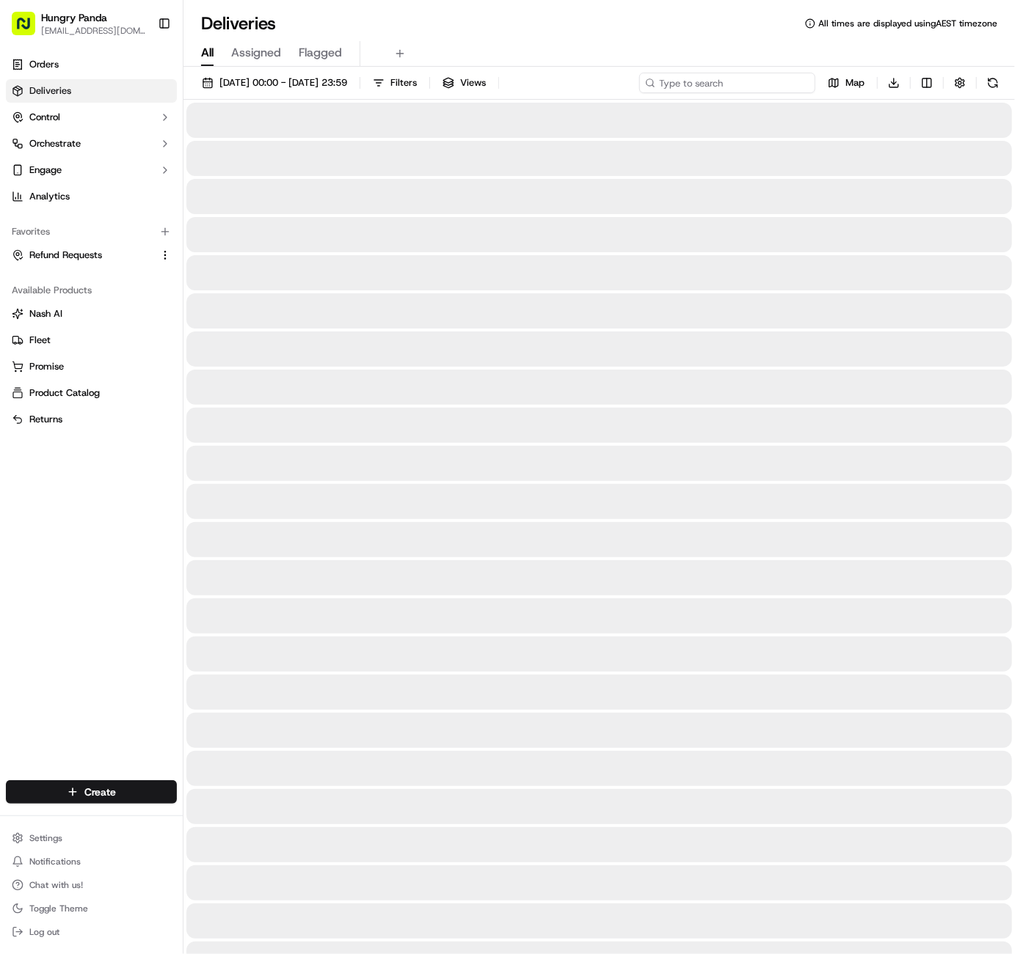
click at [754, 84] on input at bounding box center [727, 83] width 176 height 21
paste input "2675516987159749021987"
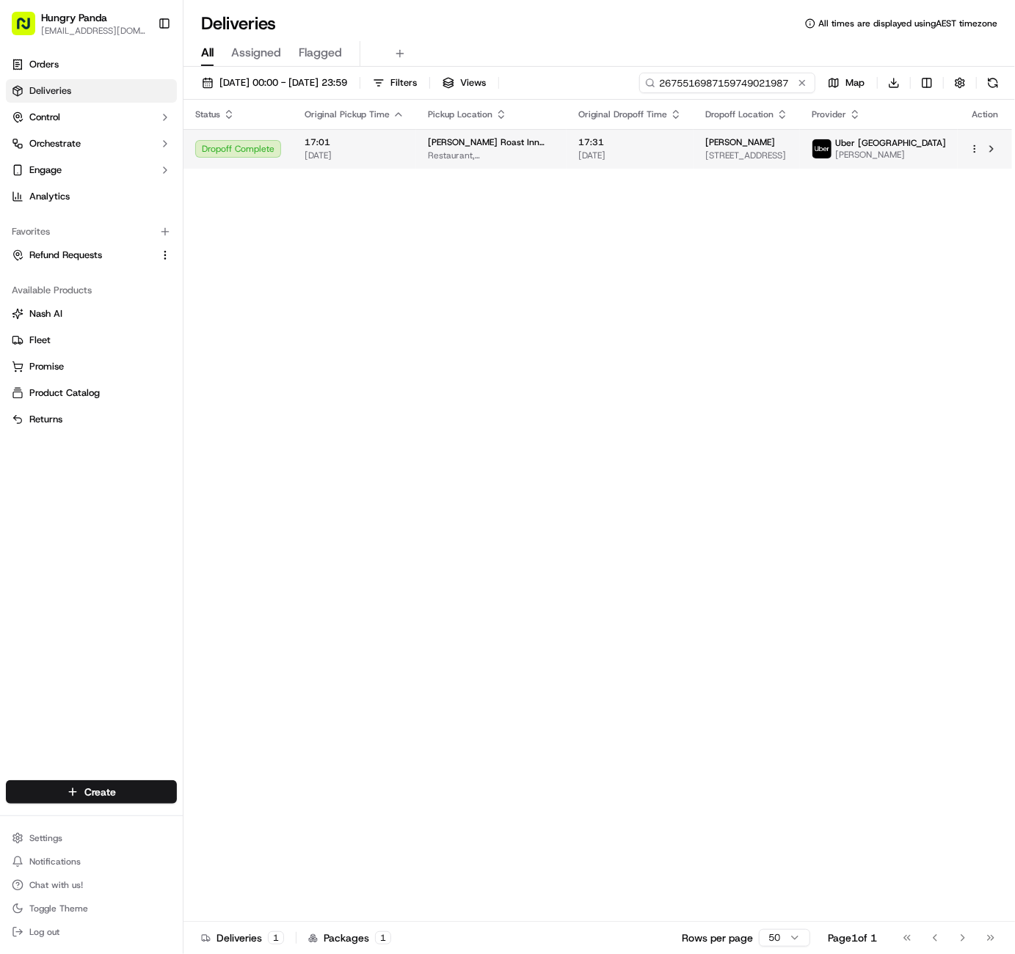
type input "2675516987159749021987"
click at [977, 149] on html "Hungry Panda liurui0731@hungrypandagroup.com Toggle Sidebar Orders Deliveries C…" at bounding box center [507, 477] width 1015 height 954
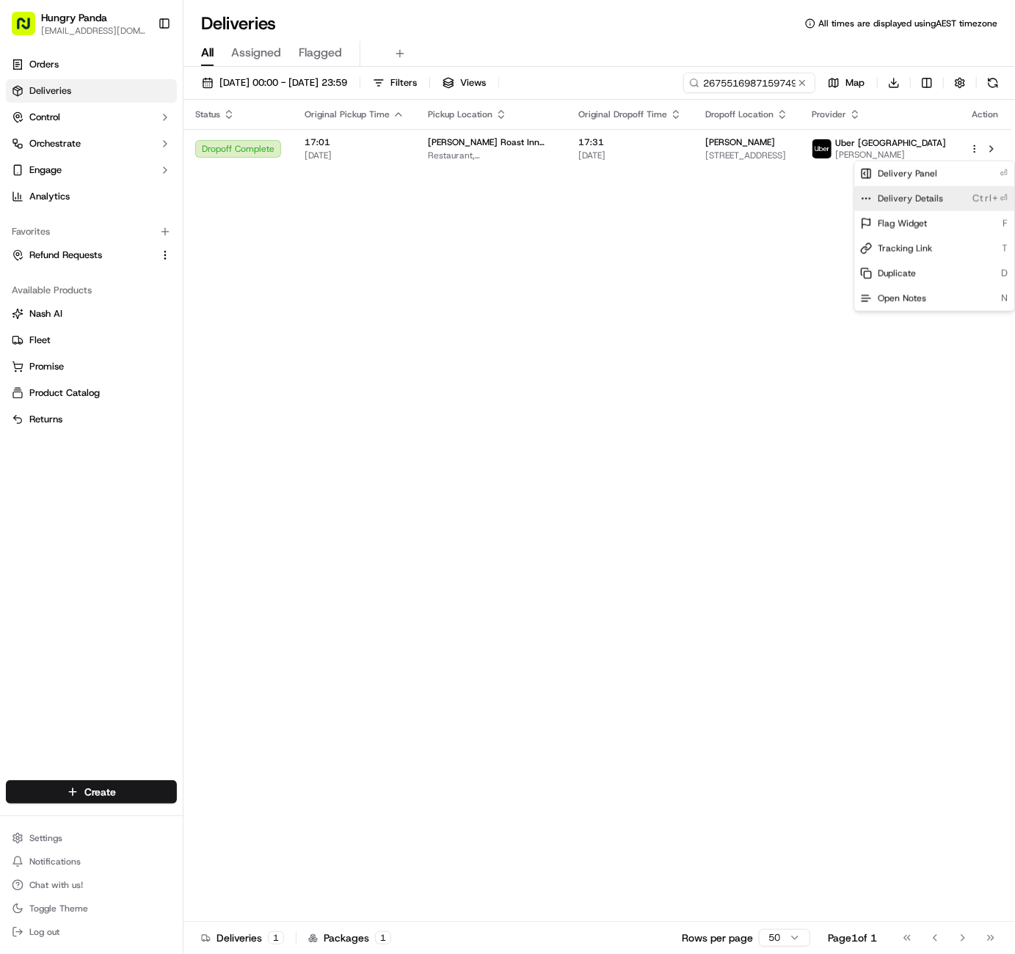
click at [927, 200] on span "Delivery Details" at bounding box center [909, 199] width 65 height 12
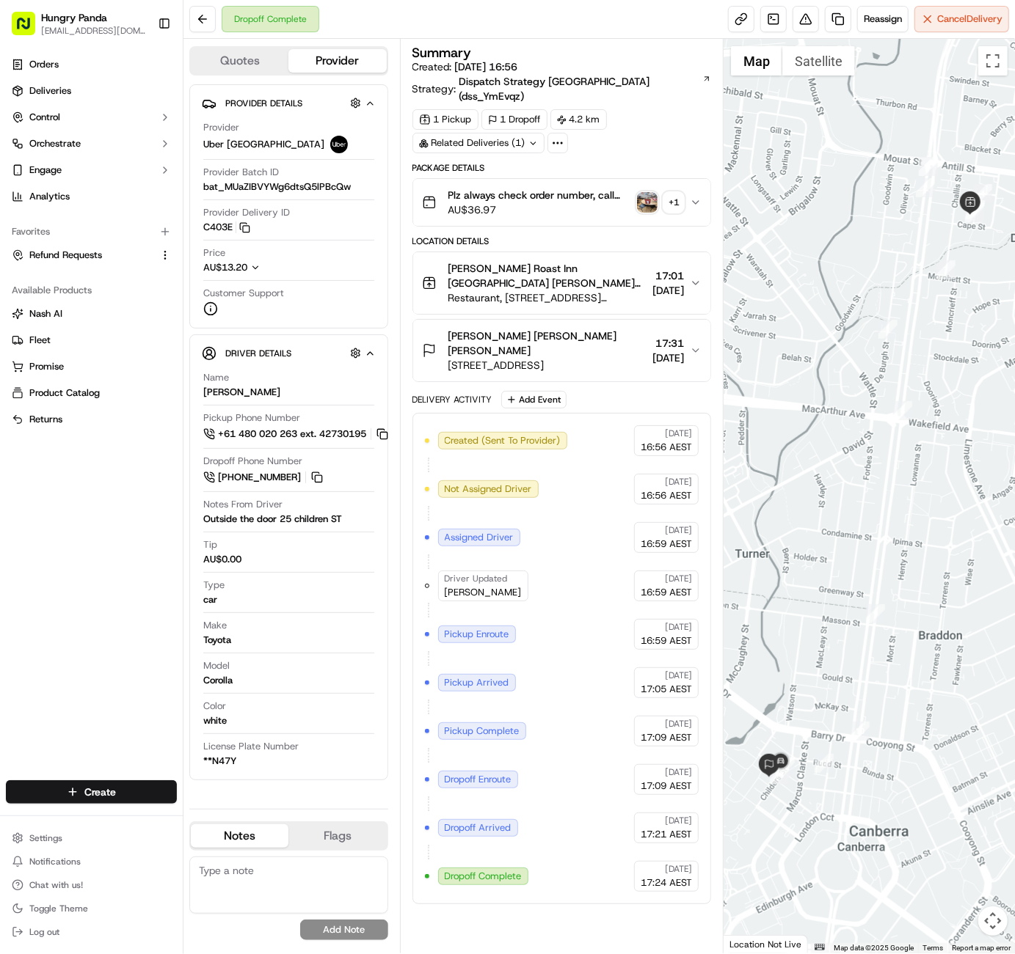
click at [497, 888] on div "Summary Created: [DATE] 16:56 Strategy: Dispatch Strategy [GEOGRAPHIC_DATA] (ds…" at bounding box center [561, 496] width 299 height 900
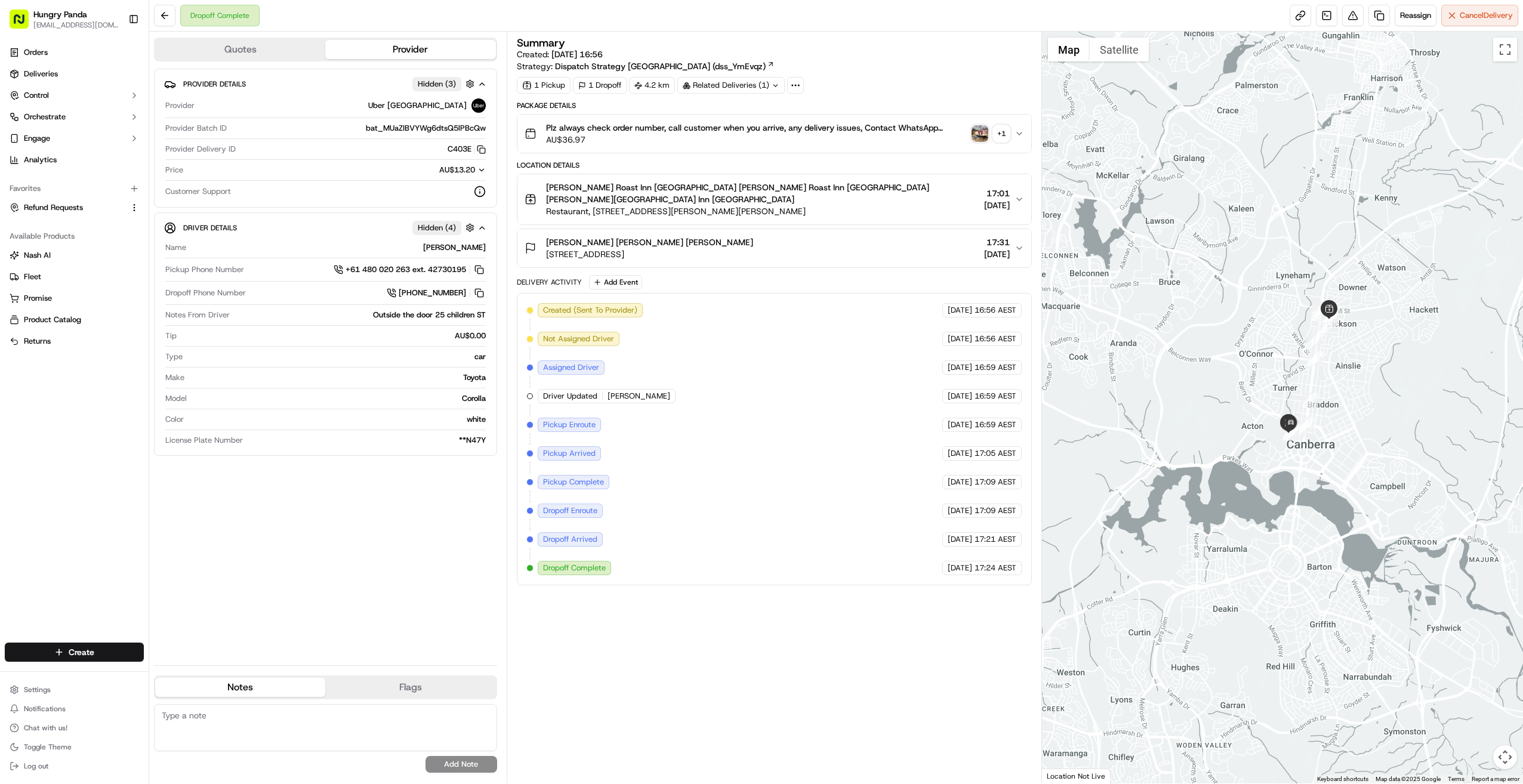
click at [825, 128] on icon "button" at bounding box center [1019, 133] width 10 height 10
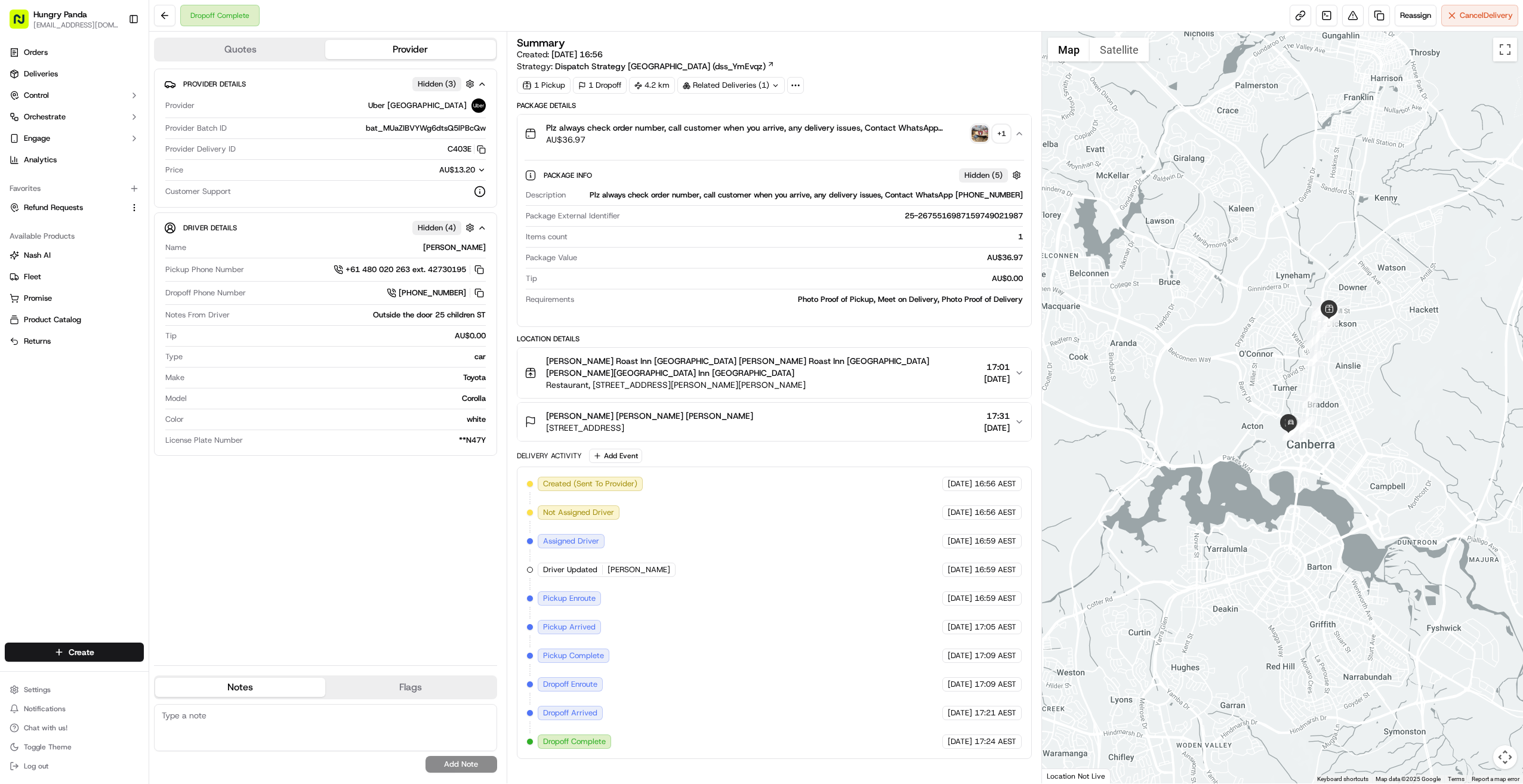
click at [825, 130] on img "button" at bounding box center [980, 133] width 17 height 17
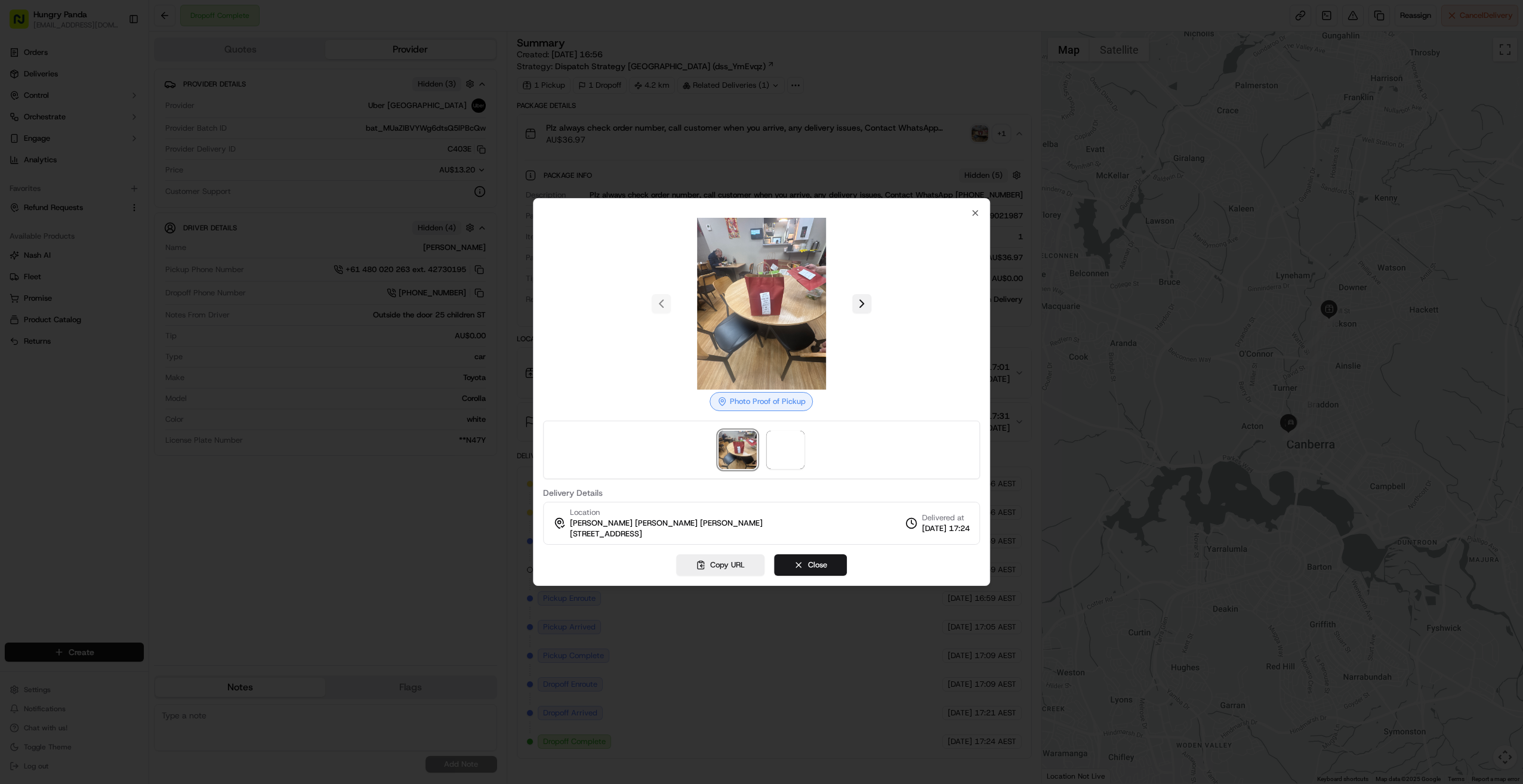
click at [825, 302] on button at bounding box center [862, 303] width 19 height 19
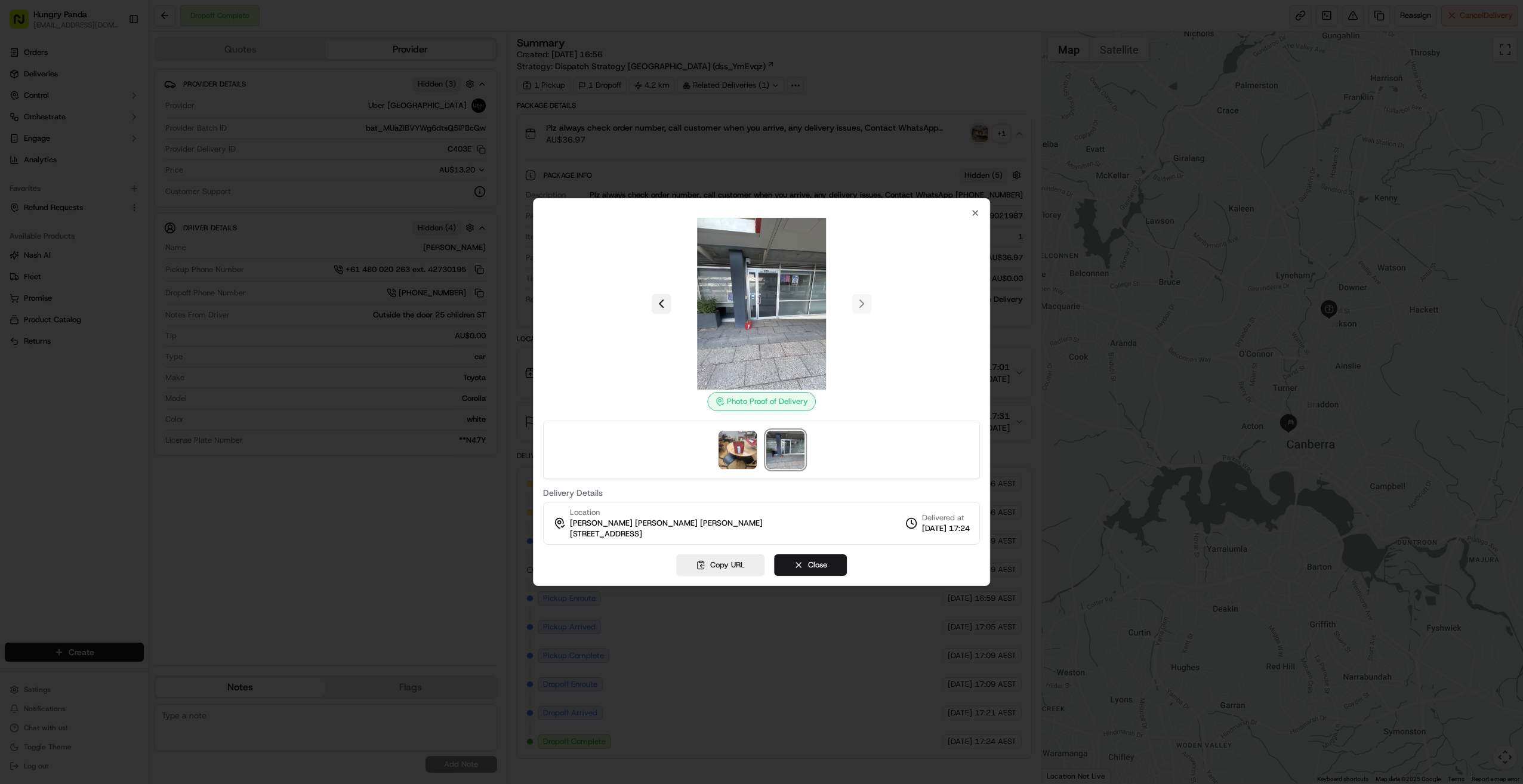
click at [657, 298] on button at bounding box center [661, 303] width 19 height 19
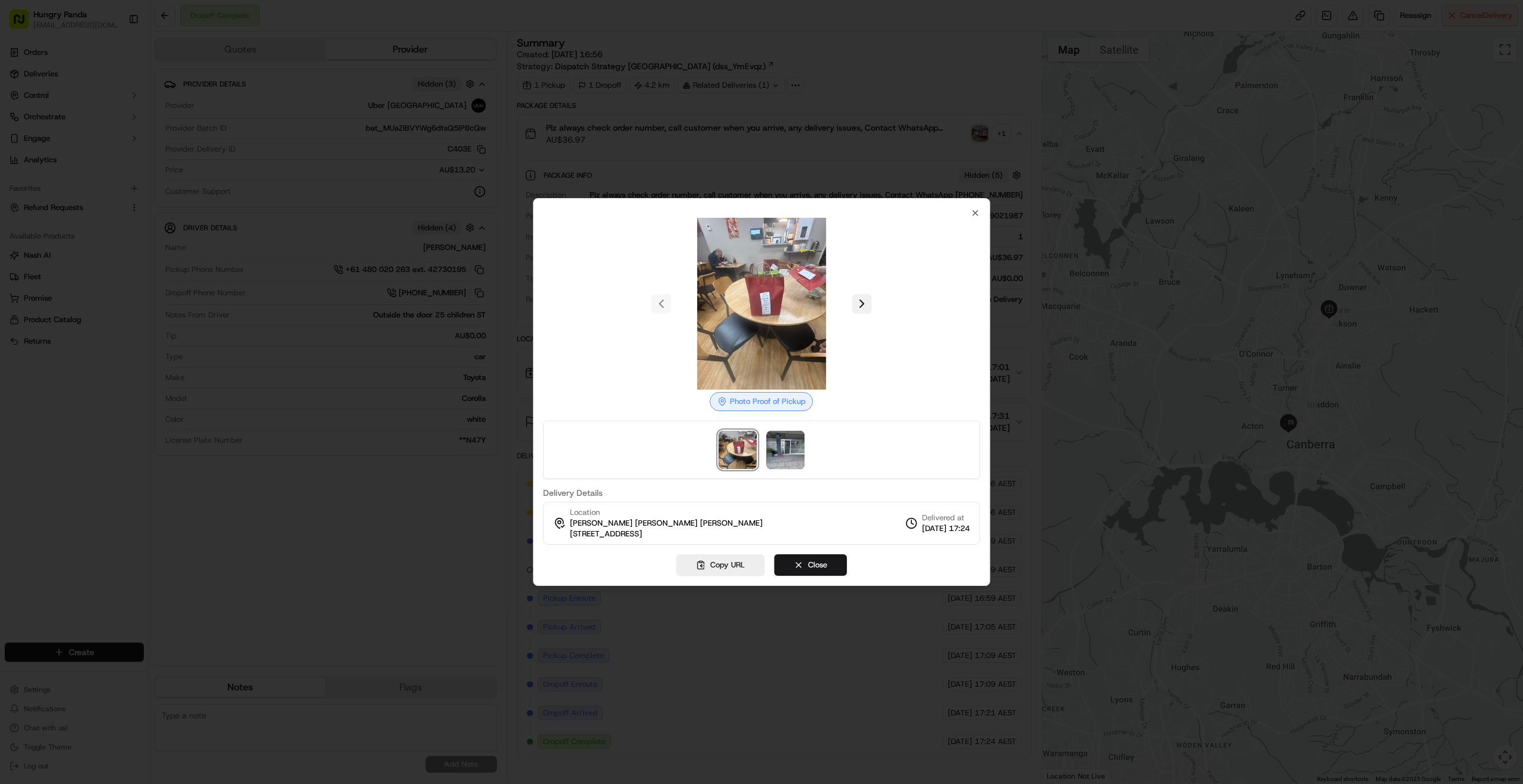
click at [825, 302] on button at bounding box center [862, 303] width 19 height 19
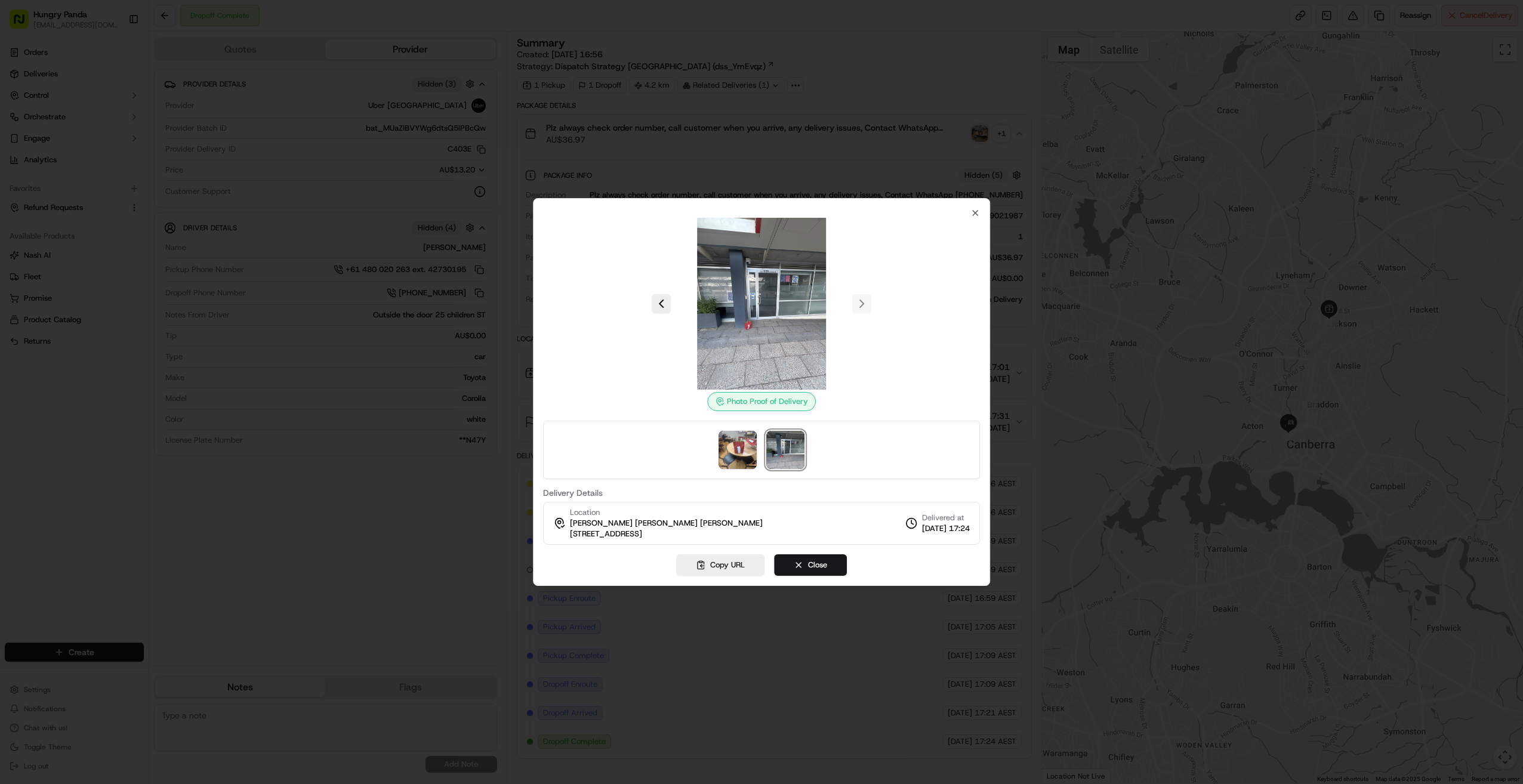
click at [825, 202] on div "Photo Proof of Delivery Delivery Details Location [PERSON_NAME] [PERSON_NAME] […" at bounding box center [762, 392] width 457 height 388
click at [825, 206] on div "Photo Proof of Delivery Delivery Details Location [PERSON_NAME] [PERSON_NAME] […" at bounding box center [762, 392] width 457 height 388
click at [825, 210] on icon "button" at bounding box center [975, 213] width 10 height 10
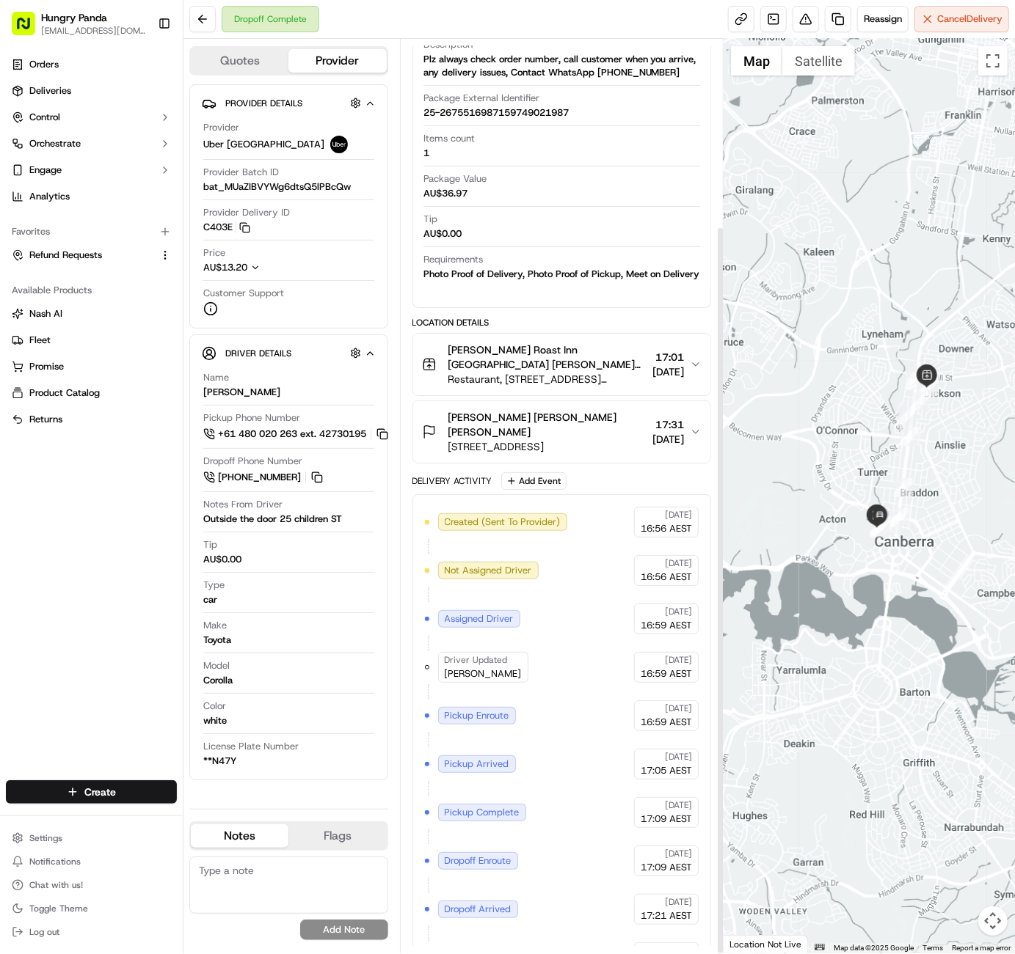
scroll to position [235, 0]
click at [804, 18] on button at bounding box center [805, 19] width 26 height 26
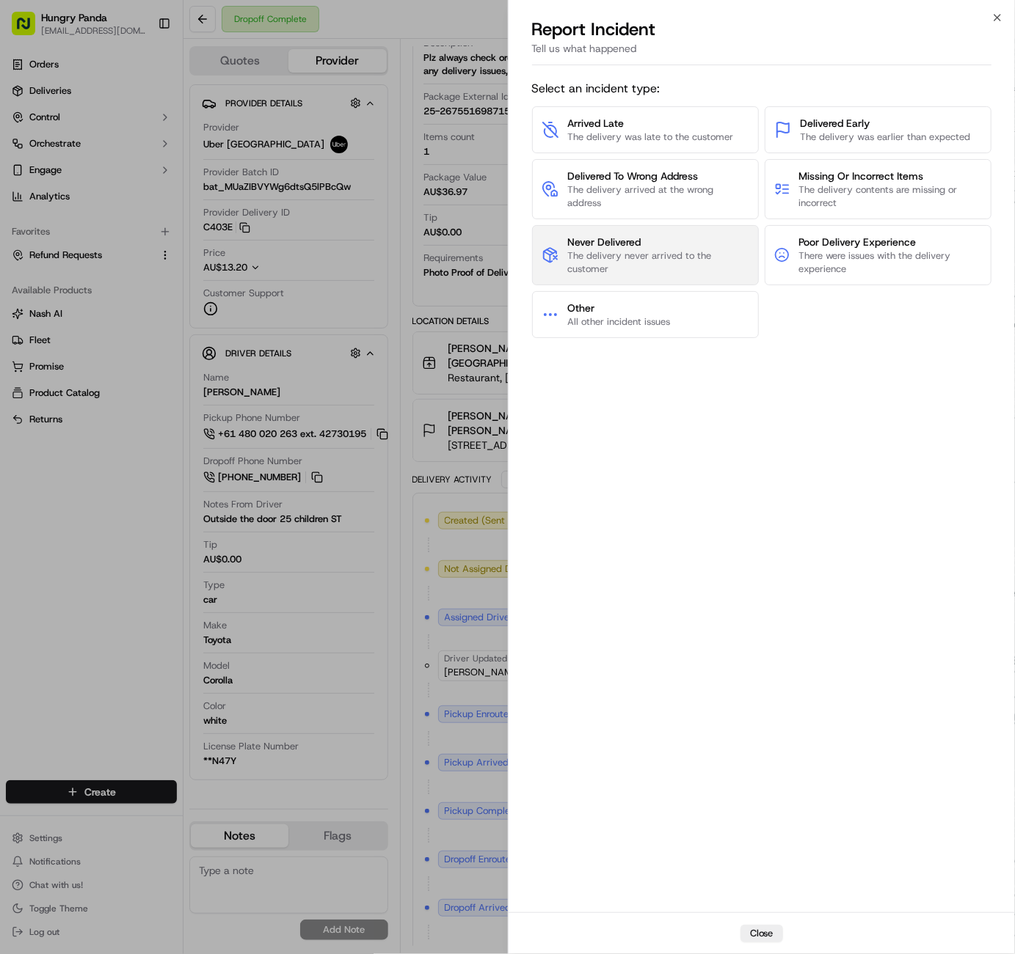
click at [643, 243] on span "Never Delivered" at bounding box center [658, 242] width 182 height 15
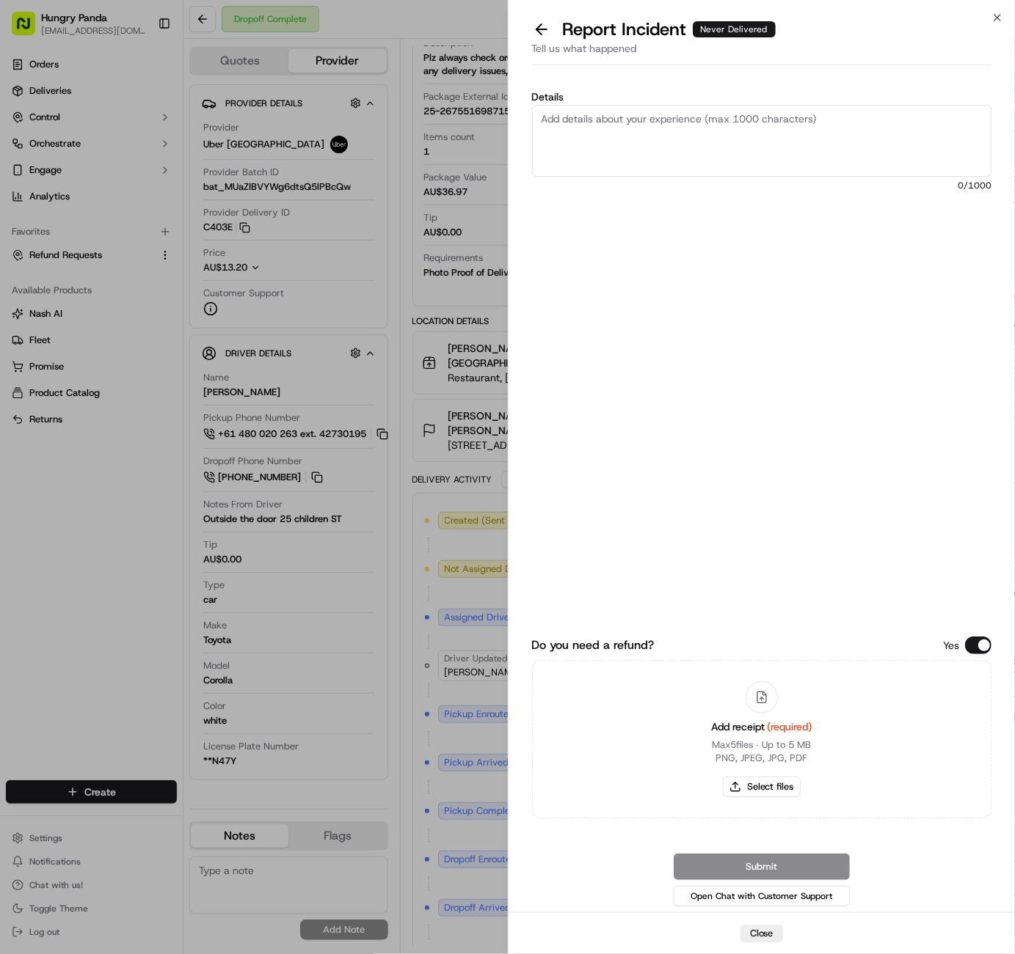
click at [657, 126] on textarea "Details" at bounding box center [762, 141] width 460 height 72
click at [541, 33] on button at bounding box center [541, 29] width 31 height 21
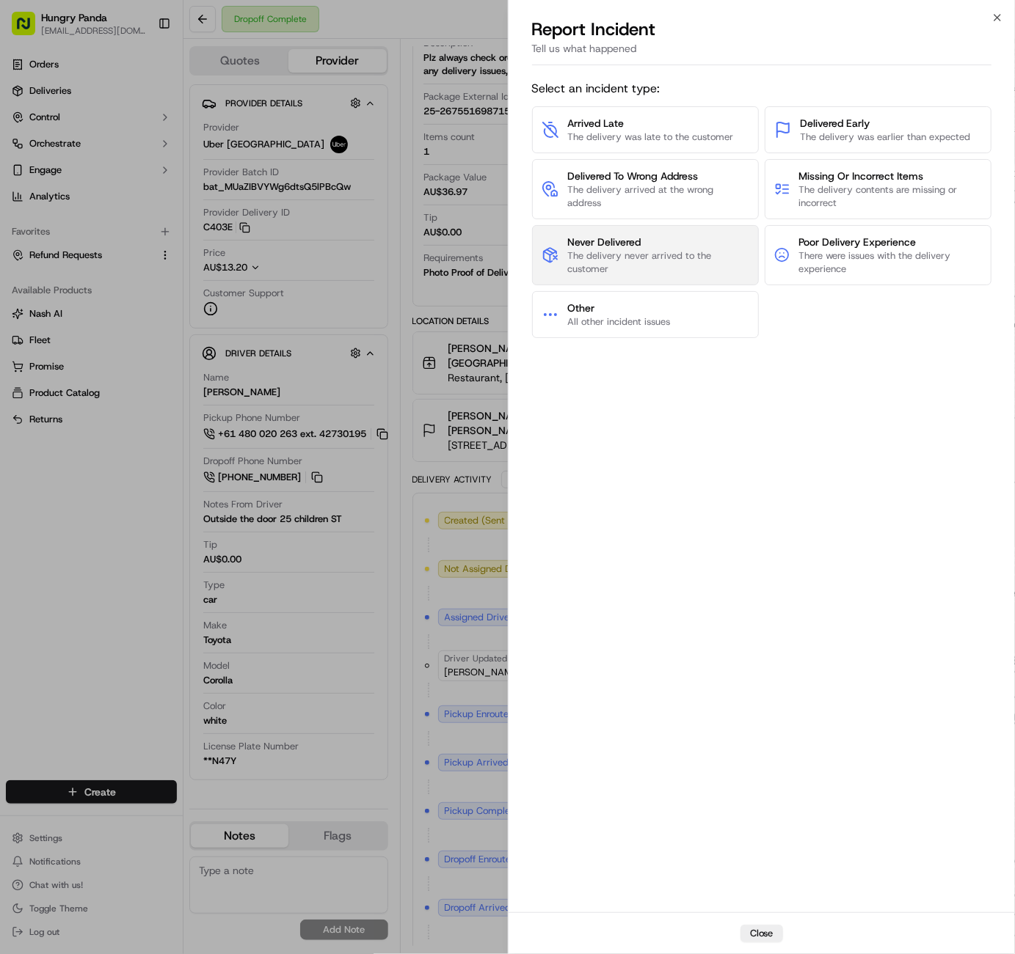
click at [644, 263] on span "The delivery never arrived to the customer" at bounding box center [658, 262] width 182 height 26
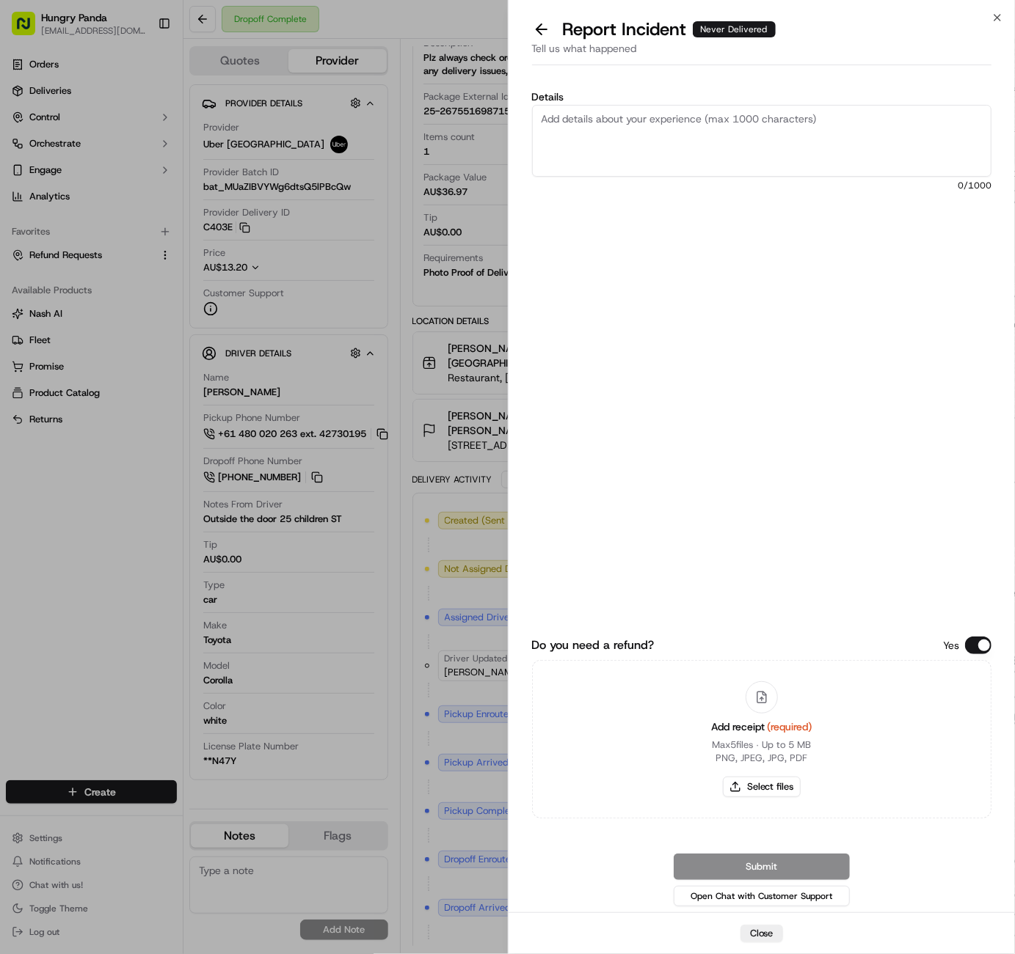
click at [645, 142] on textarea "Details" at bounding box center [762, 141] width 460 height 72
paste textarea "2675516987159749021987"
type textarea "2675516987159749021987"
drag, startPoint x: 722, startPoint y: 114, endPoint x: 269, endPoint y: 108, distance: 452.7
click at [269, 108] on body "Hungry Panda [EMAIL_ADDRESS][DOMAIN_NAME] Toggle Sidebar Orders Deliveries Cont…" at bounding box center [507, 477] width 1015 height 954
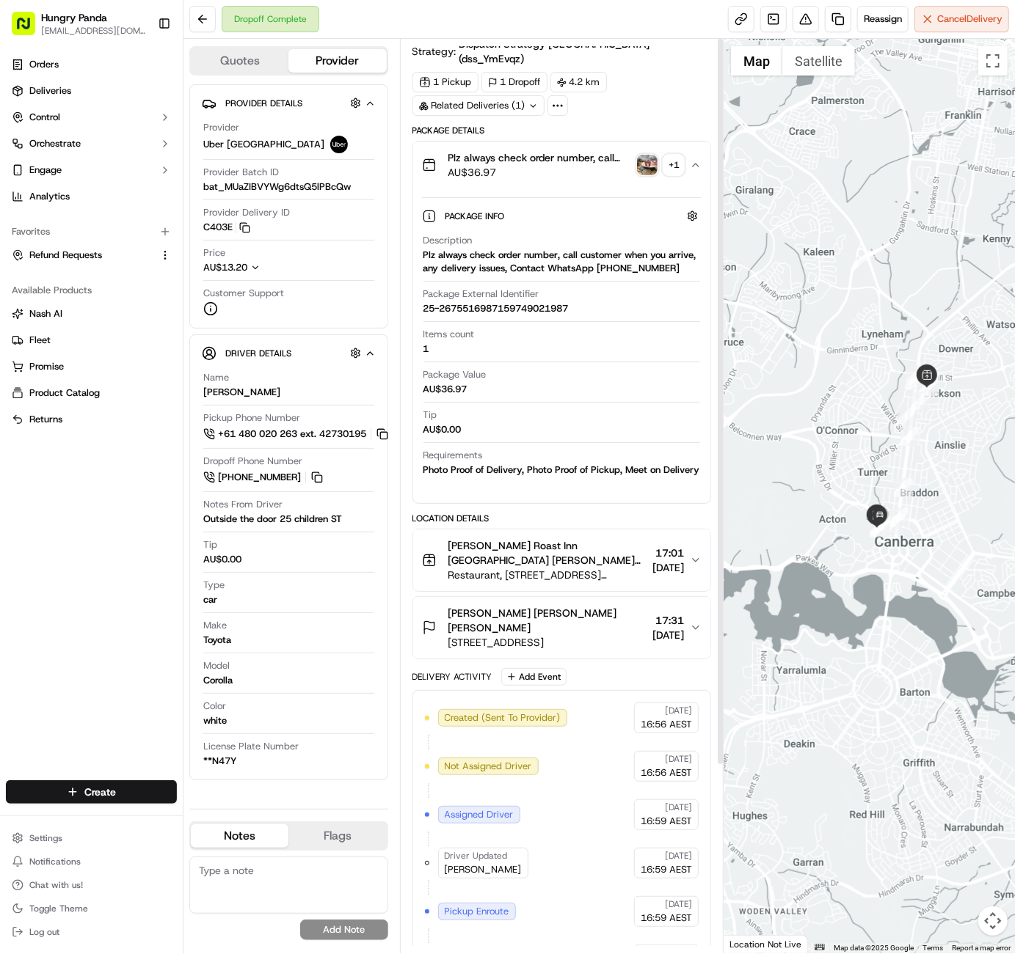
scroll to position [0, 0]
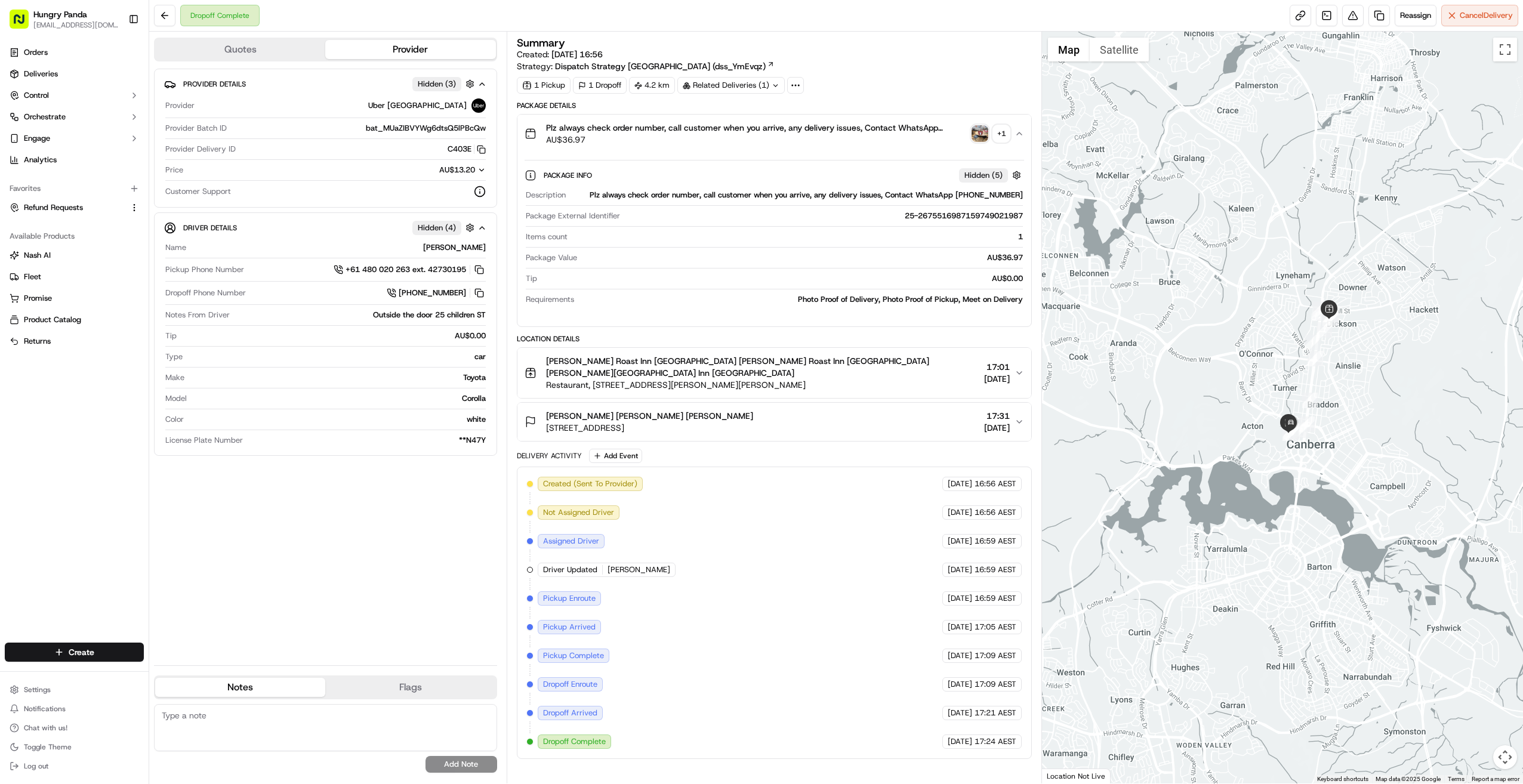
click at [825, 133] on icon "button" at bounding box center [1019, 133] width 10 height 10
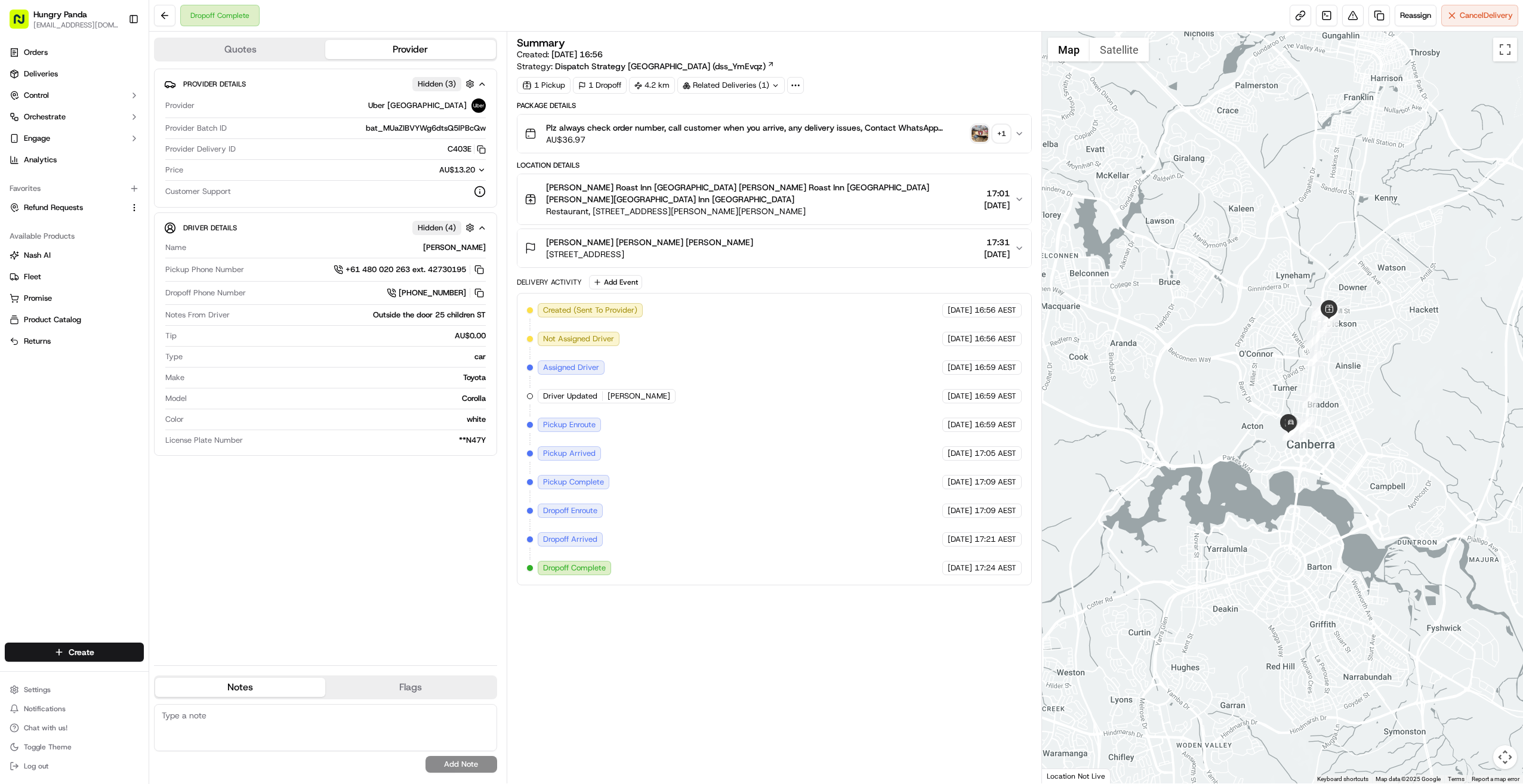
click at [825, 128] on div "+ 1" at bounding box center [1002, 133] width 17 height 17
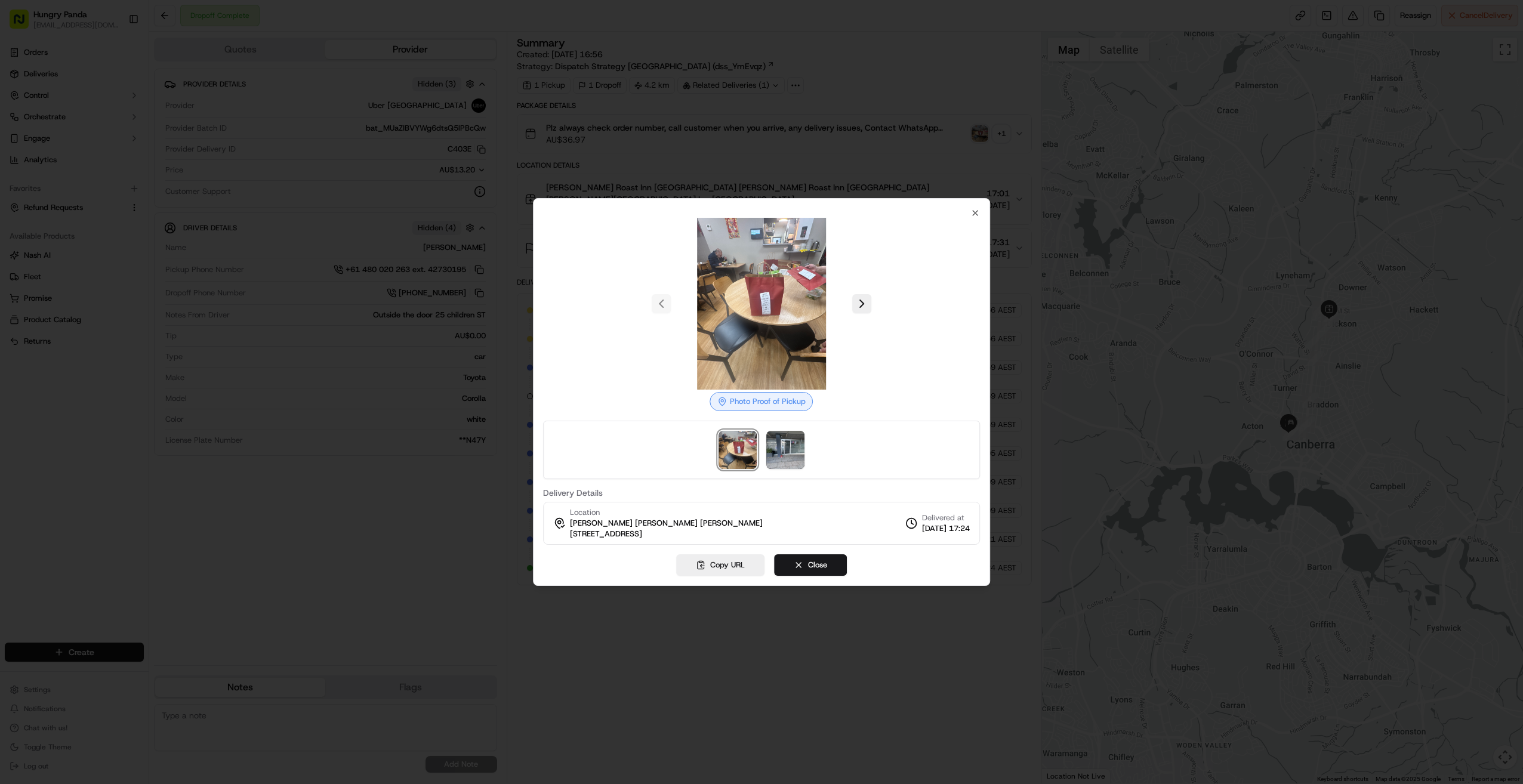
click at [825, 312] on div at bounding box center [762, 303] width 437 height 172
click at [825, 310] on button at bounding box center [862, 303] width 19 height 19
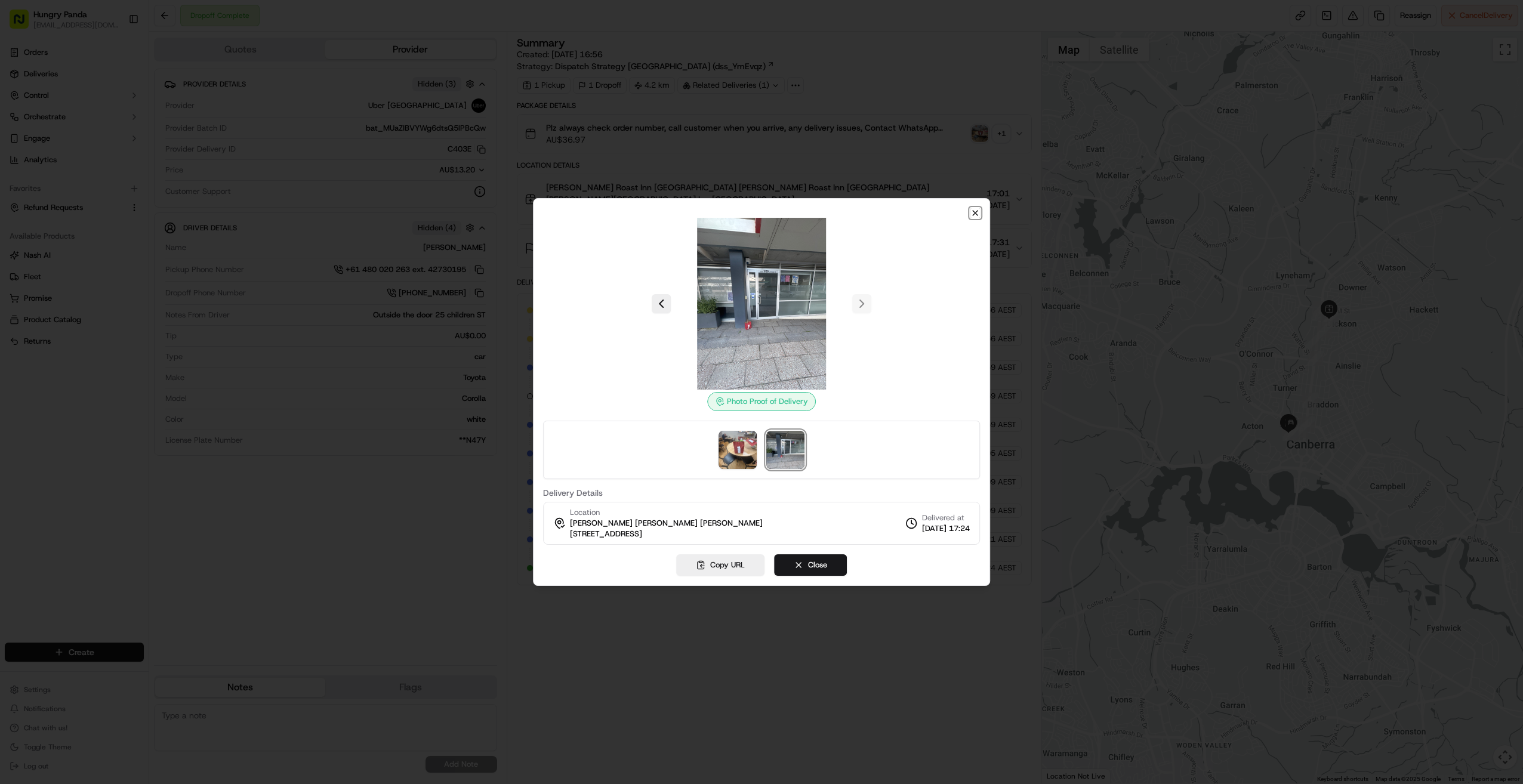
click at [825, 211] on icon "button" at bounding box center [975, 213] width 10 height 10
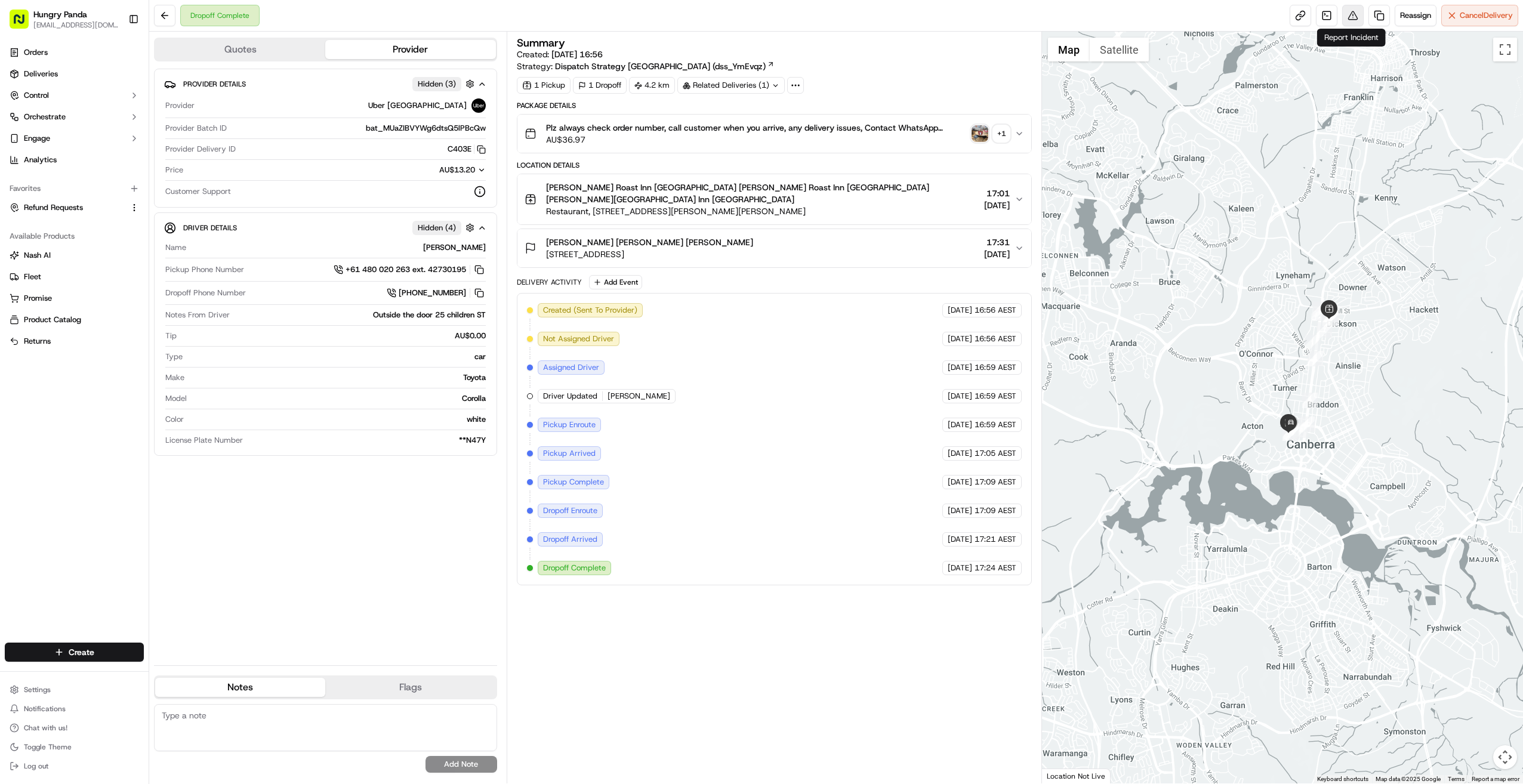
click at [825, 17] on button at bounding box center [1353, 15] width 21 height 21
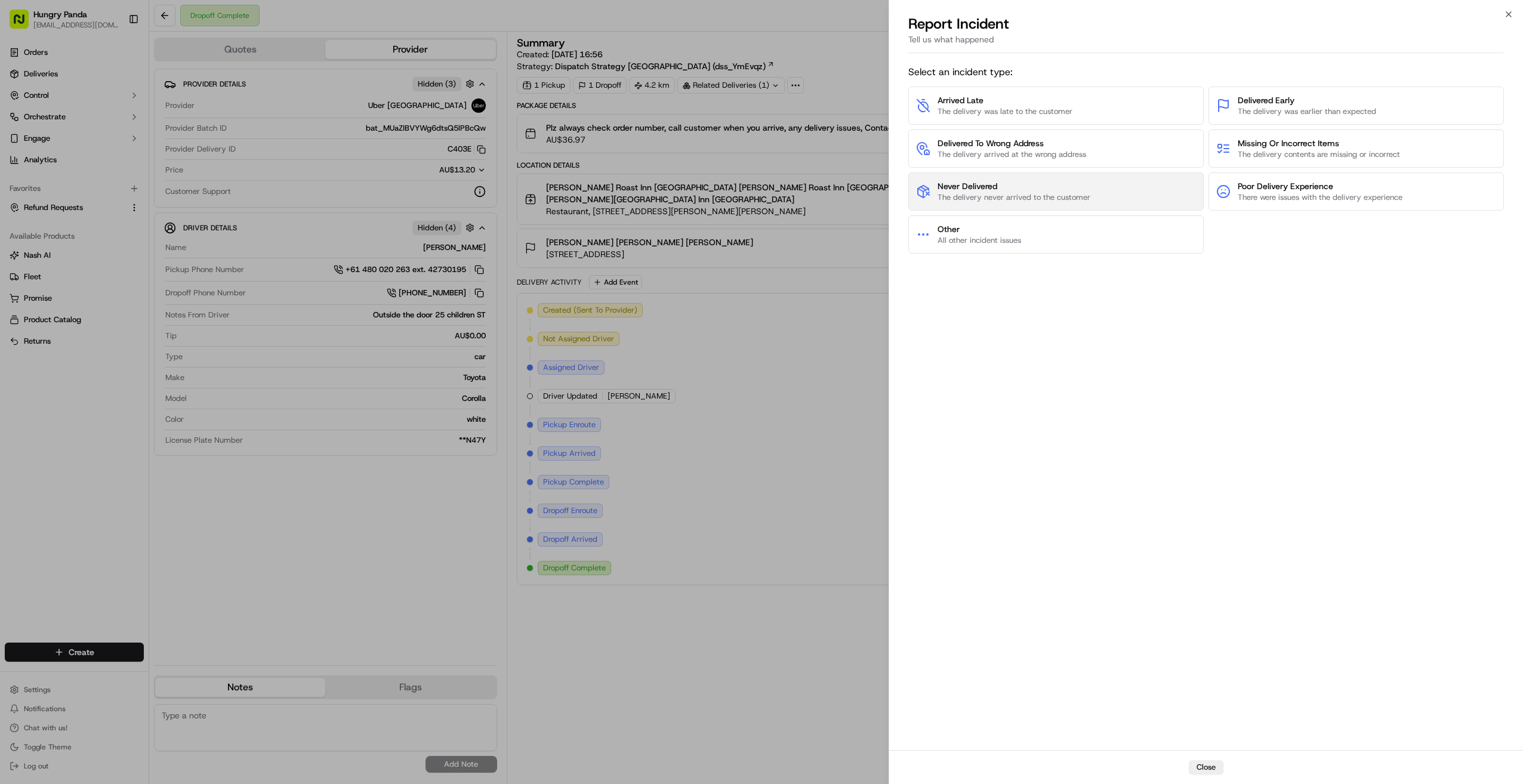
click at [825, 181] on span "Never Delivered" at bounding box center [1015, 186] width 153 height 12
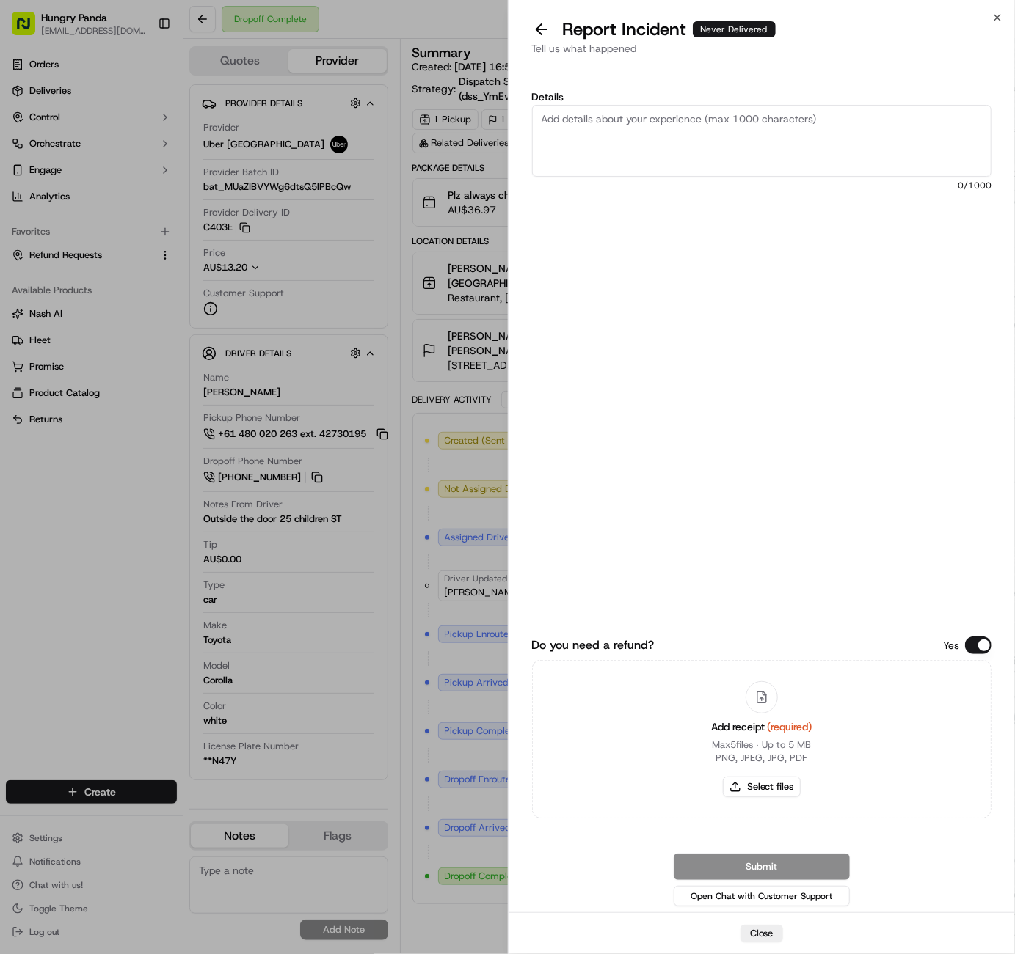
click at [536, 187] on span "0 /1000" at bounding box center [762, 186] width 460 height 12
click at [606, 134] on textarea "Details" at bounding box center [762, 141] width 460 height 72
paste textarea "The customer reported that they did not receive the food. It was shown as deliv…"
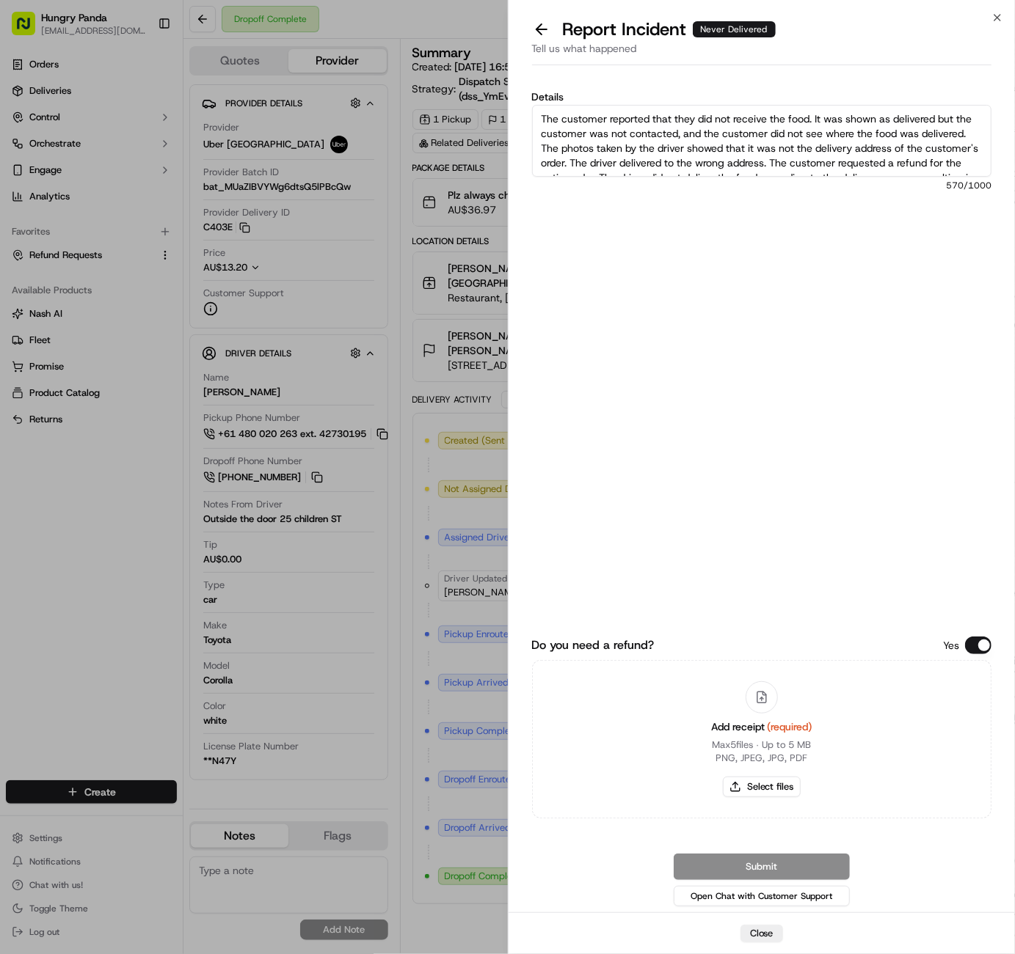
scroll to position [53, 0]
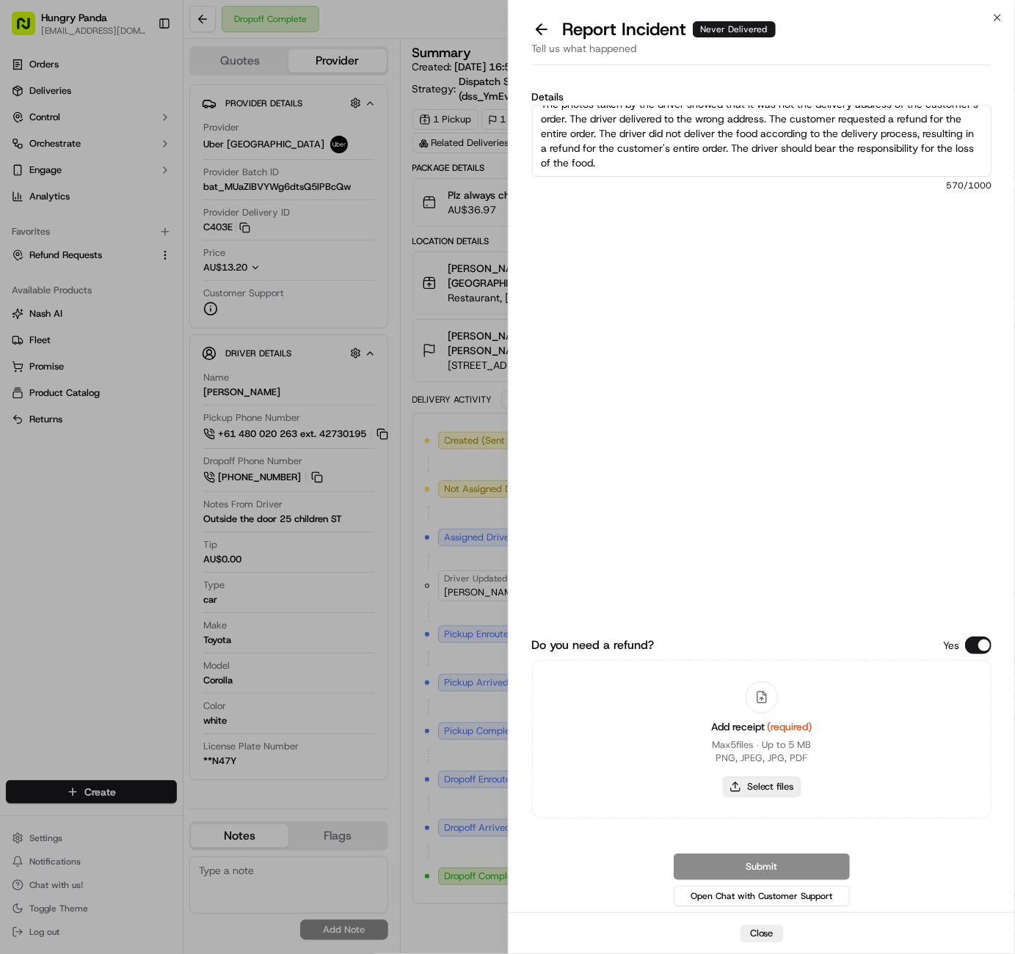
type textarea "The customer reported that they did not receive the food. It was shown as deliv…"
click at [756, 787] on button "Select files" at bounding box center [762, 787] width 78 height 21
type input "C:\fakepath\屏幕截图 [DATE] 125928.png"
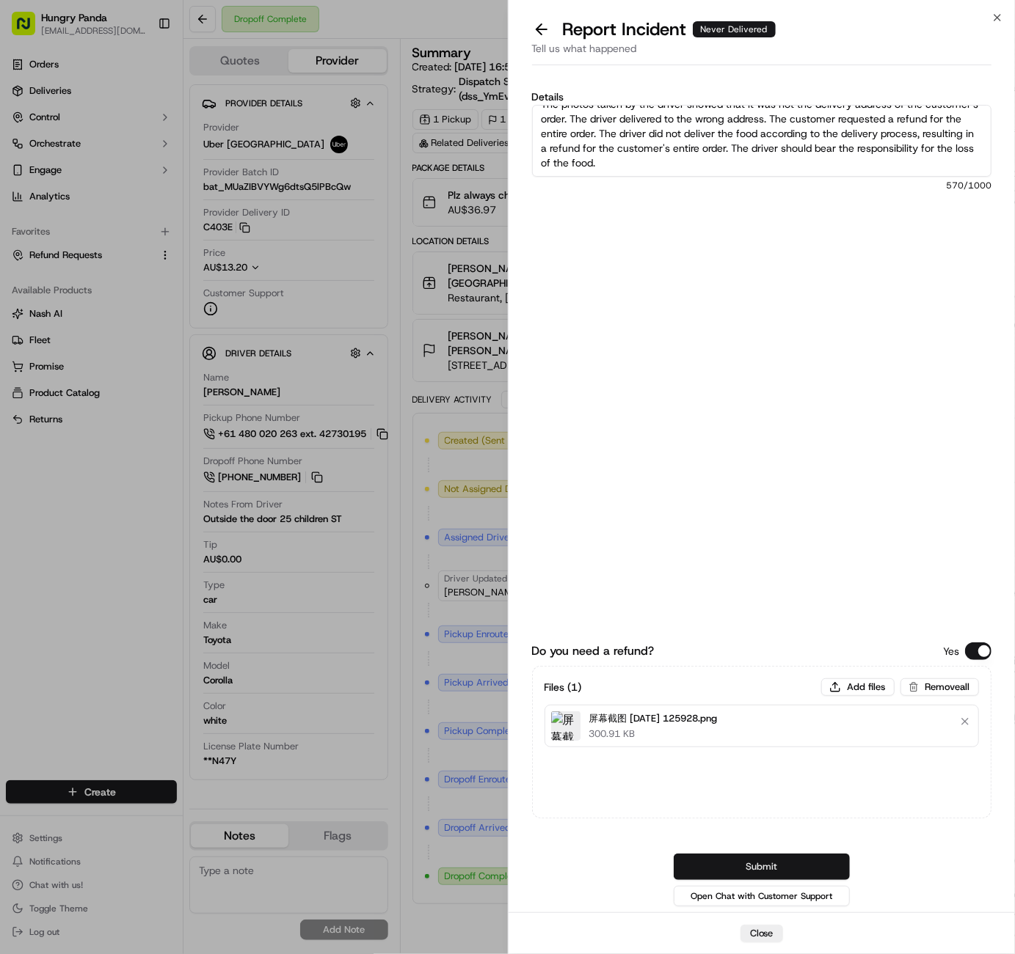
click at [789, 858] on button "Submit" at bounding box center [761, 867] width 176 height 26
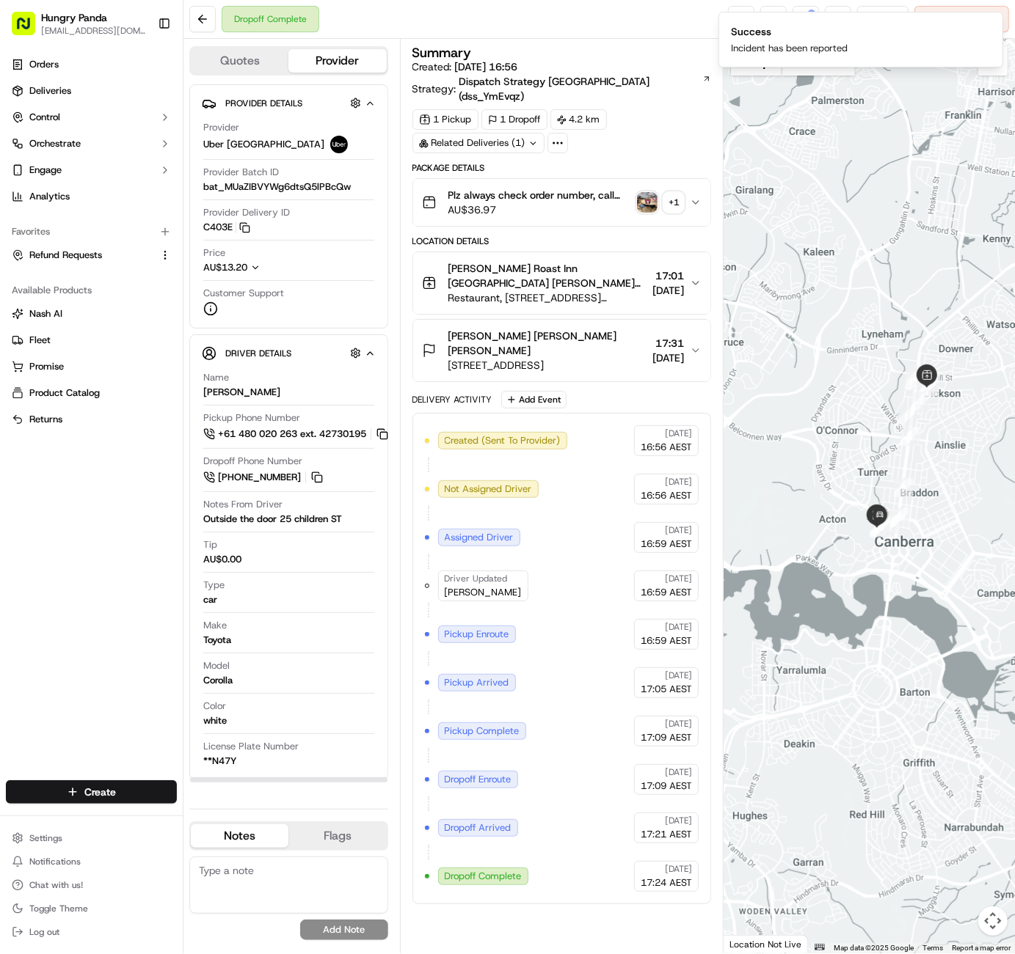
click at [4, 498] on div "Orders Deliveries Control Orchestrate Engage Analytics Favorites Refund Request…" at bounding box center [91, 408] width 183 height 722
click at [15, 483] on div "Orders Deliveries Control Orchestrate Engage Analytics Favorites Refund Request…" at bounding box center [91, 408] width 183 height 722
